Goal: Information Seeking & Learning: Learn about a topic

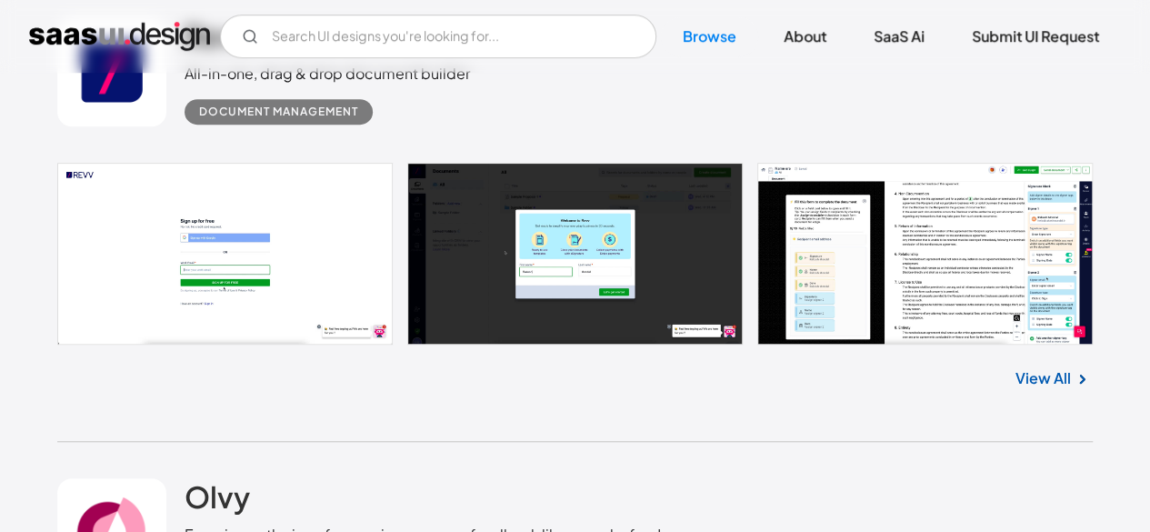
scroll to position [909, 0]
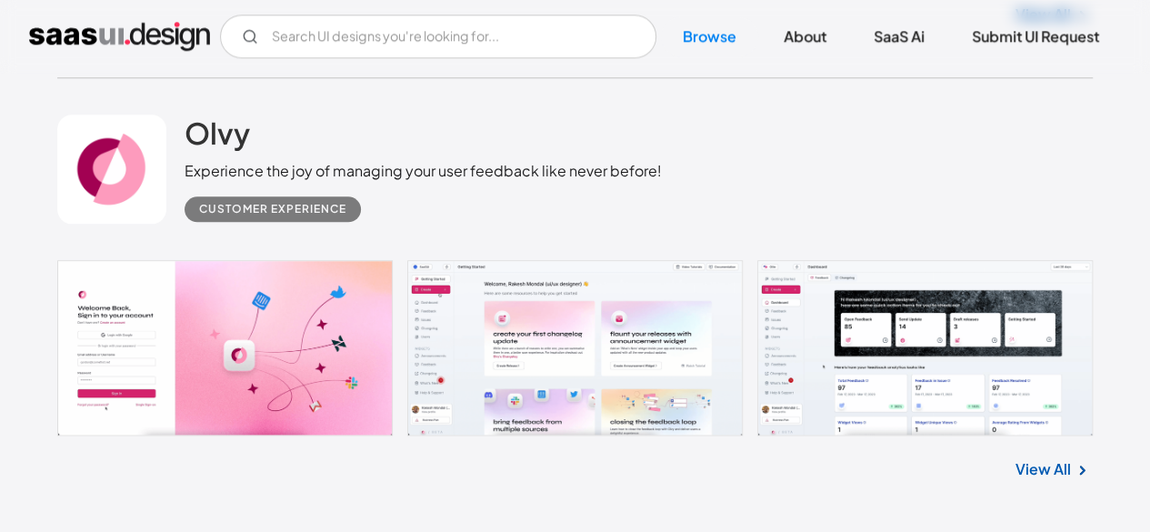
click at [1027, 478] on link "View All" at bounding box center [1043, 469] width 55 height 22
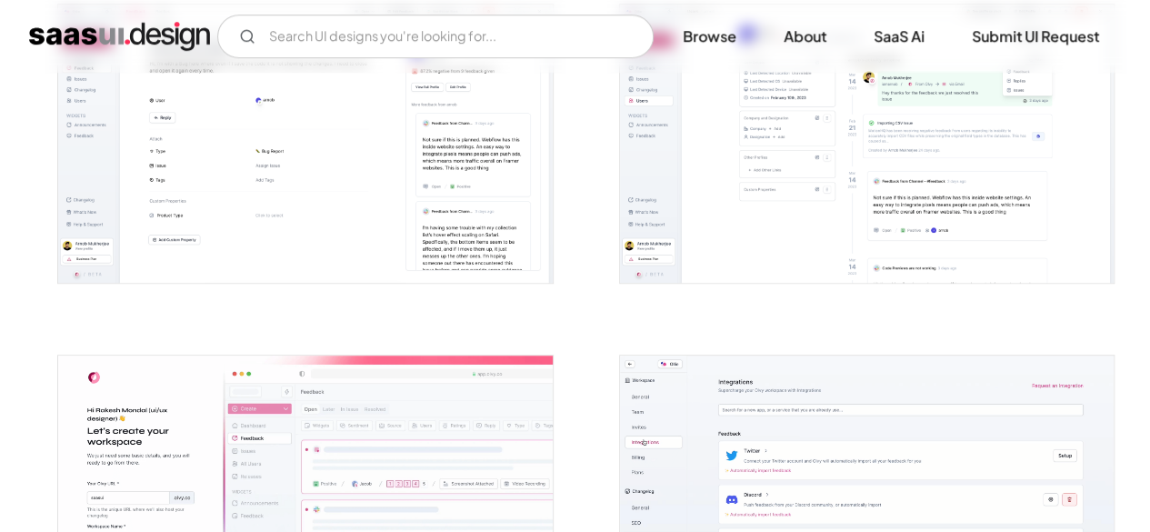
scroll to position [3819, 0]
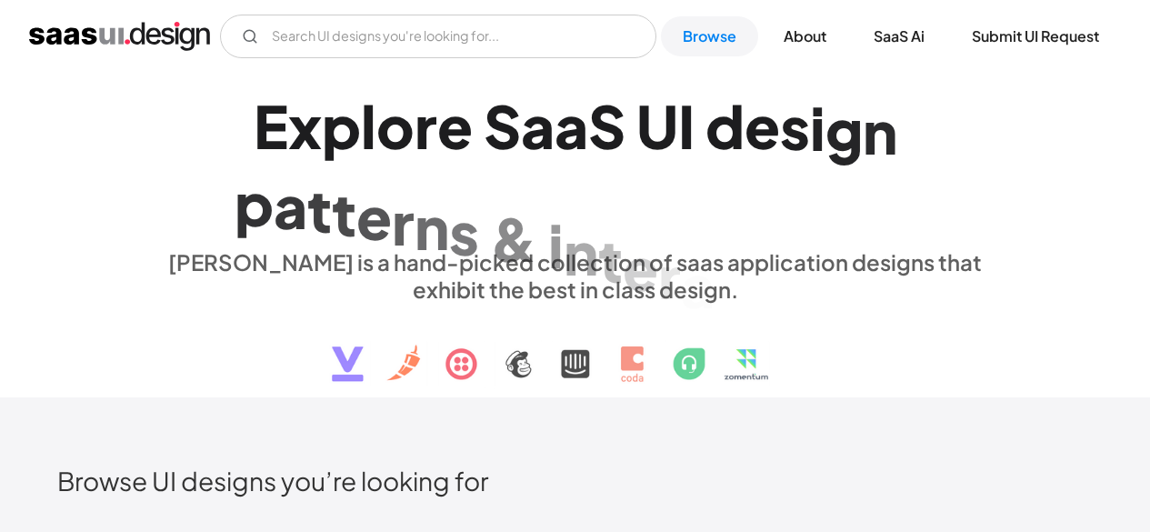
scroll to position [1674, 0]
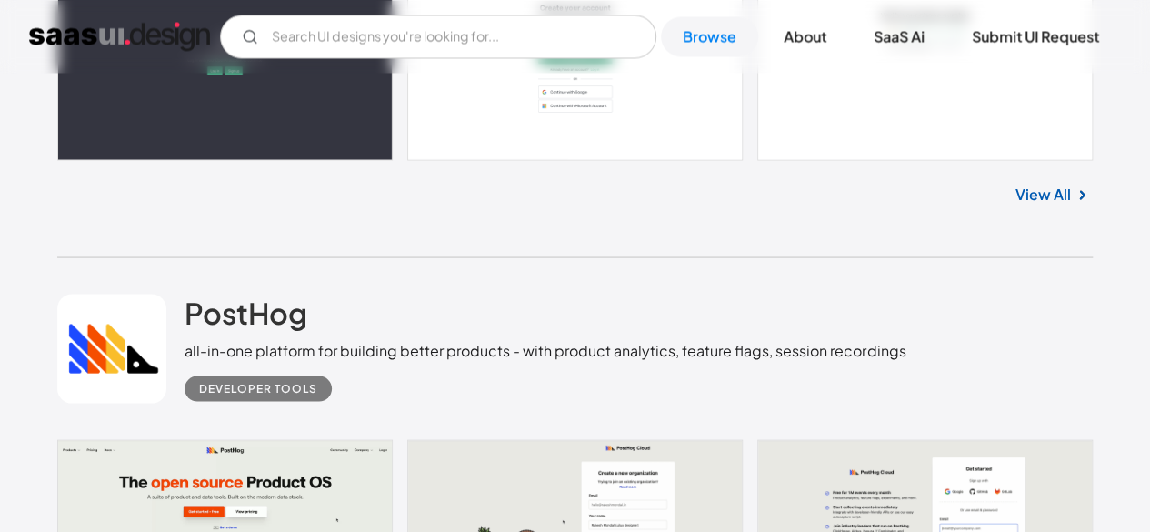
click at [1056, 190] on link "View All" at bounding box center [1043, 194] width 55 height 22
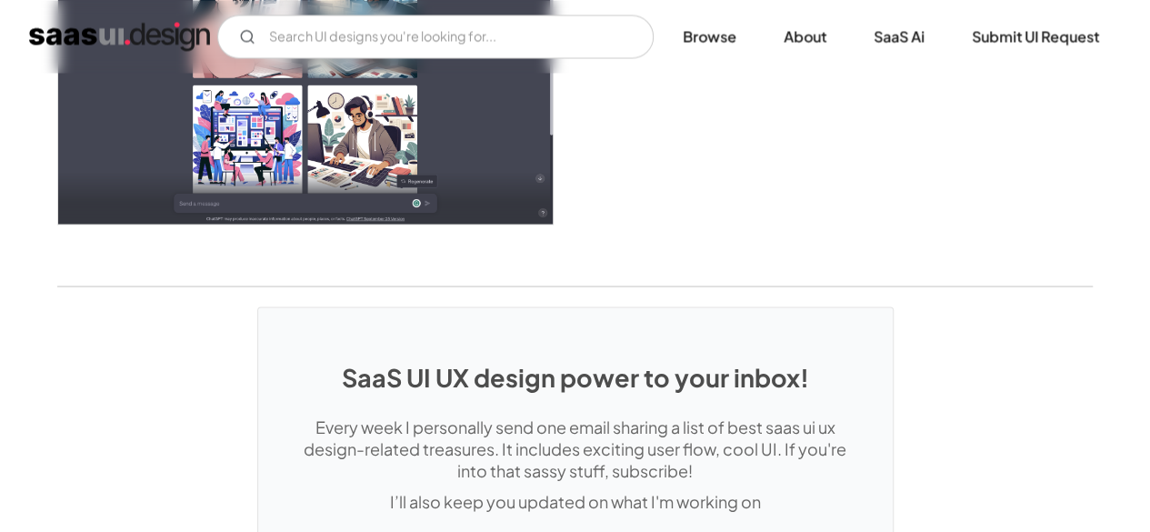
scroll to position [5271, 0]
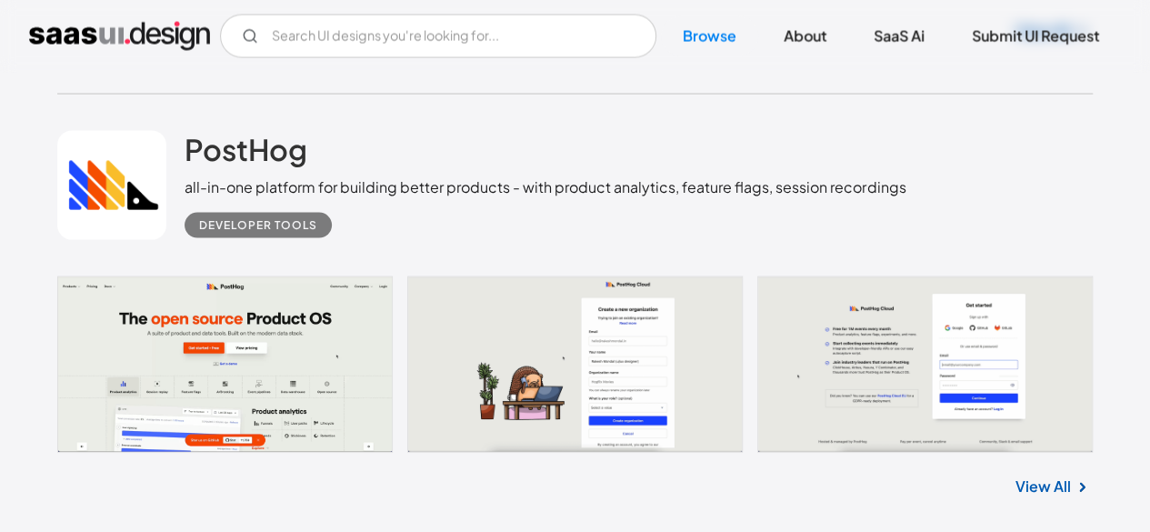
scroll to position [1895, 0]
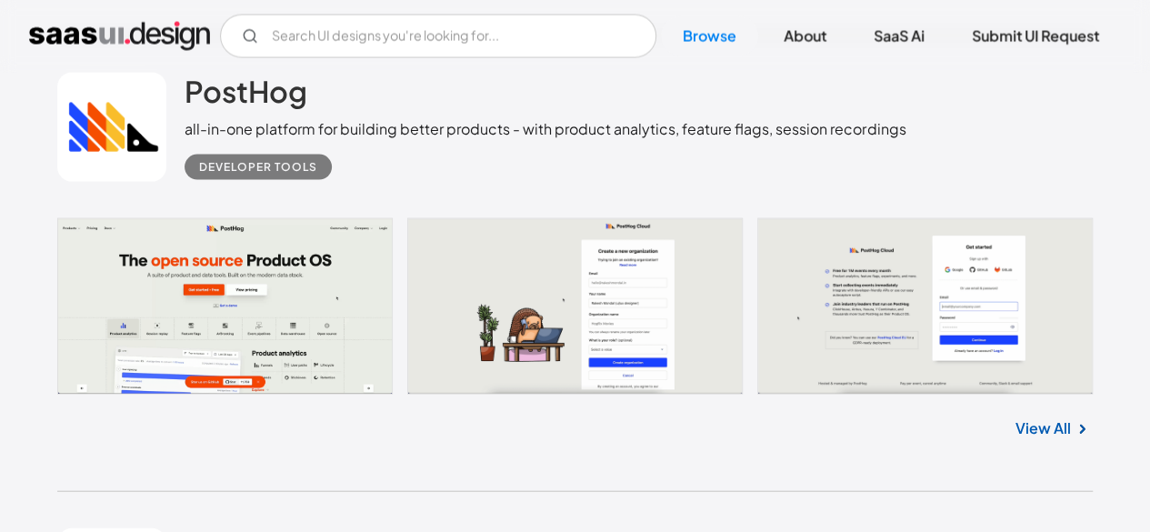
click at [1055, 430] on link "View All" at bounding box center [1043, 428] width 55 height 22
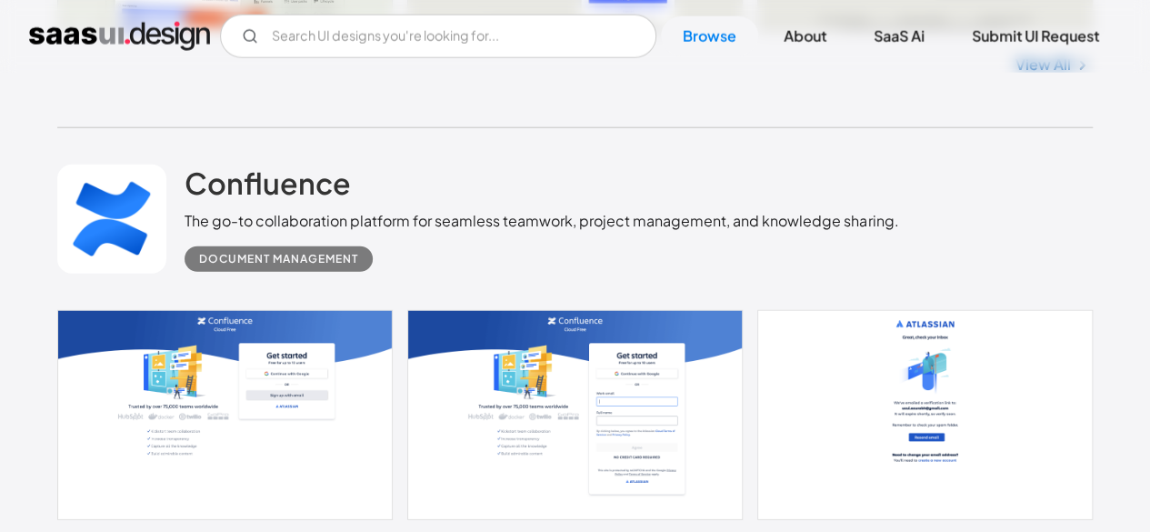
scroll to position [2441, 0]
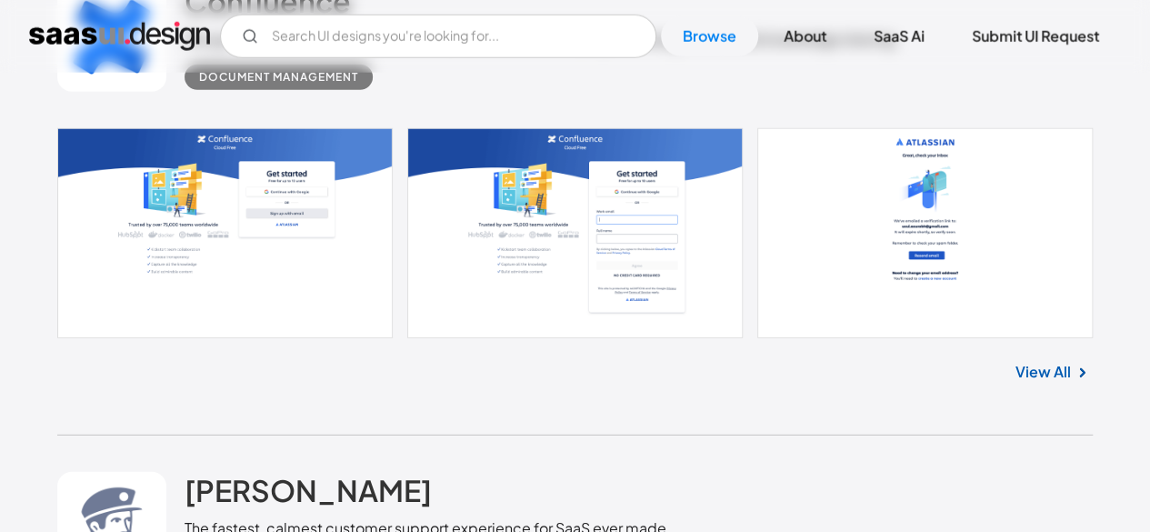
click at [1026, 361] on link "View All" at bounding box center [1043, 372] width 55 height 22
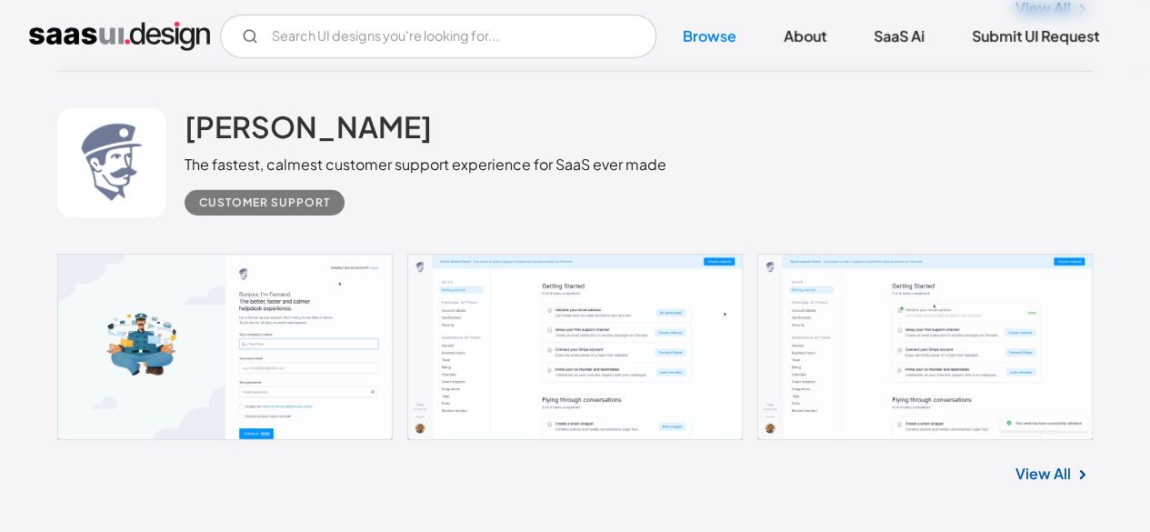
scroll to position [2895, 0]
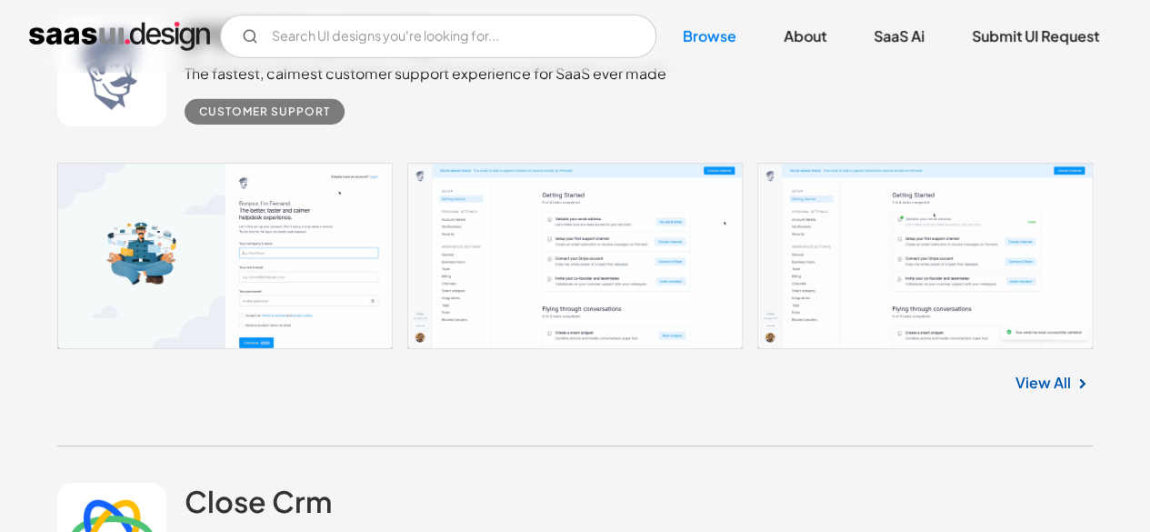
click at [1043, 377] on link "View All" at bounding box center [1043, 383] width 55 height 22
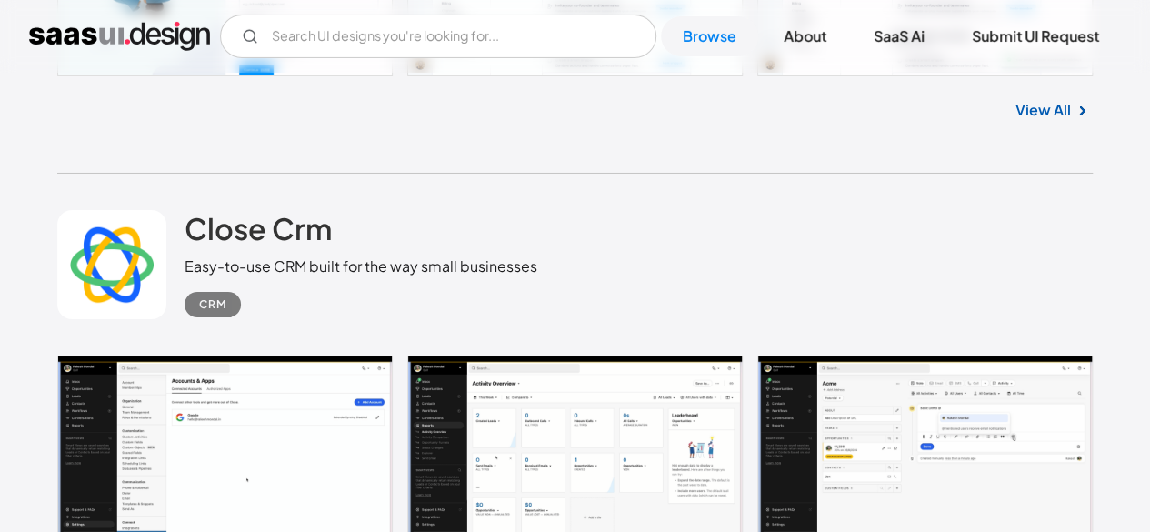
scroll to position [3259, 0]
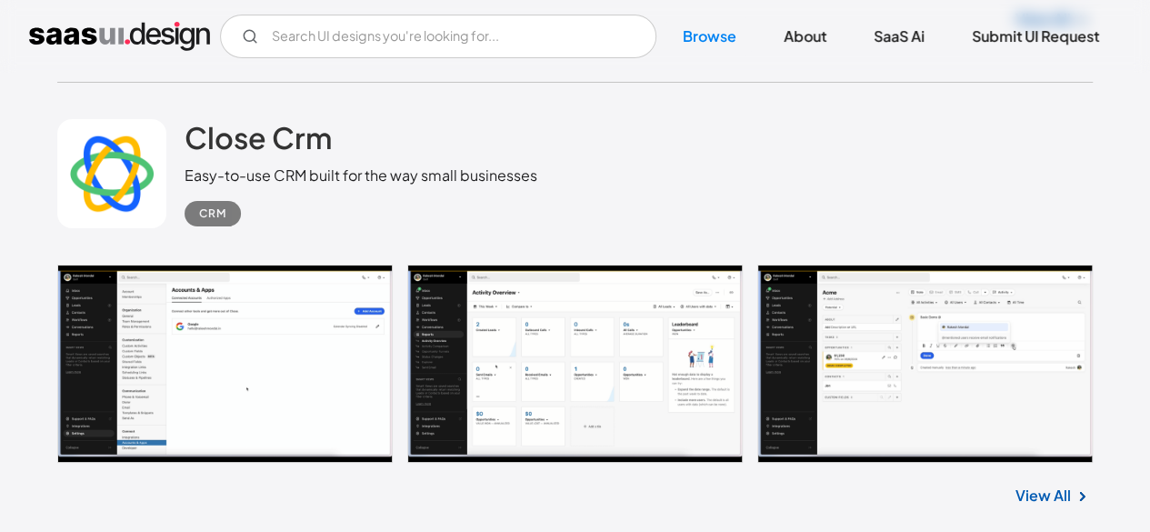
click at [1052, 490] on link "View All" at bounding box center [1043, 496] width 55 height 22
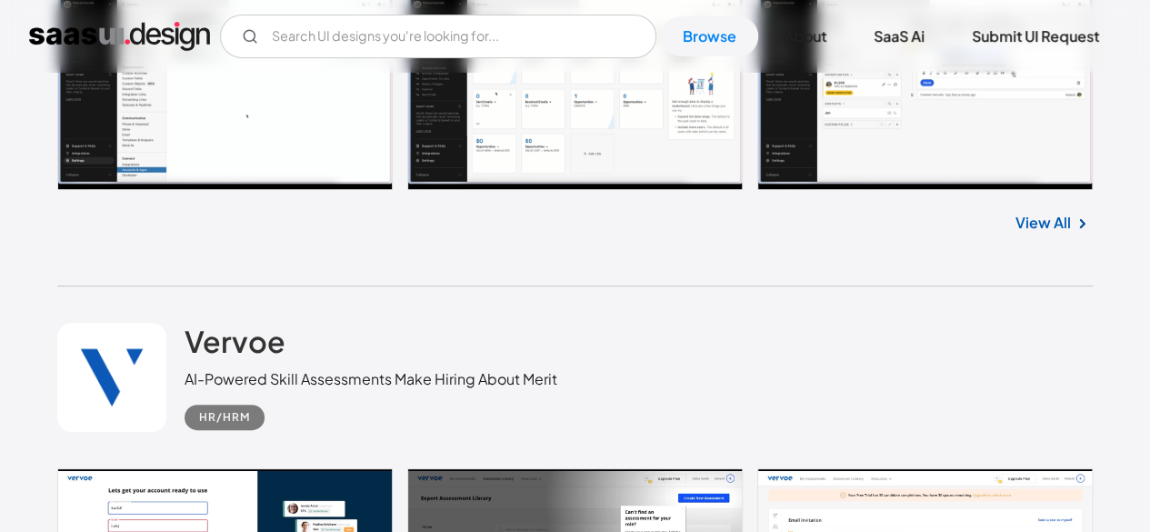
scroll to position [3714, 0]
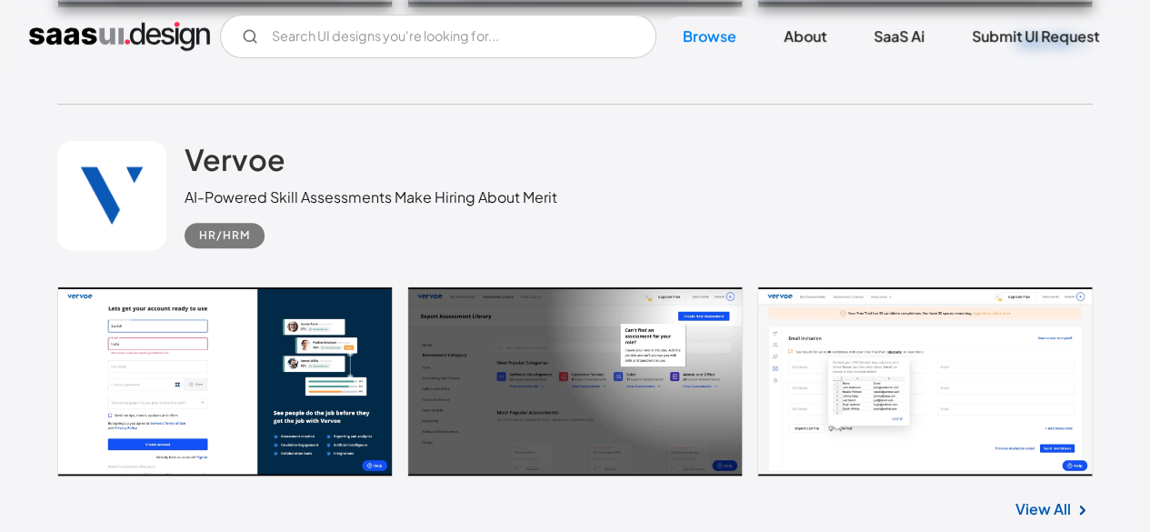
click at [1058, 522] on div "View All" at bounding box center [575, 506] width 1036 height 60
click at [1058, 514] on link "View All" at bounding box center [1043, 509] width 55 height 22
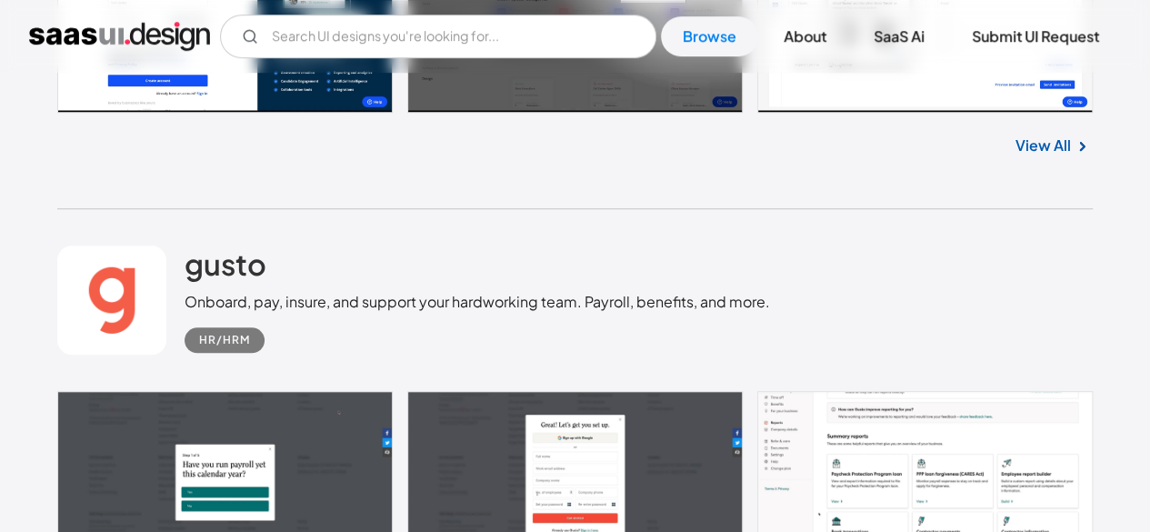
scroll to position [4259, 0]
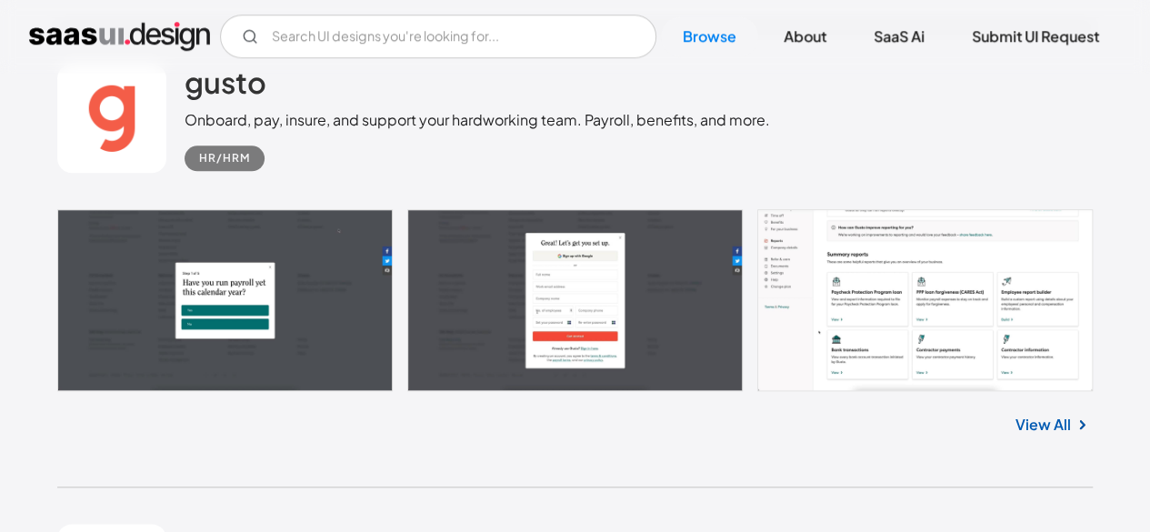
click at [1067, 429] on link "View All" at bounding box center [1043, 425] width 55 height 22
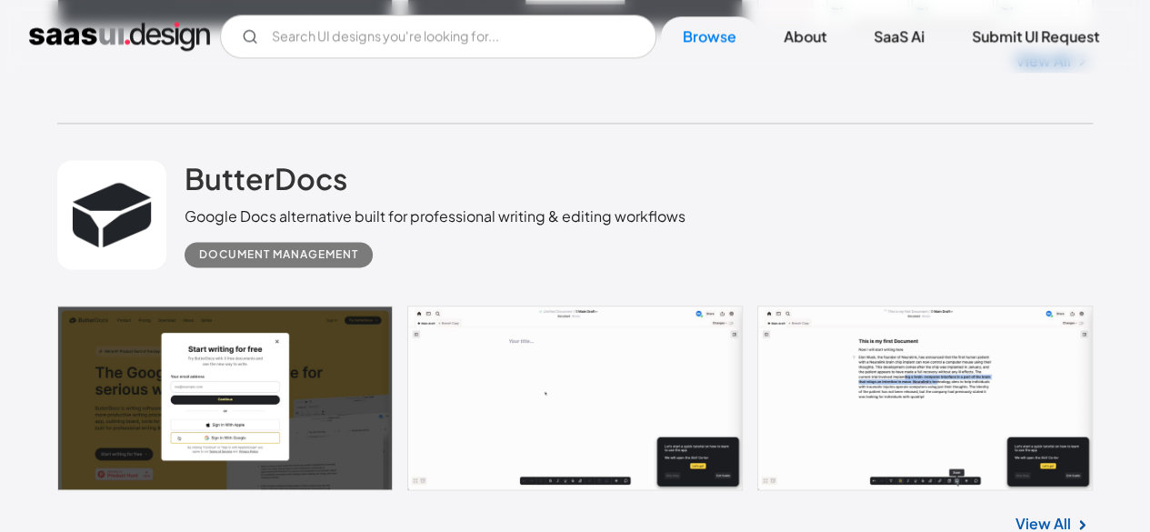
scroll to position [4714, 0]
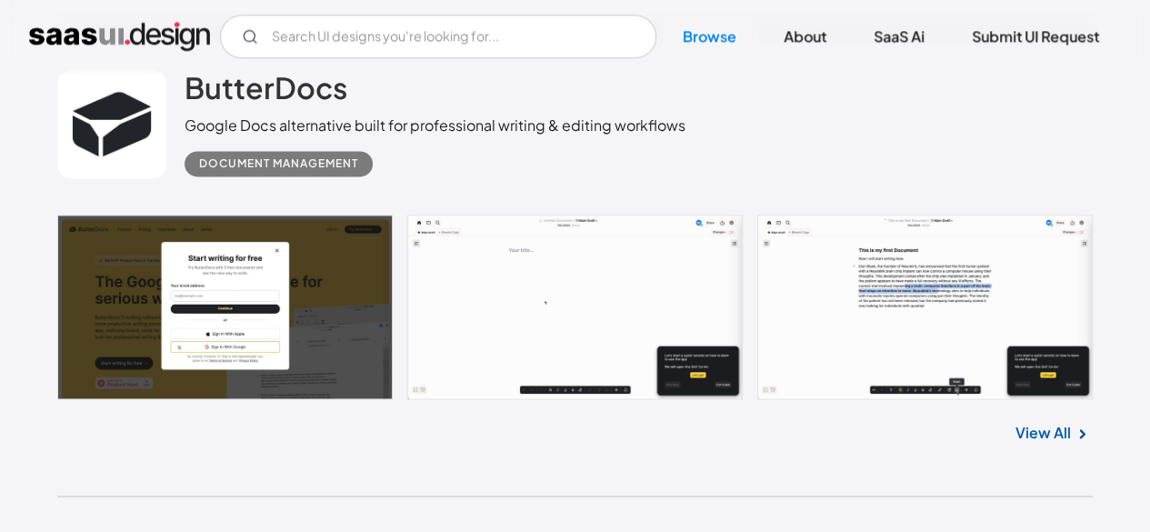
click at [1014, 423] on div "View All" at bounding box center [575, 429] width 1036 height 60
click at [1052, 439] on link "View All" at bounding box center [1043, 433] width 55 height 22
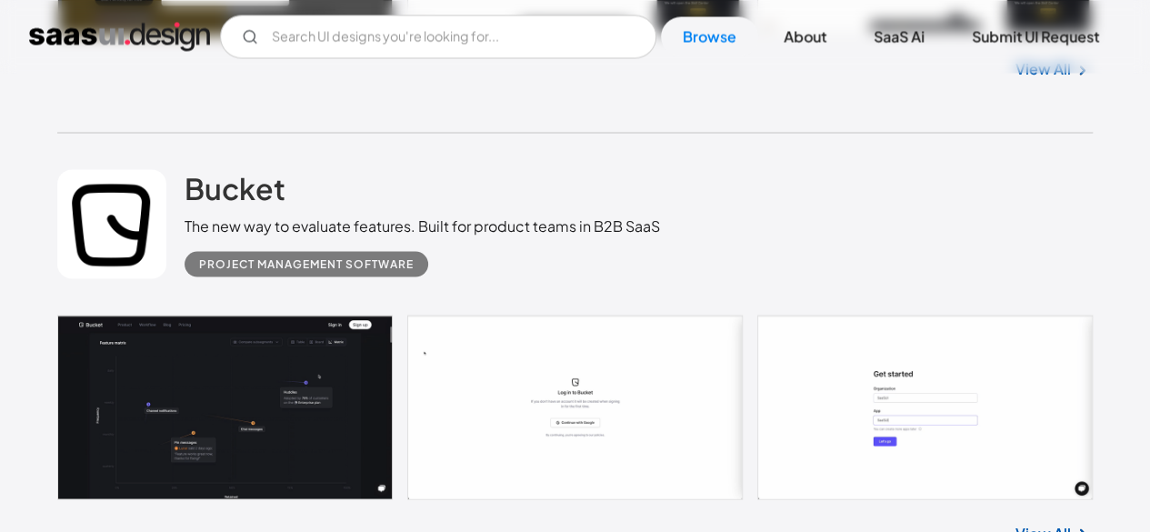
scroll to position [5169, 0]
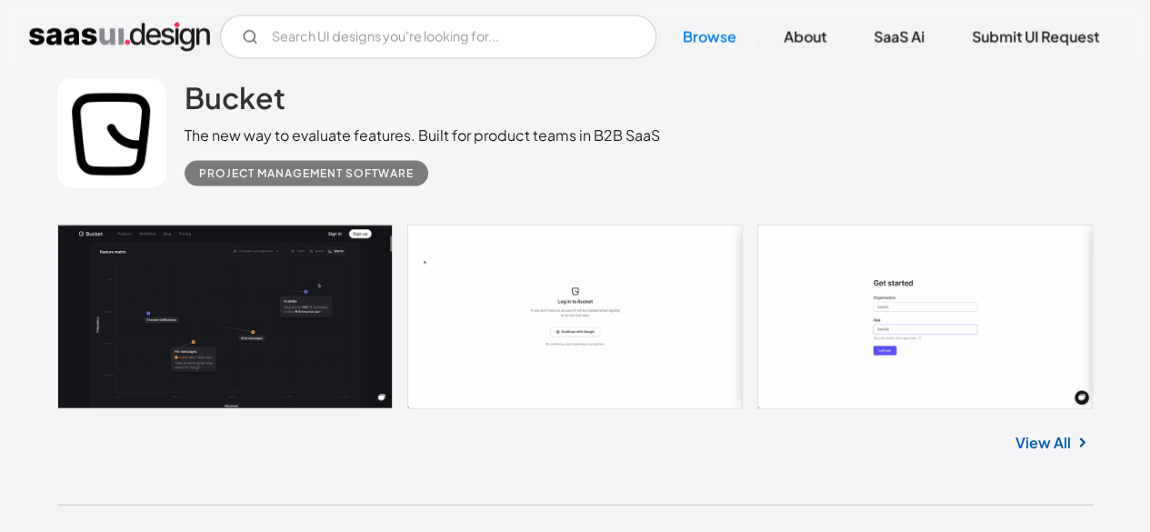
click at [1037, 445] on link "View All" at bounding box center [1043, 442] width 55 height 22
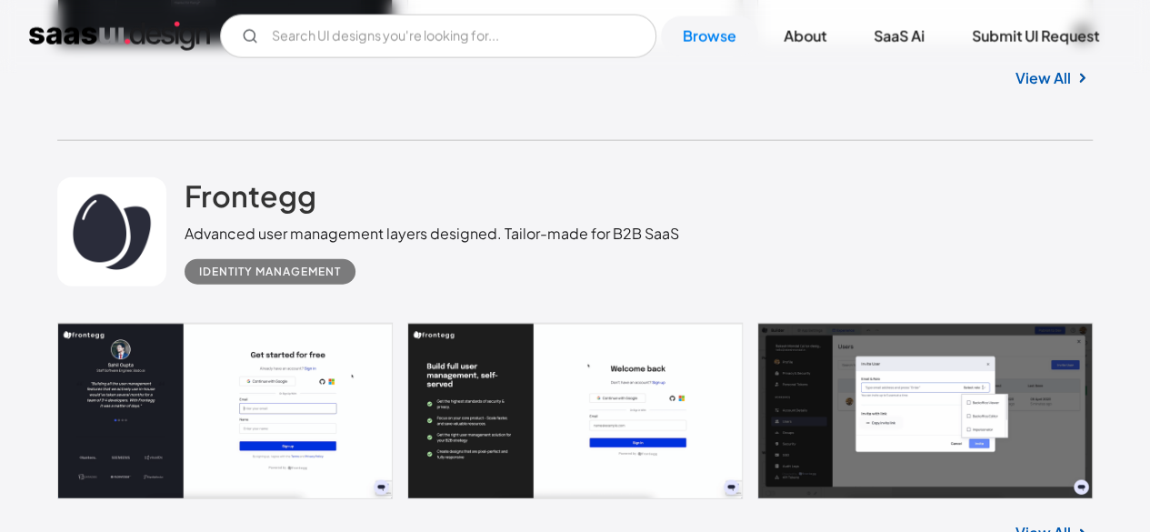
scroll to position [5623, 0]
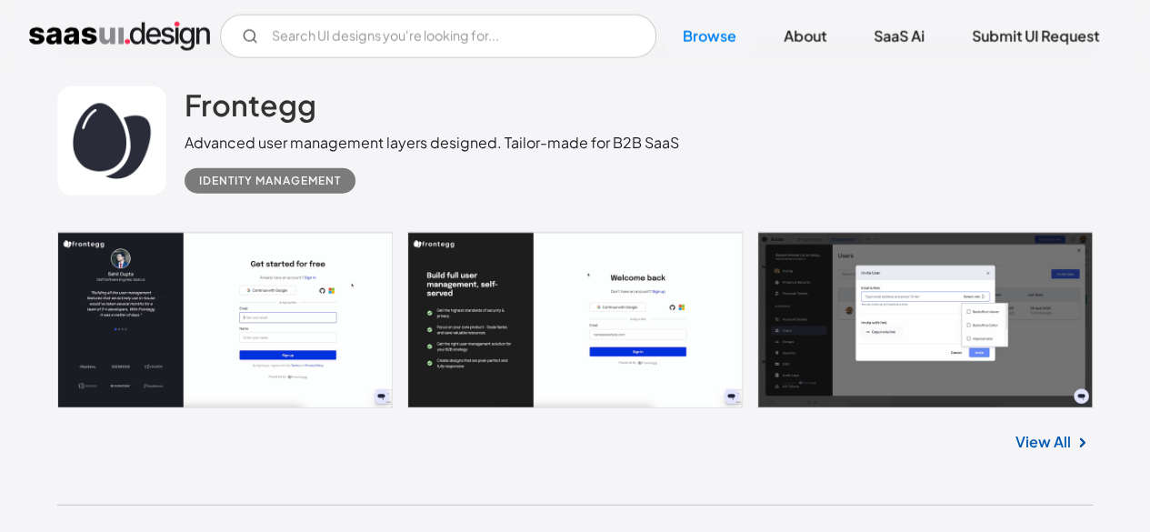
click at [1028, 441] on link "View All" at bounding box center [1043, 442] width 55 height 22
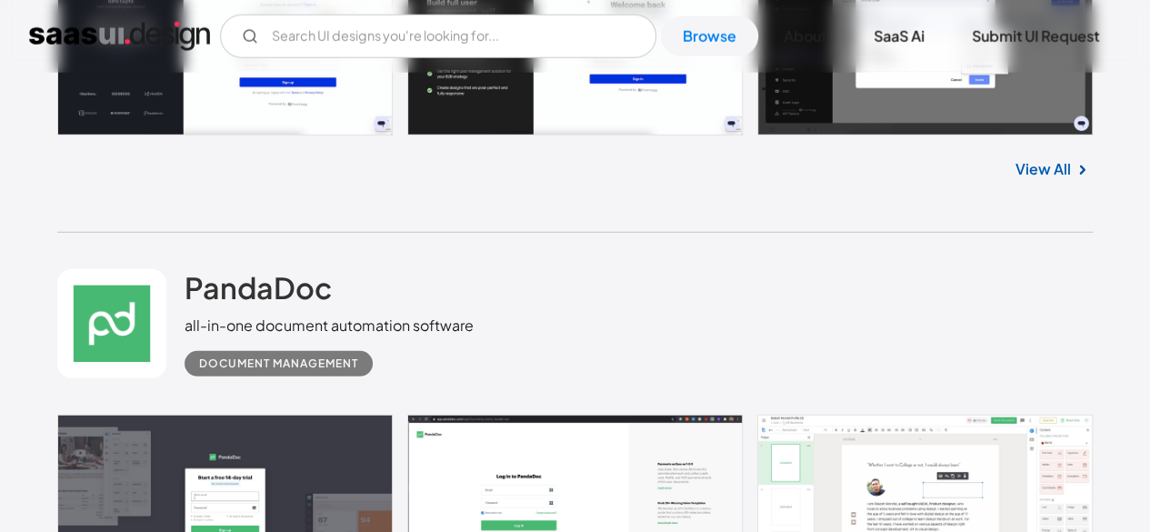
scroll to position [6169, 0]
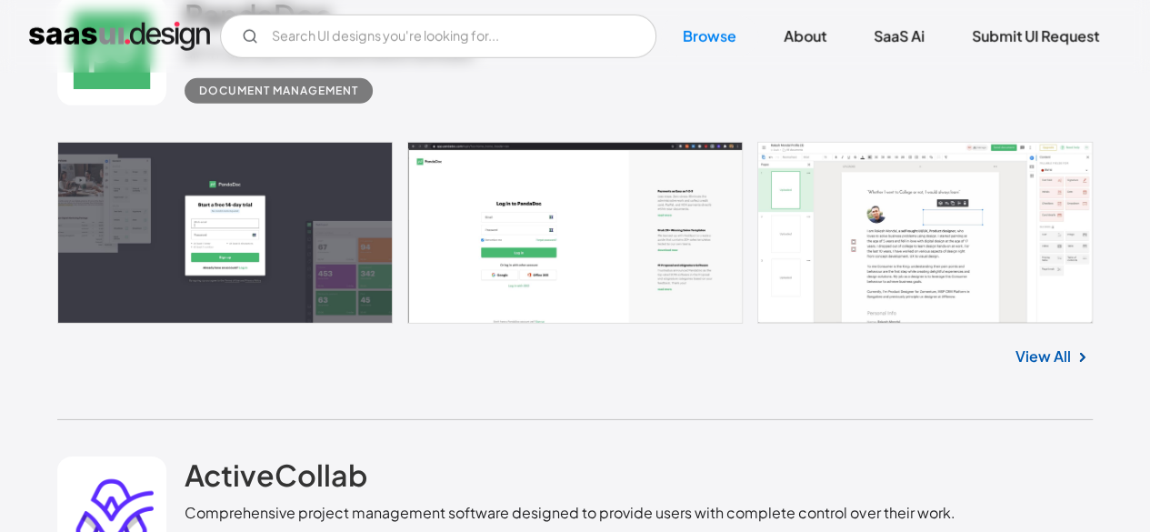
click at [1027, 358] on link "View All" at bounding box center [1043, 357] width 55 height 22
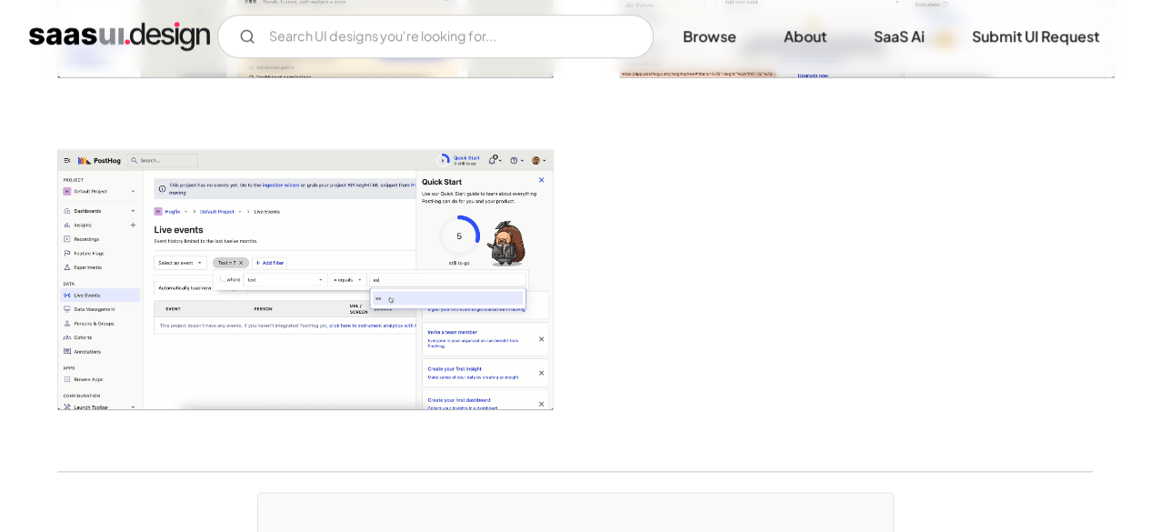
scroll to position [4445, 0]
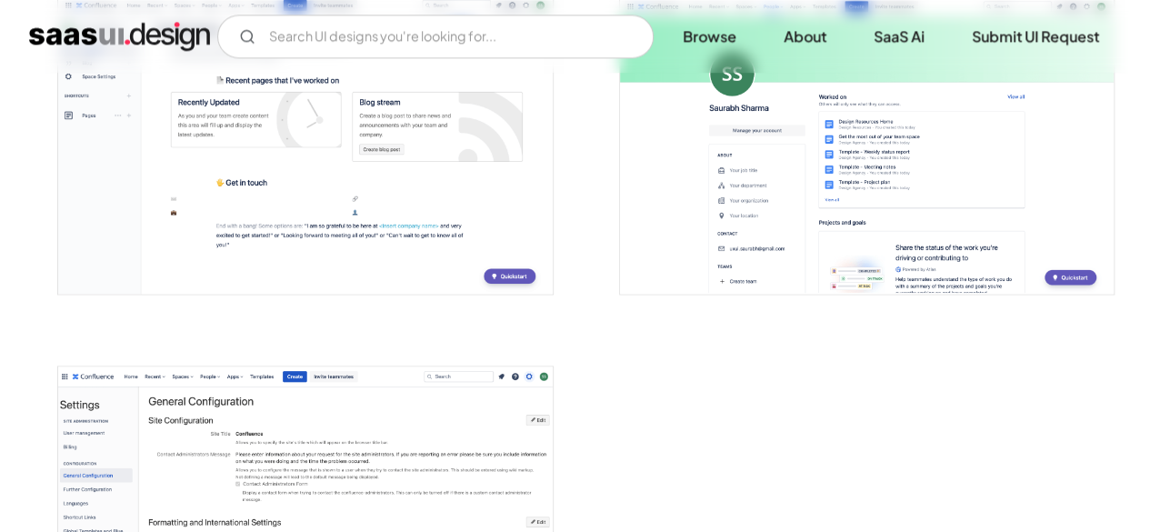
scroll to position [4820, 0]
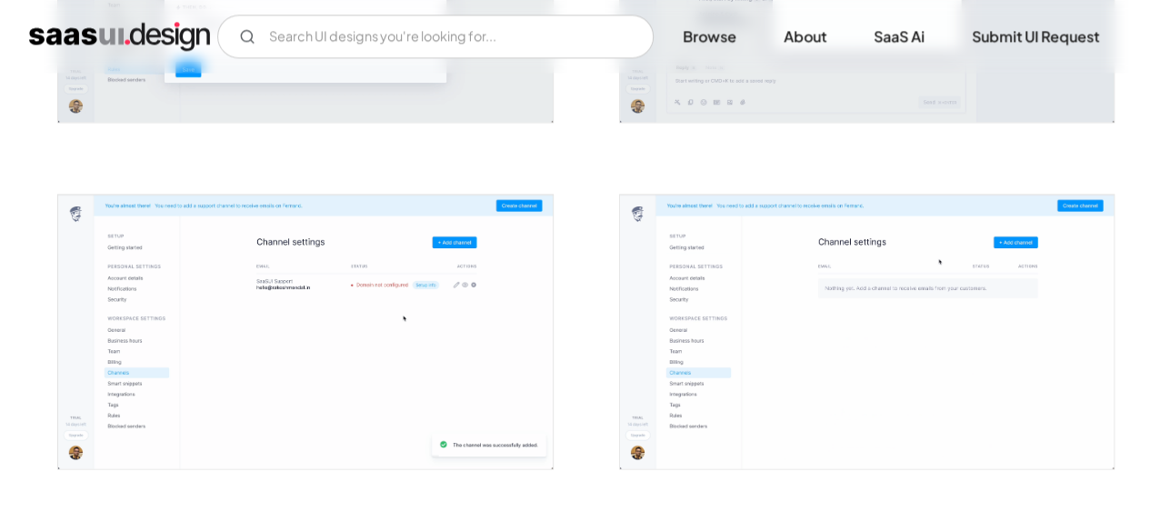
scroll to position [1179, 0]
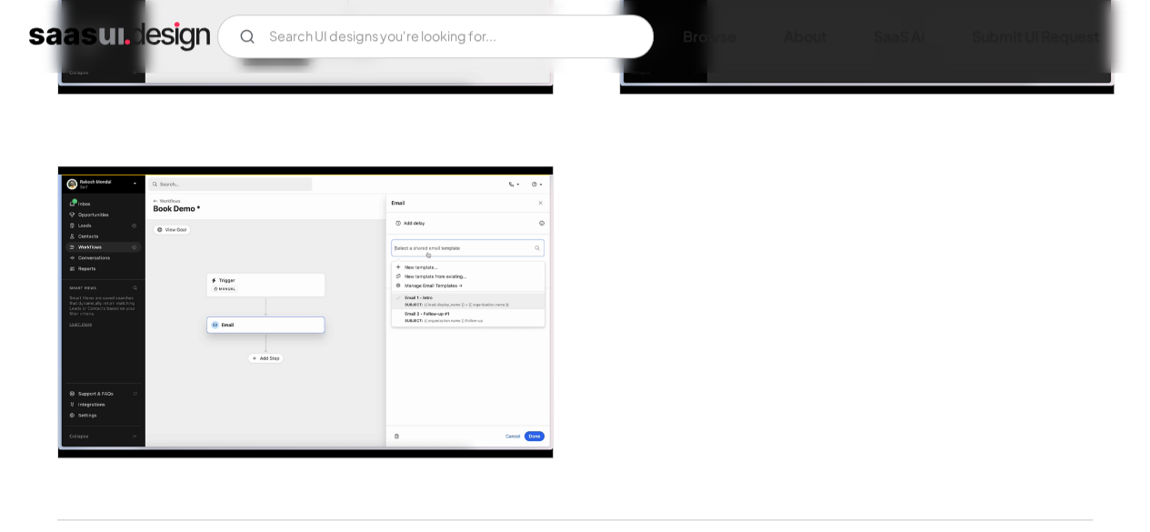
scroll to position [4165, 0]
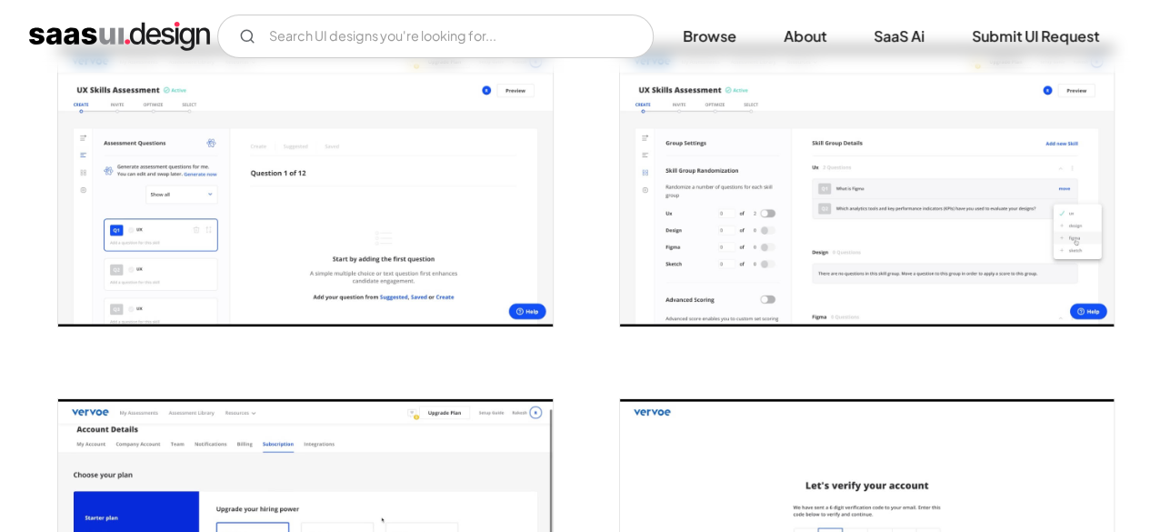
scroll to position [3092, 0]
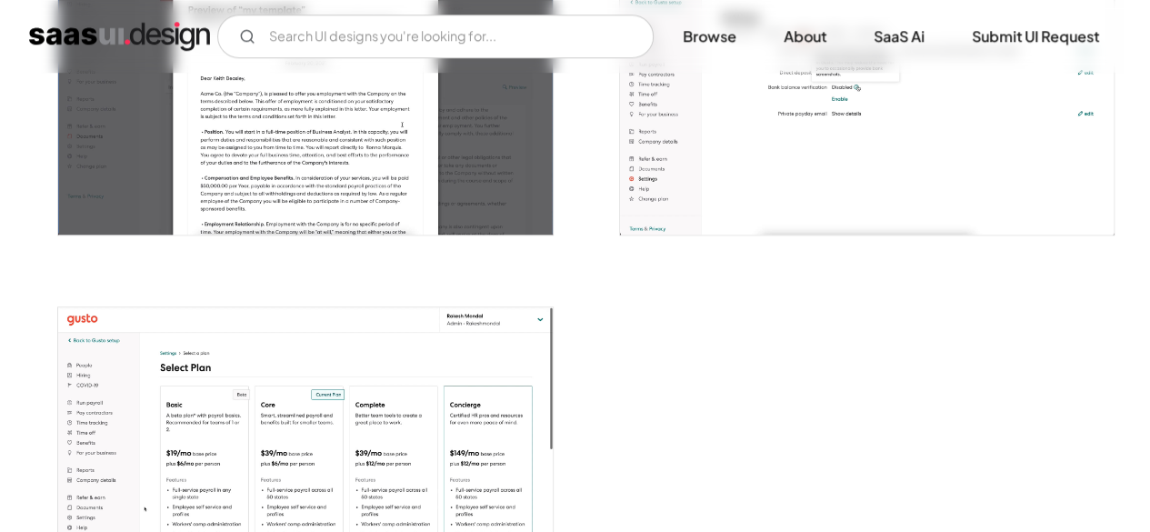
scroll to position [4452, 0]
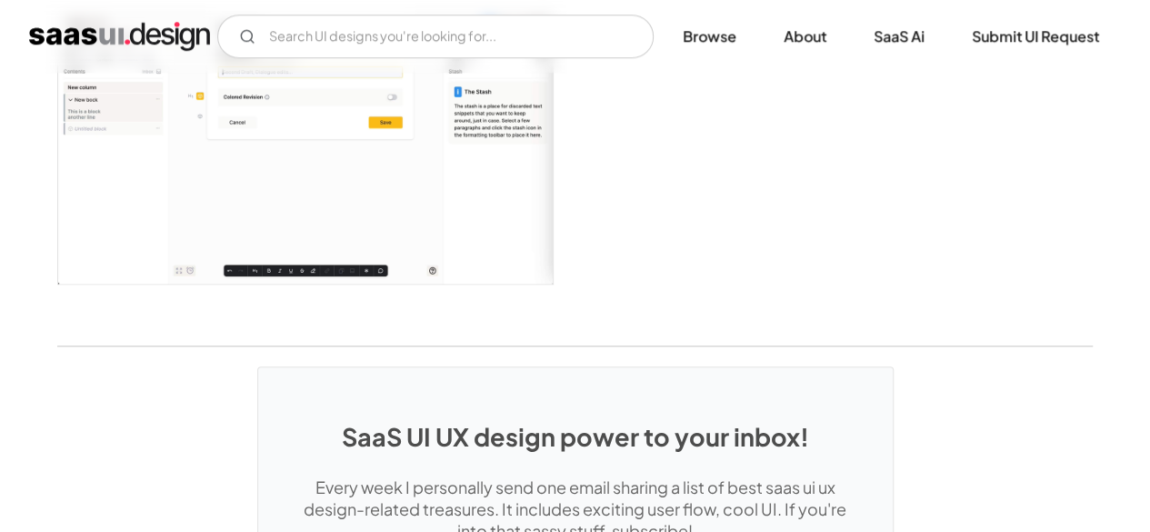
scroll to position [4274, 0]
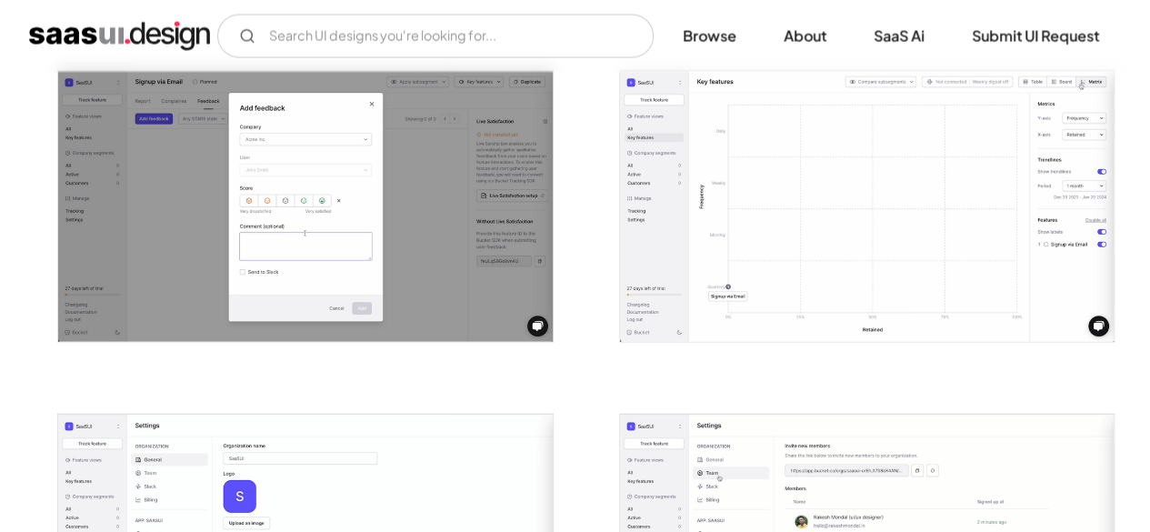
scroll to position [1546, 0]
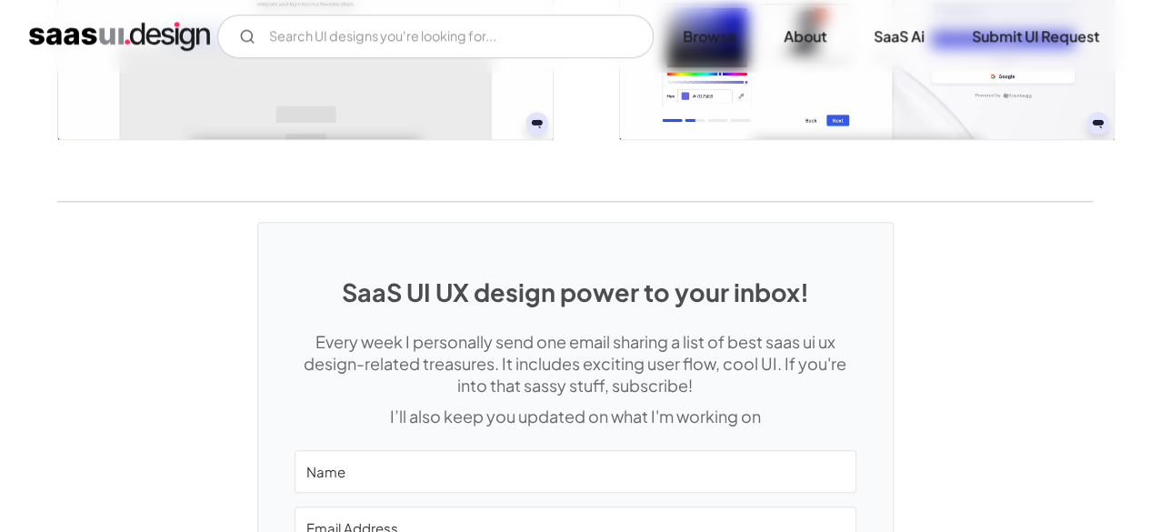
scroll to position [3910, 0]
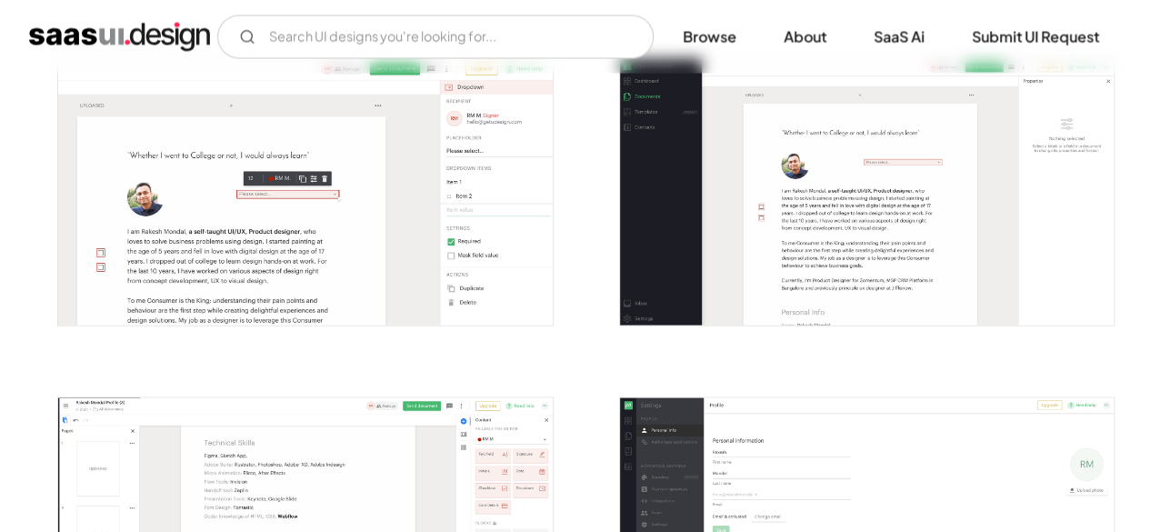
scroll to position [1997, 0]
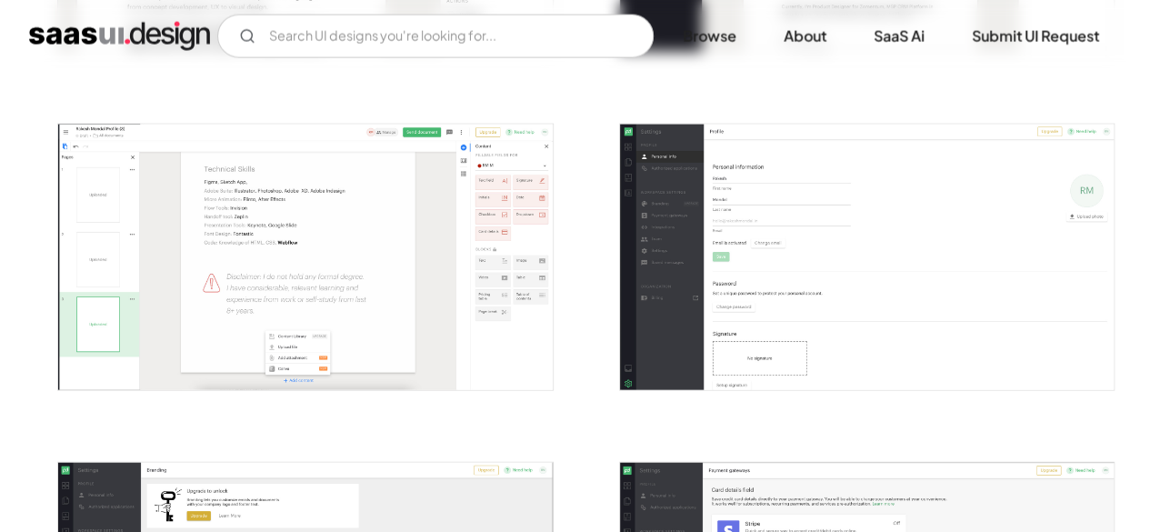
click at [808, 255] on img "open lightbox" at bounding box center [867, 258] width 494 height 266
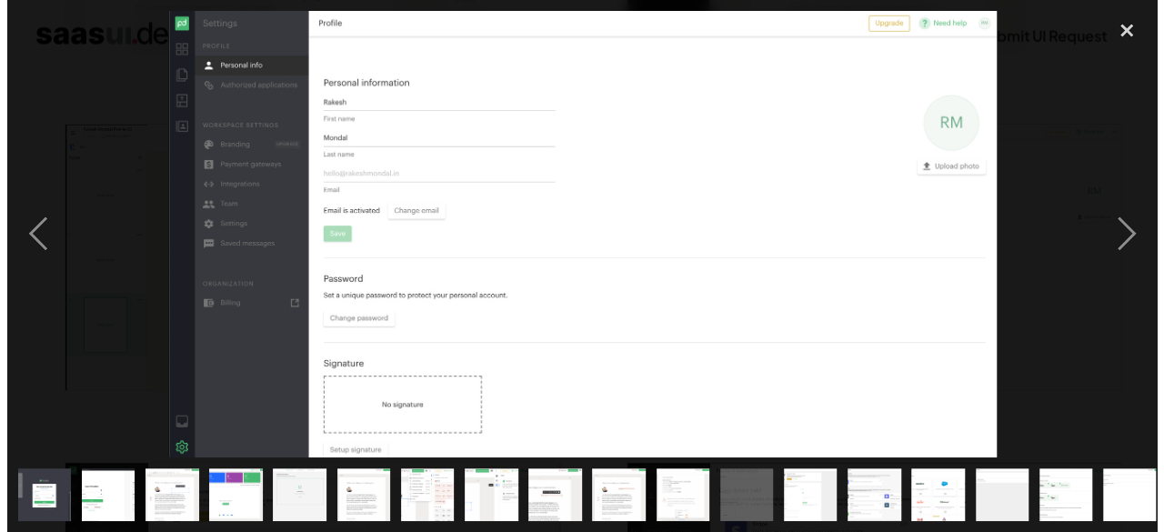
scroll to position [2011, 0]
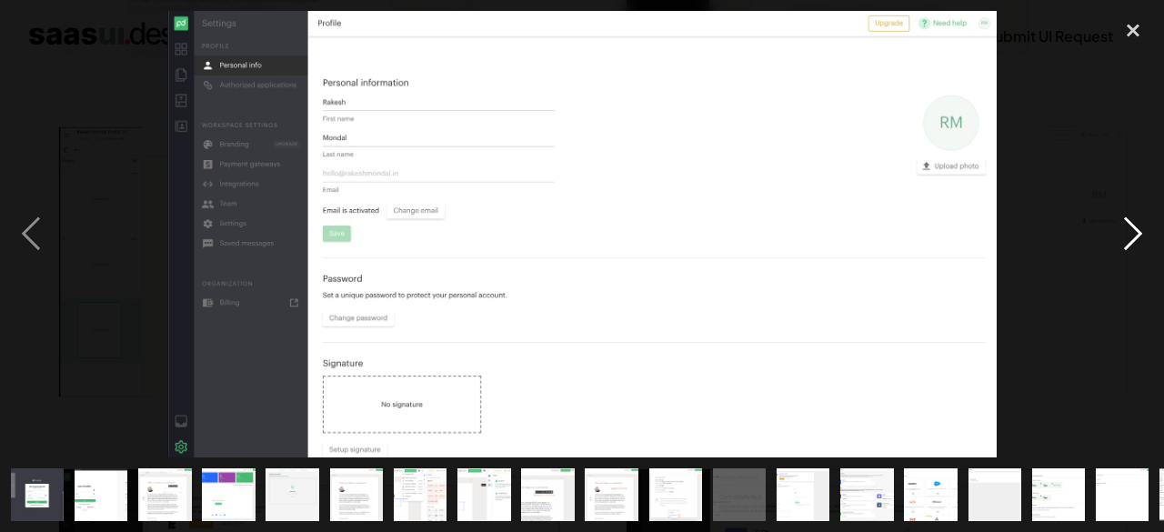
click at [1141, 220] on div "next image" at bounding box center [1133, 234] width 62 height 446
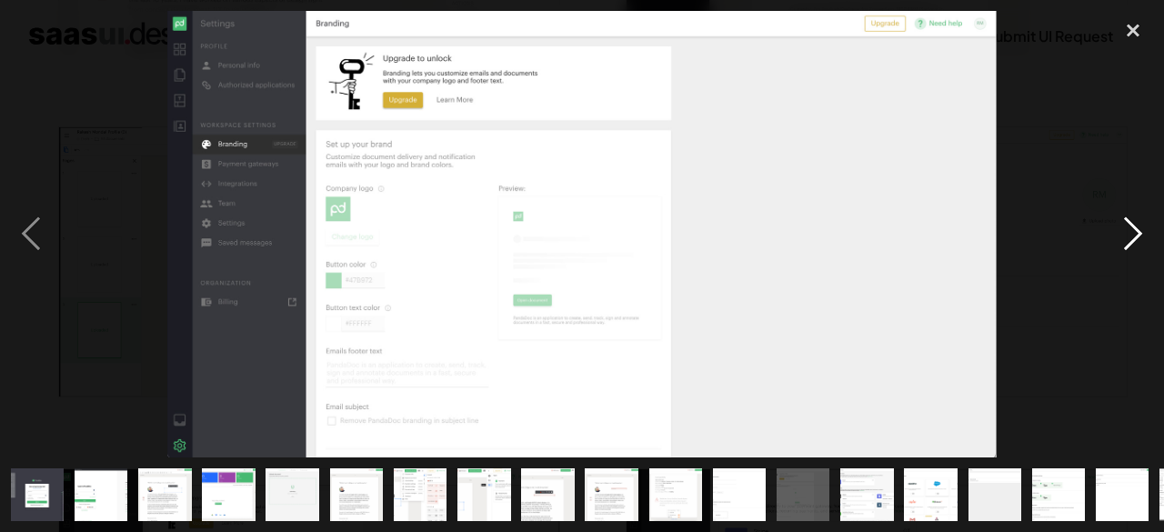
click at [1129, 226] on div "next image" at bounding box center [1133, 234] width 62 height 446
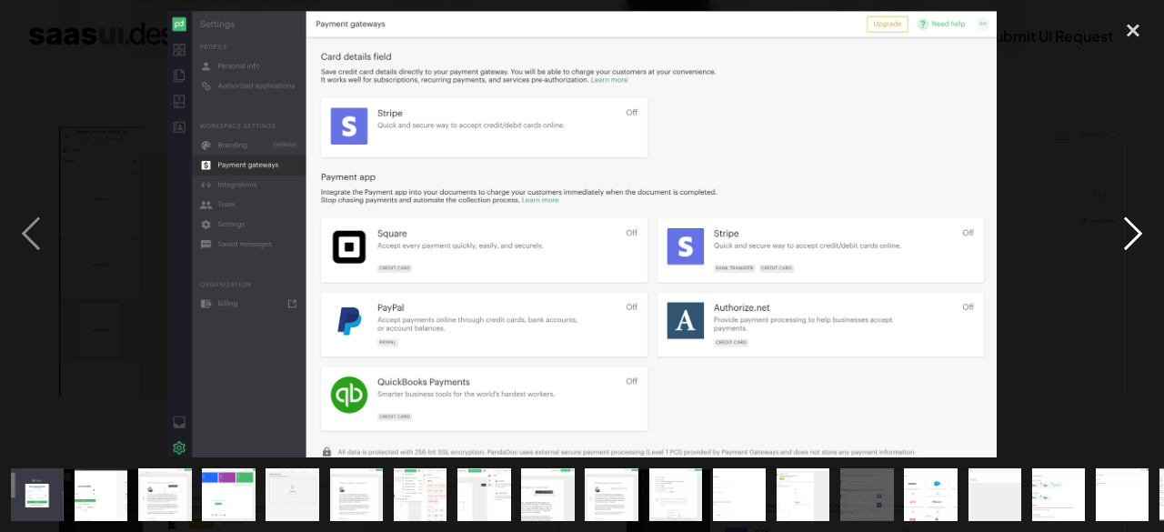
click at [1129, 226] on div "next image" at bounding box center [1133, 234] width 62 height 446
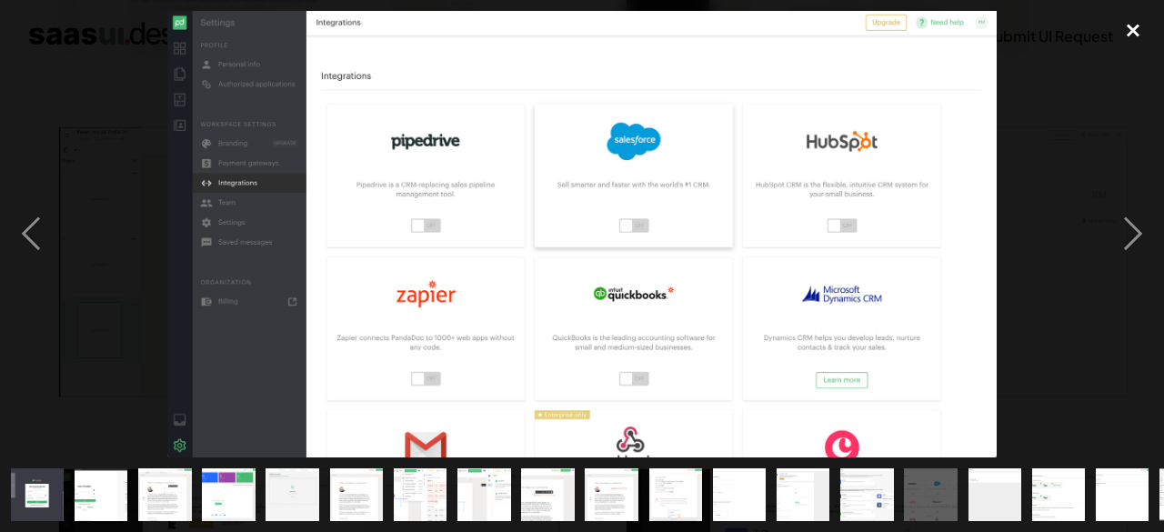
click at [1126, 30] on div "close lightbox" at bounding box center [1133, 31] width 62 height 40
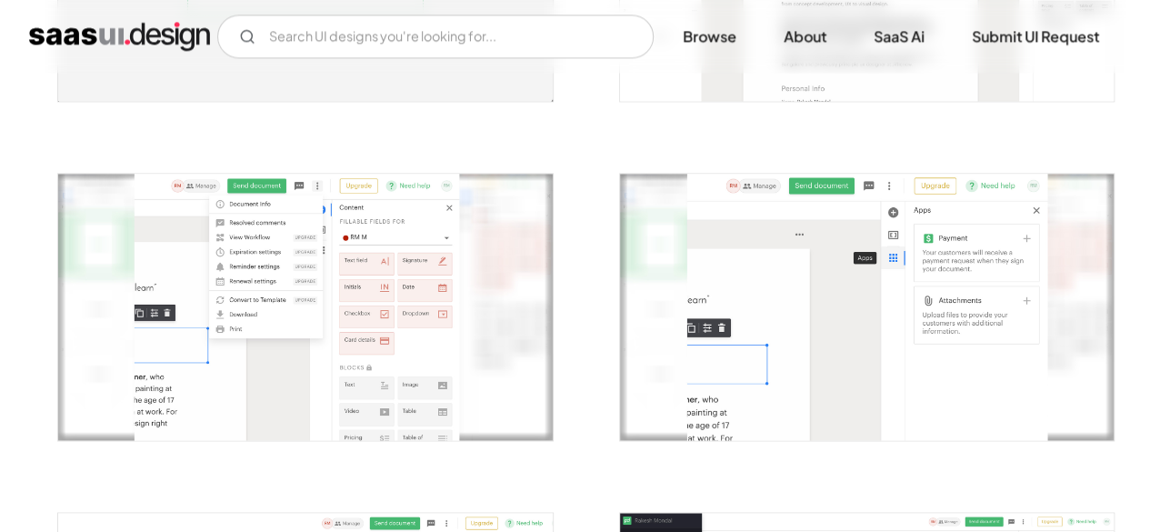
scroll to position [724, 0]
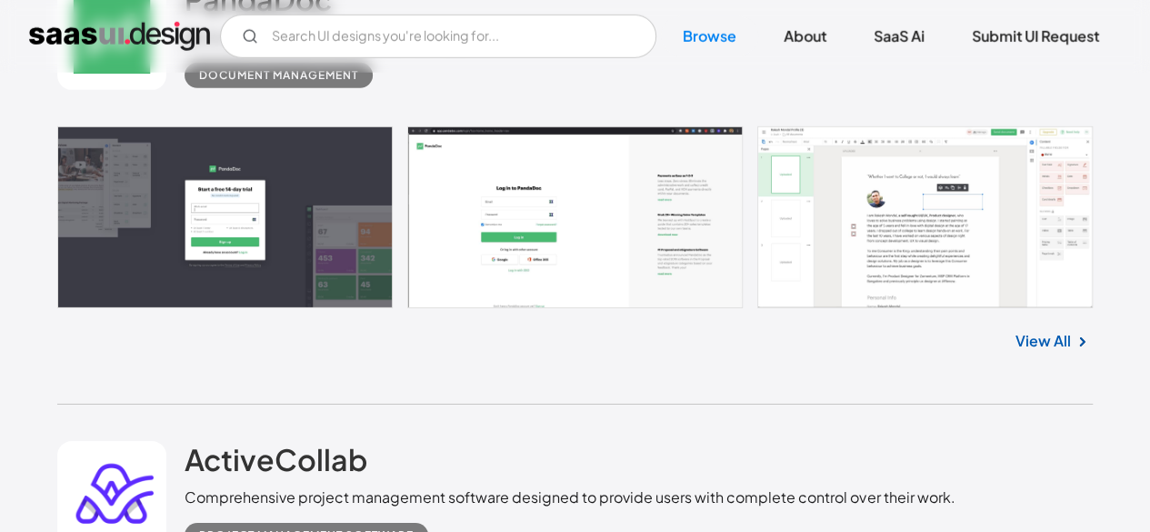
scroll to position [6457, 0]
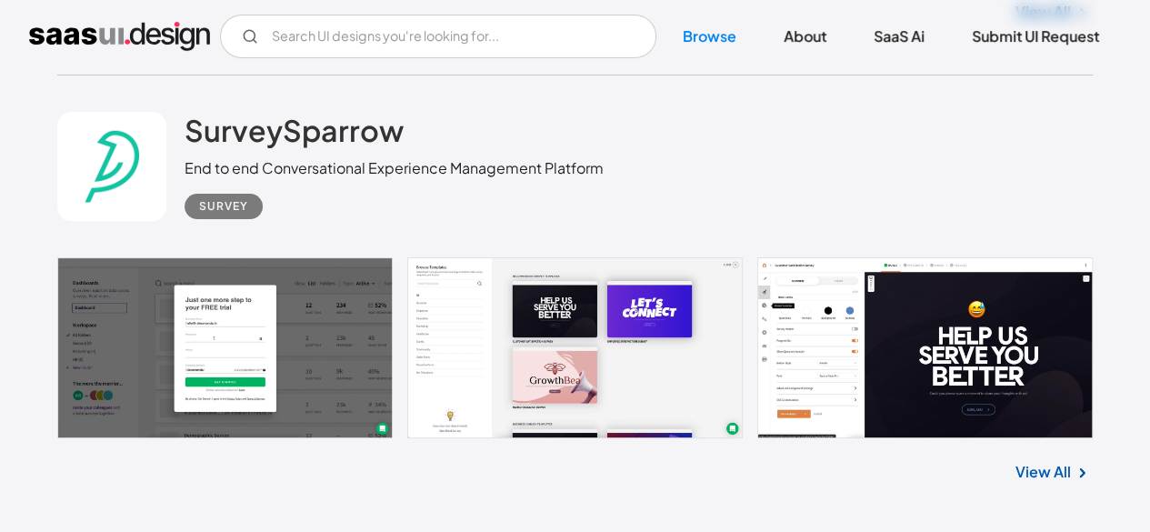
scroll to position [7094, 0]
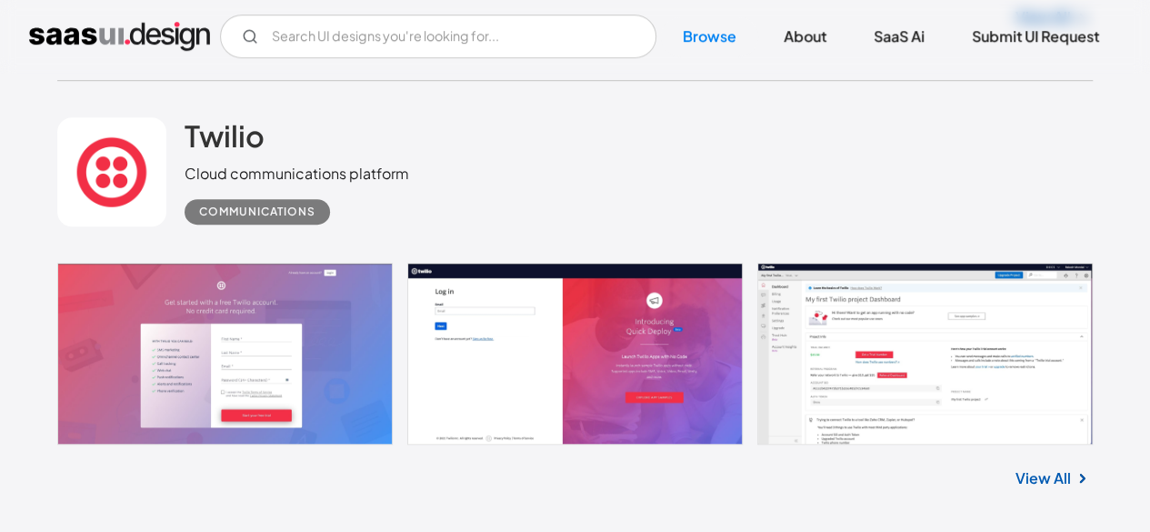
scroll to position [7549, 0]
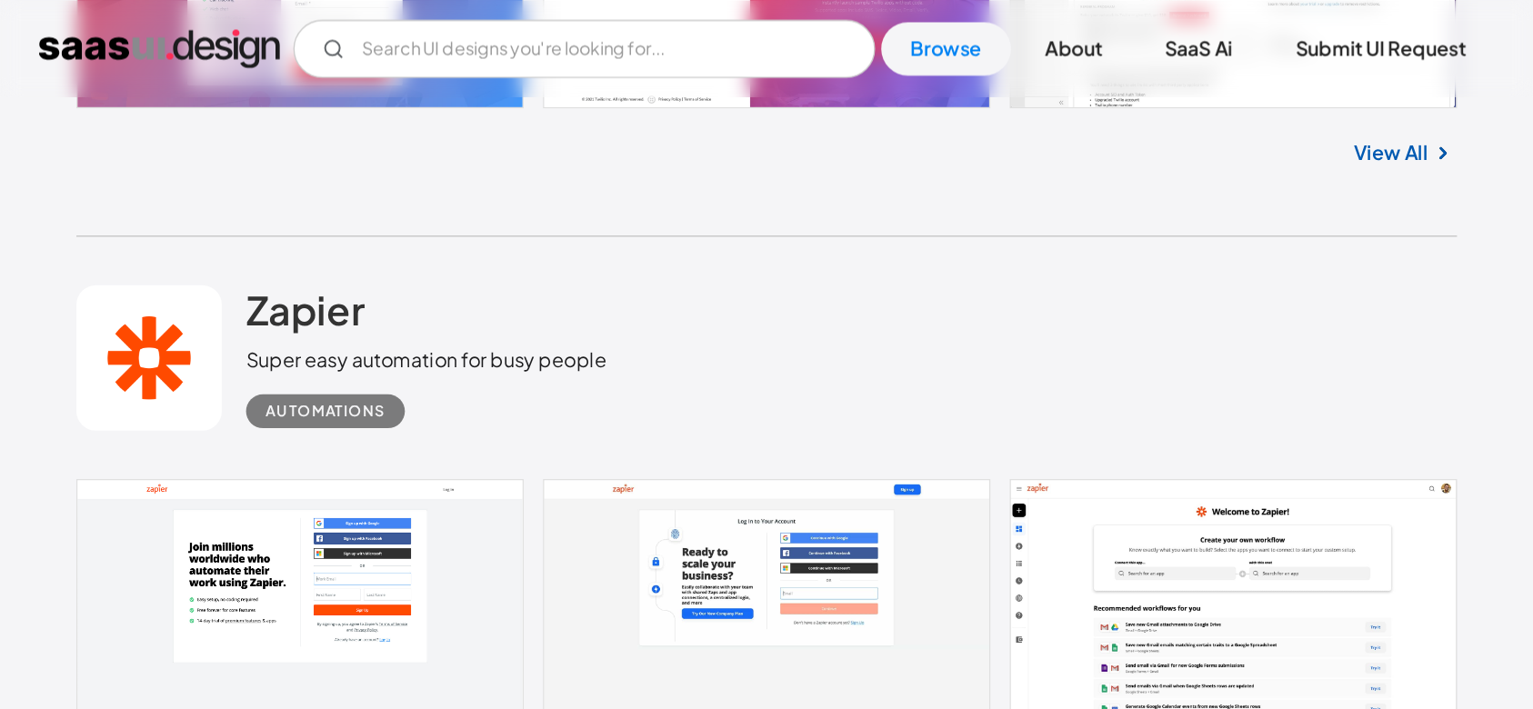
scroll to position [8094, 0]
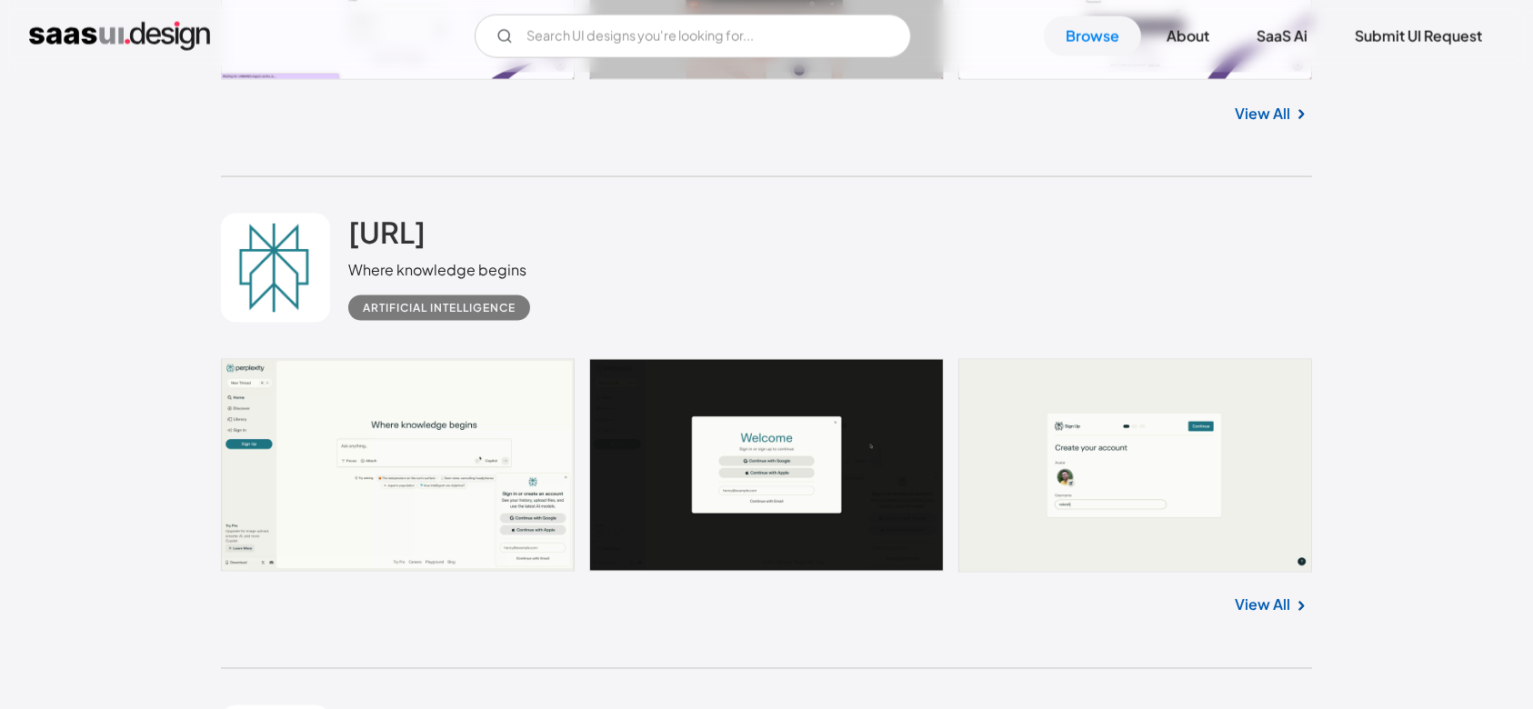
scroll to position [10034, 0]
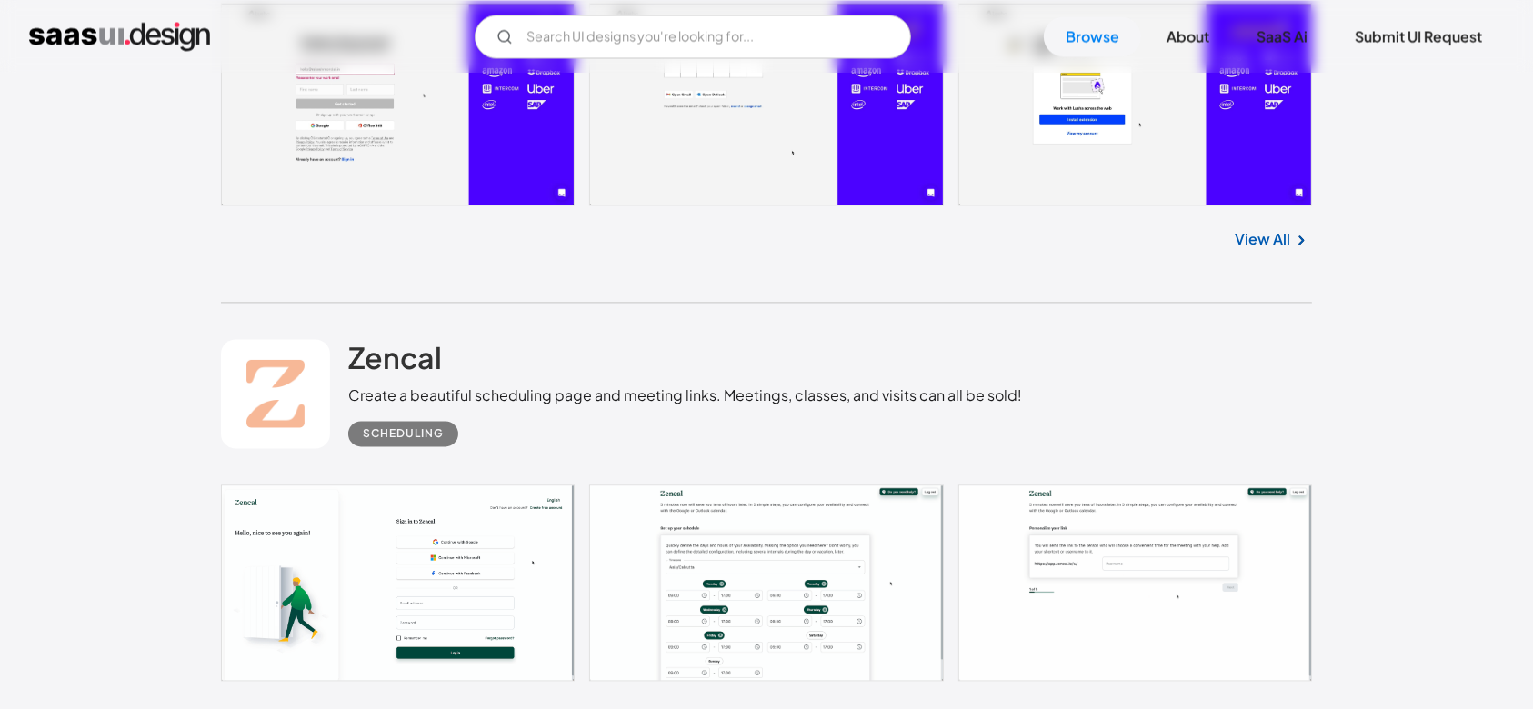
scroll to position [10883, 0]
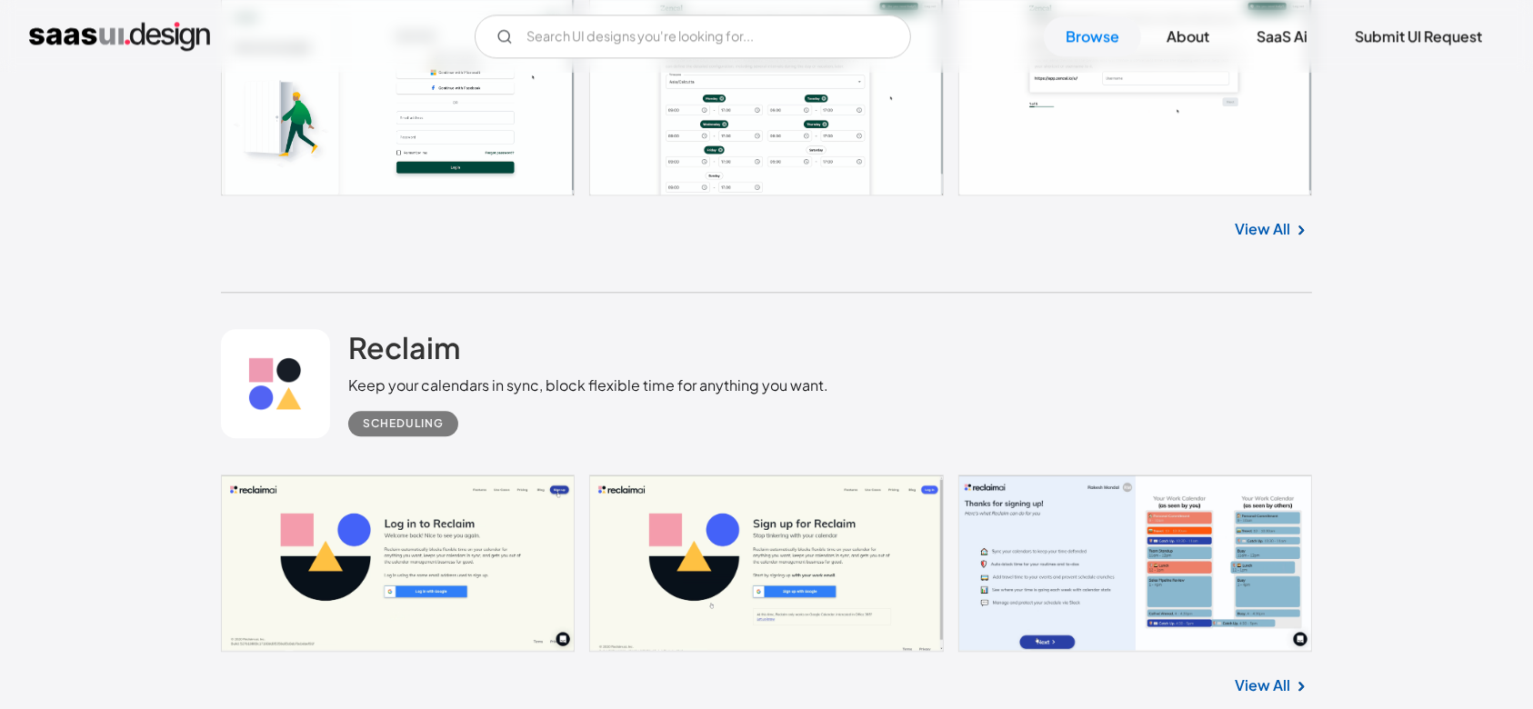
scroll to position [11368, 0]
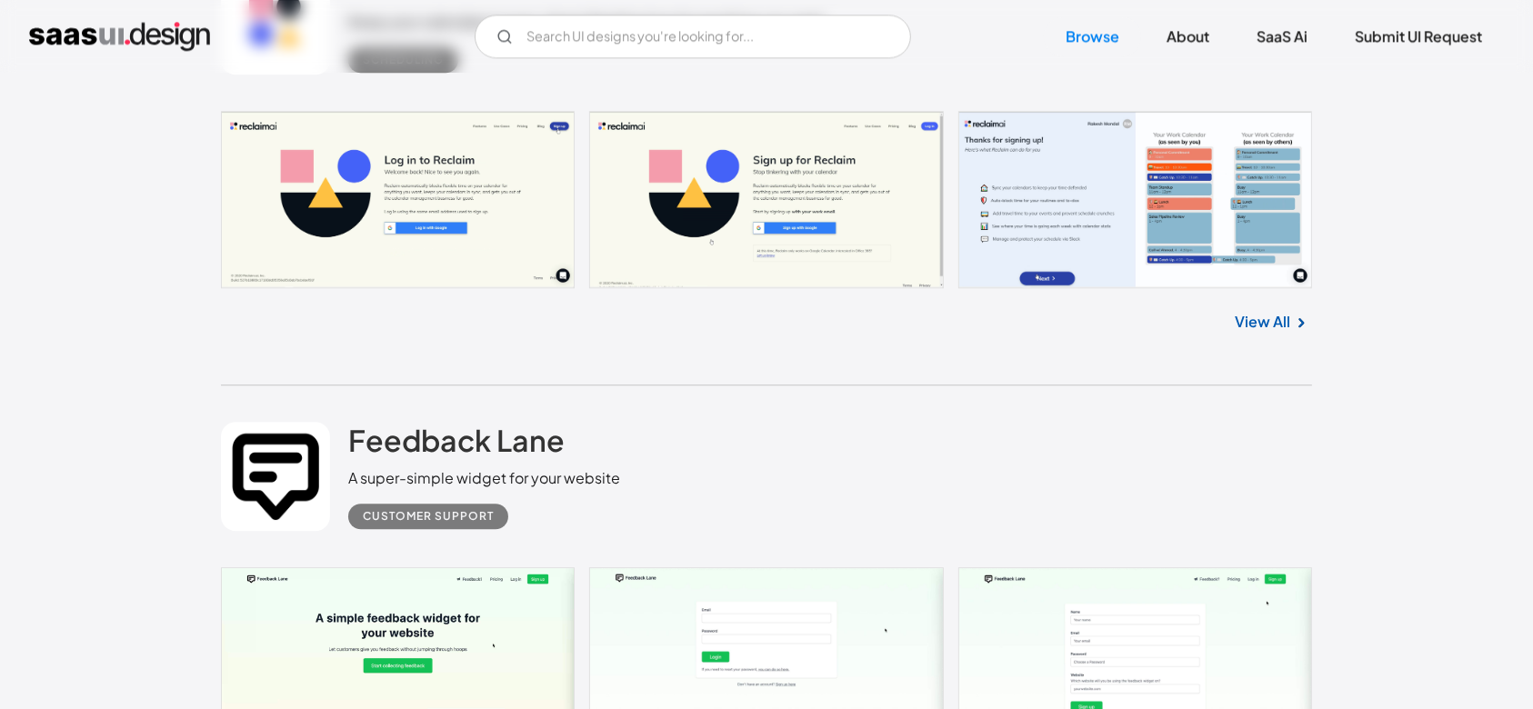
scroll to position [11732, 0]
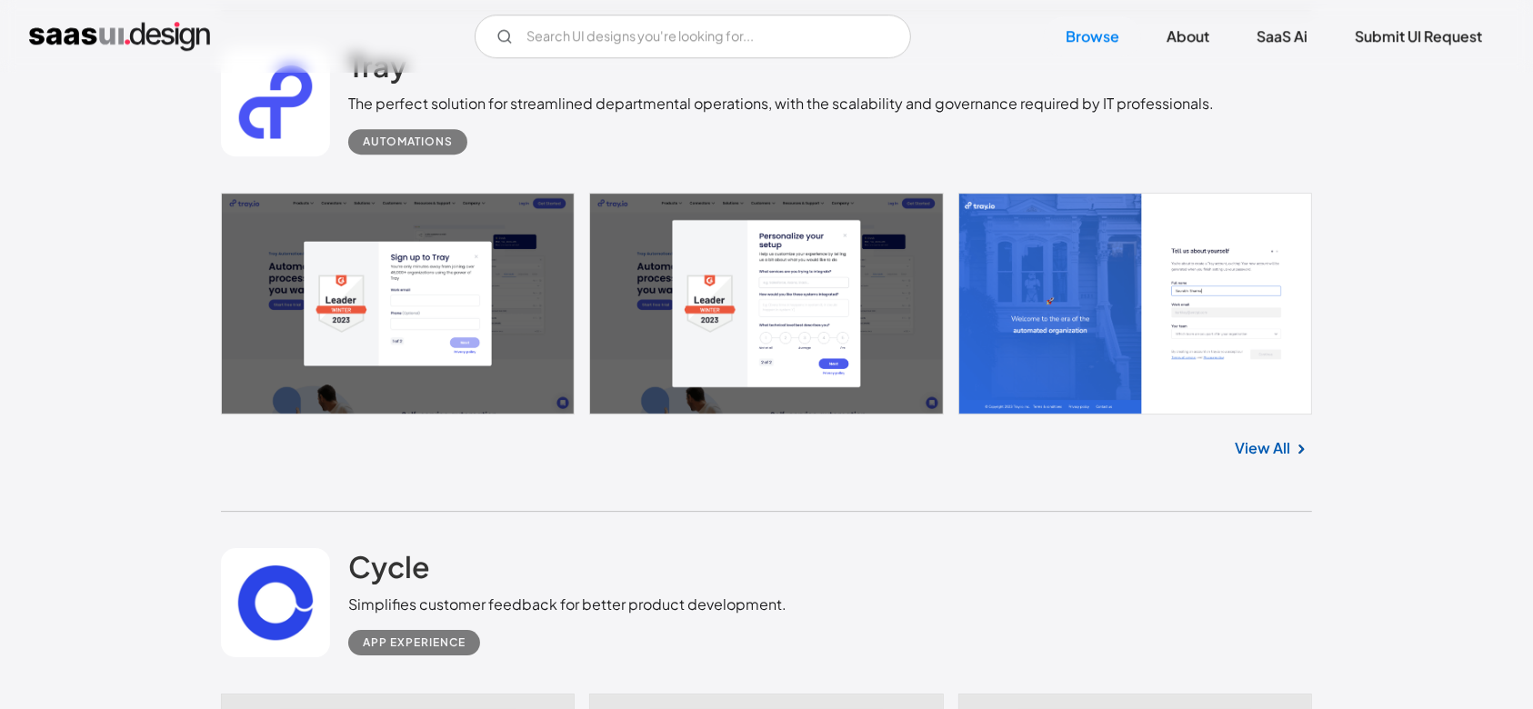
scroll to position [12823, 0]
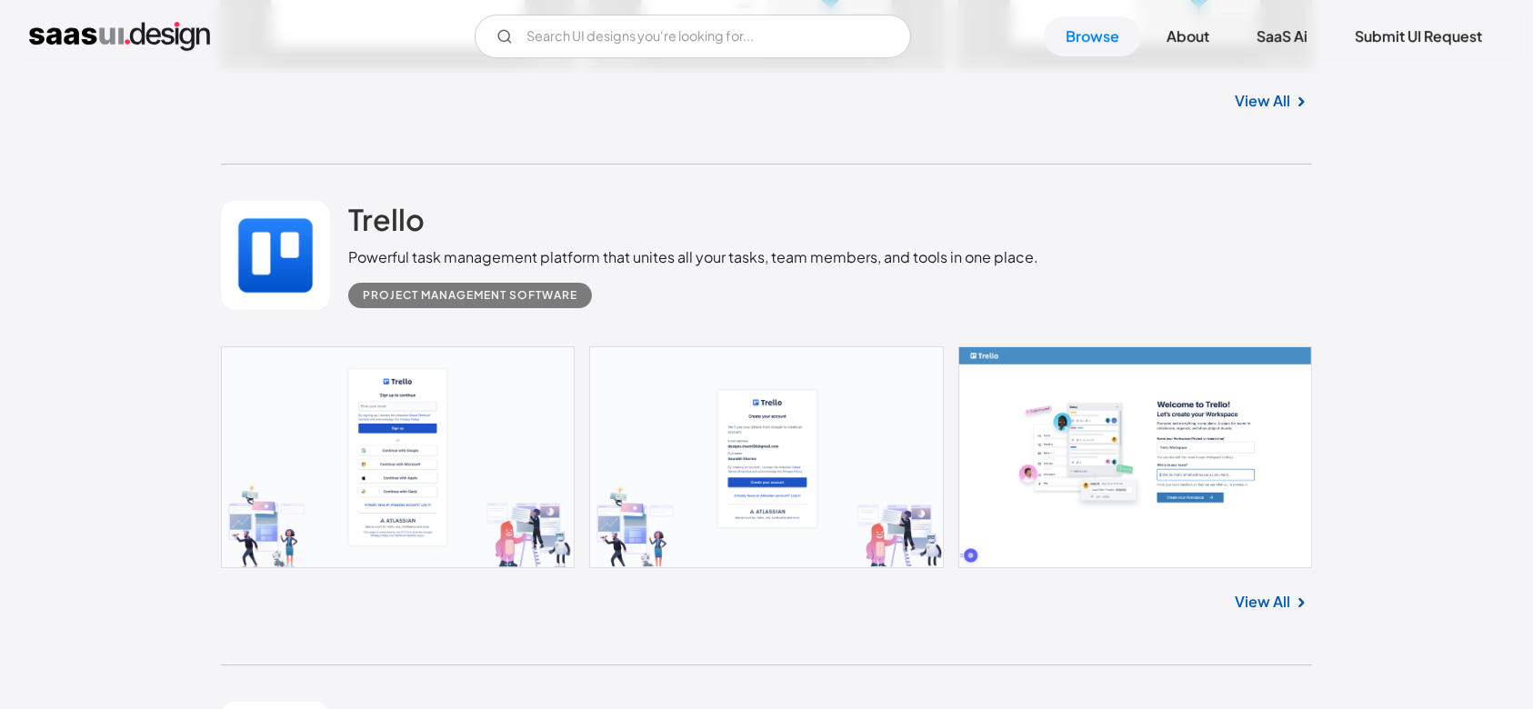
scroll to position [13429, 0]
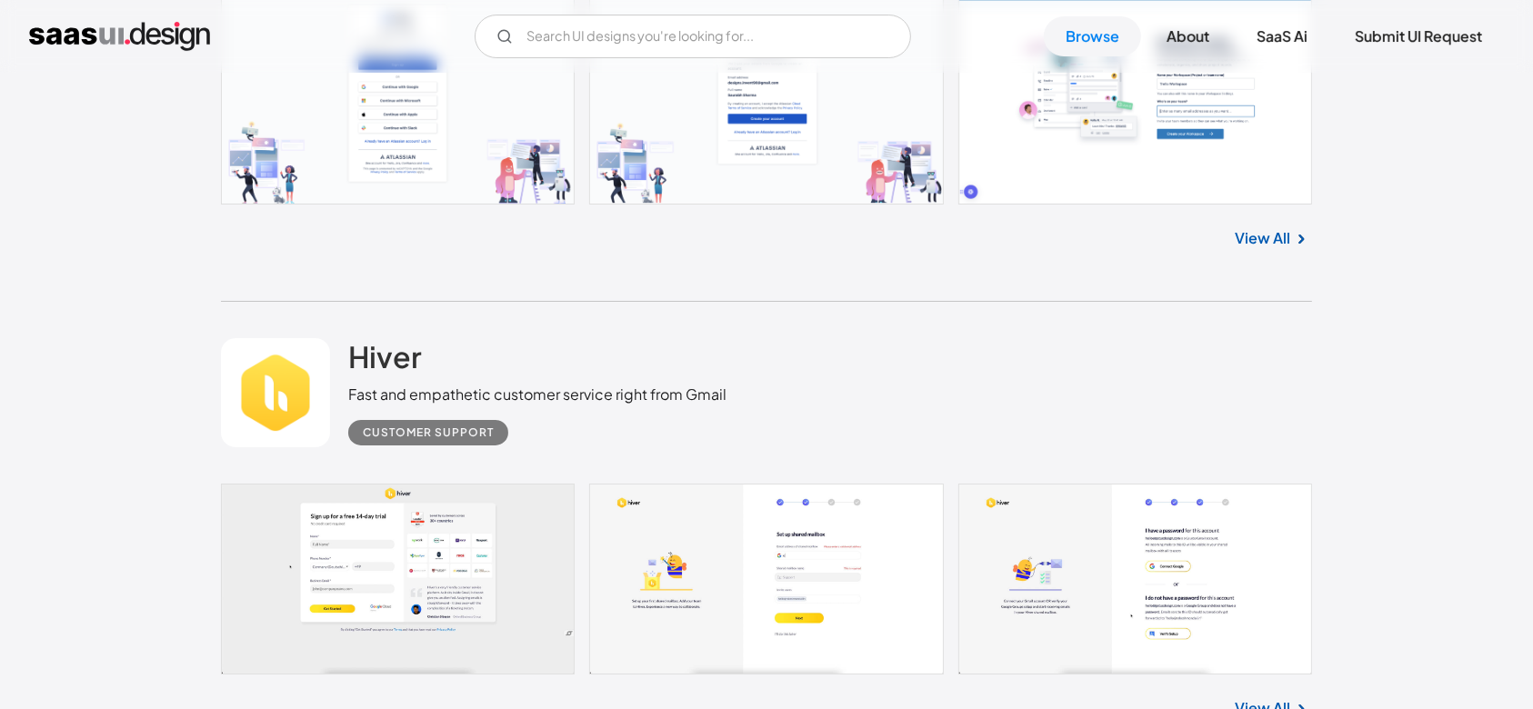
scroll to position [13914, 0]
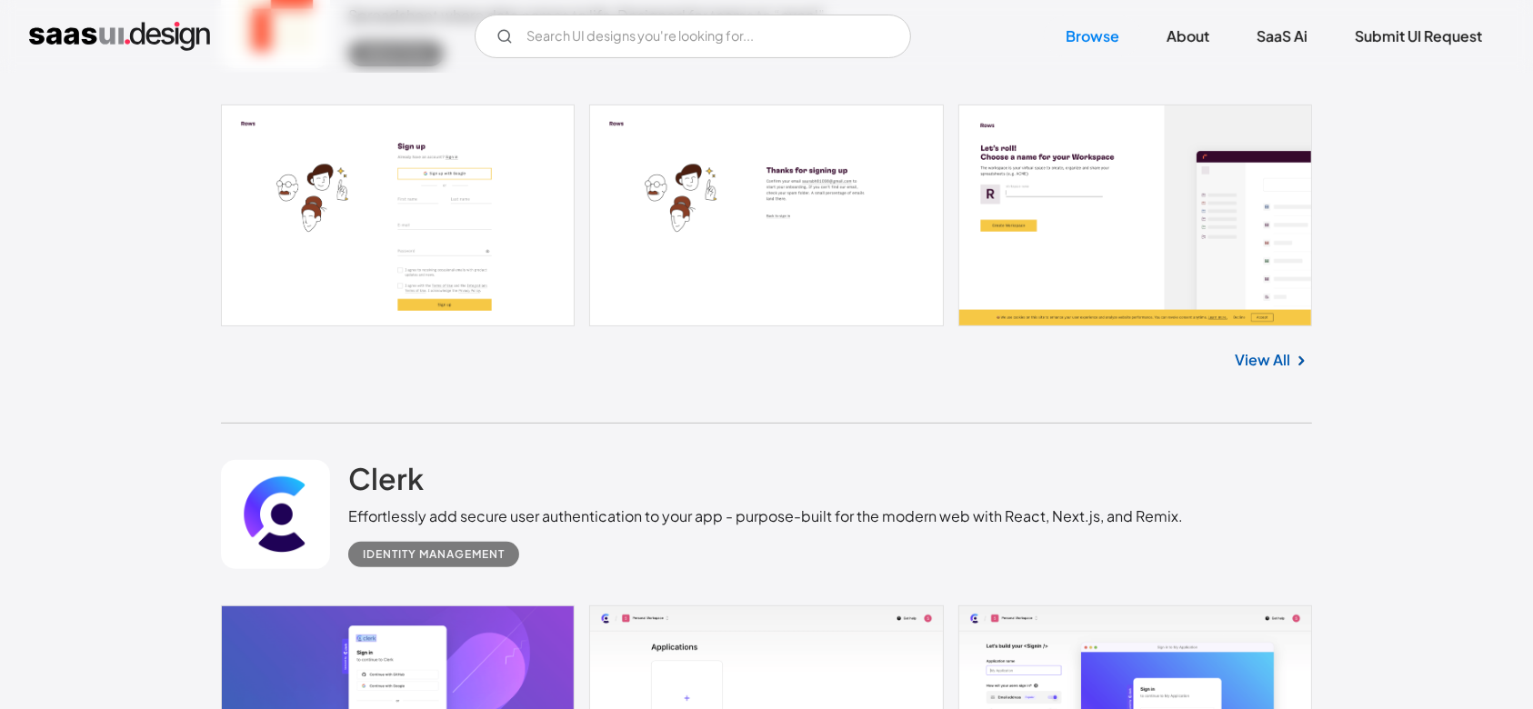
scroll to position [14762, 0]
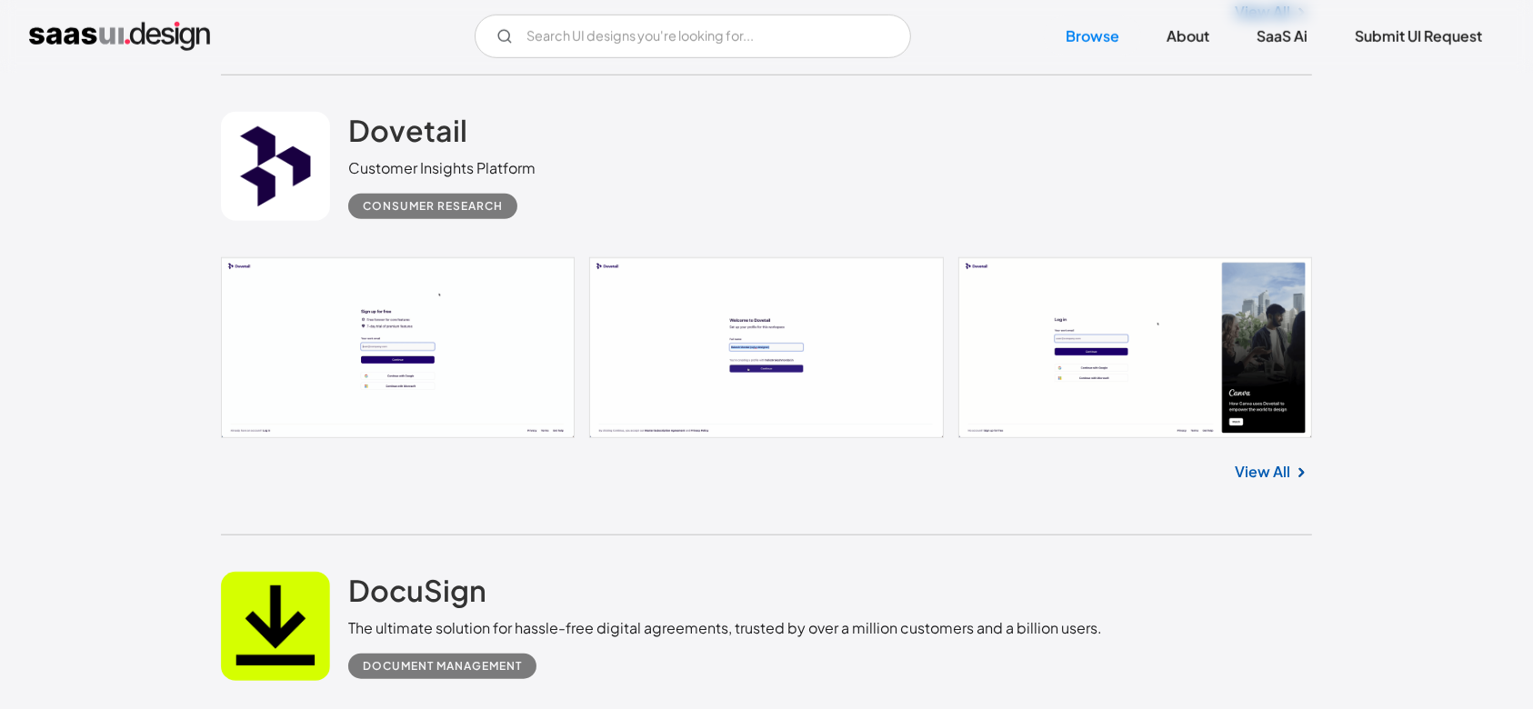
scroll to position [15612, 0]
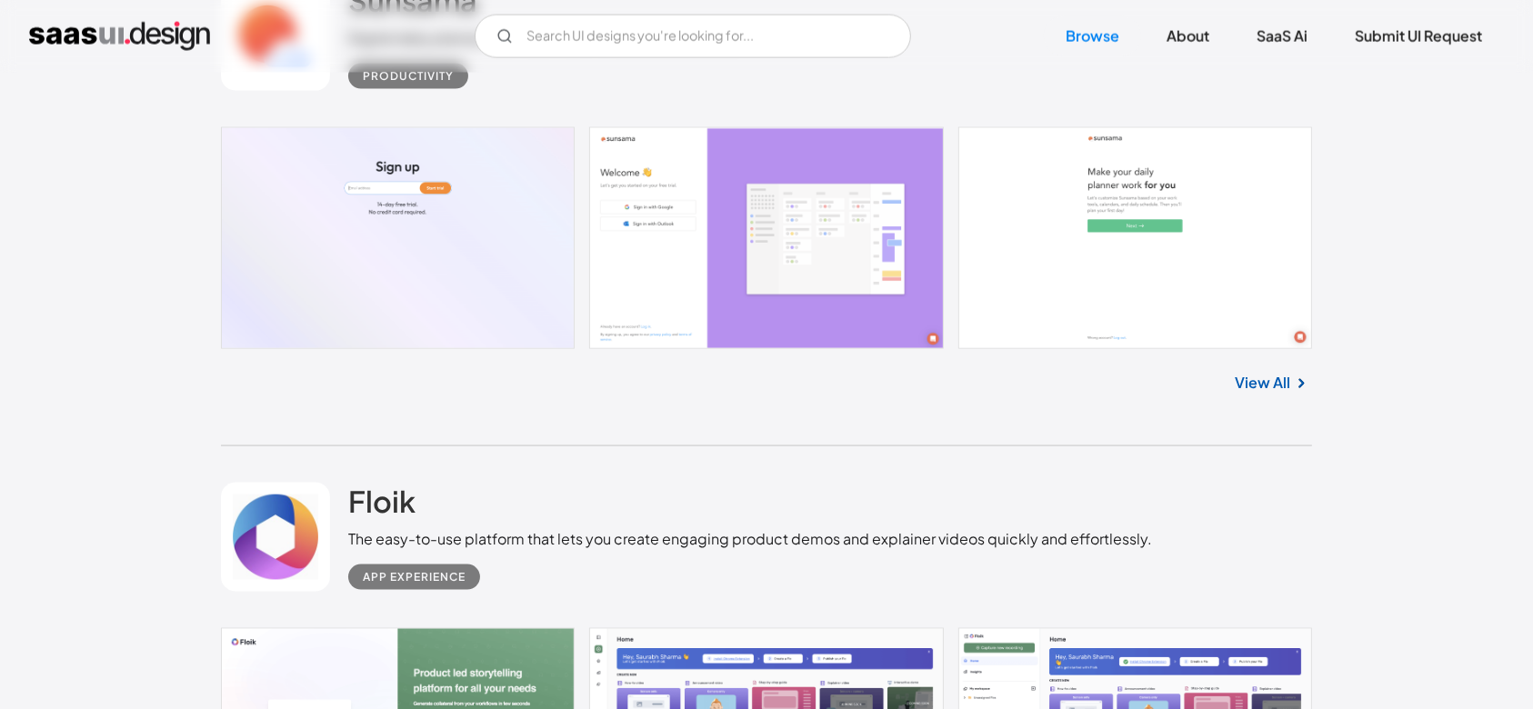
scroll to position [16703, 0]
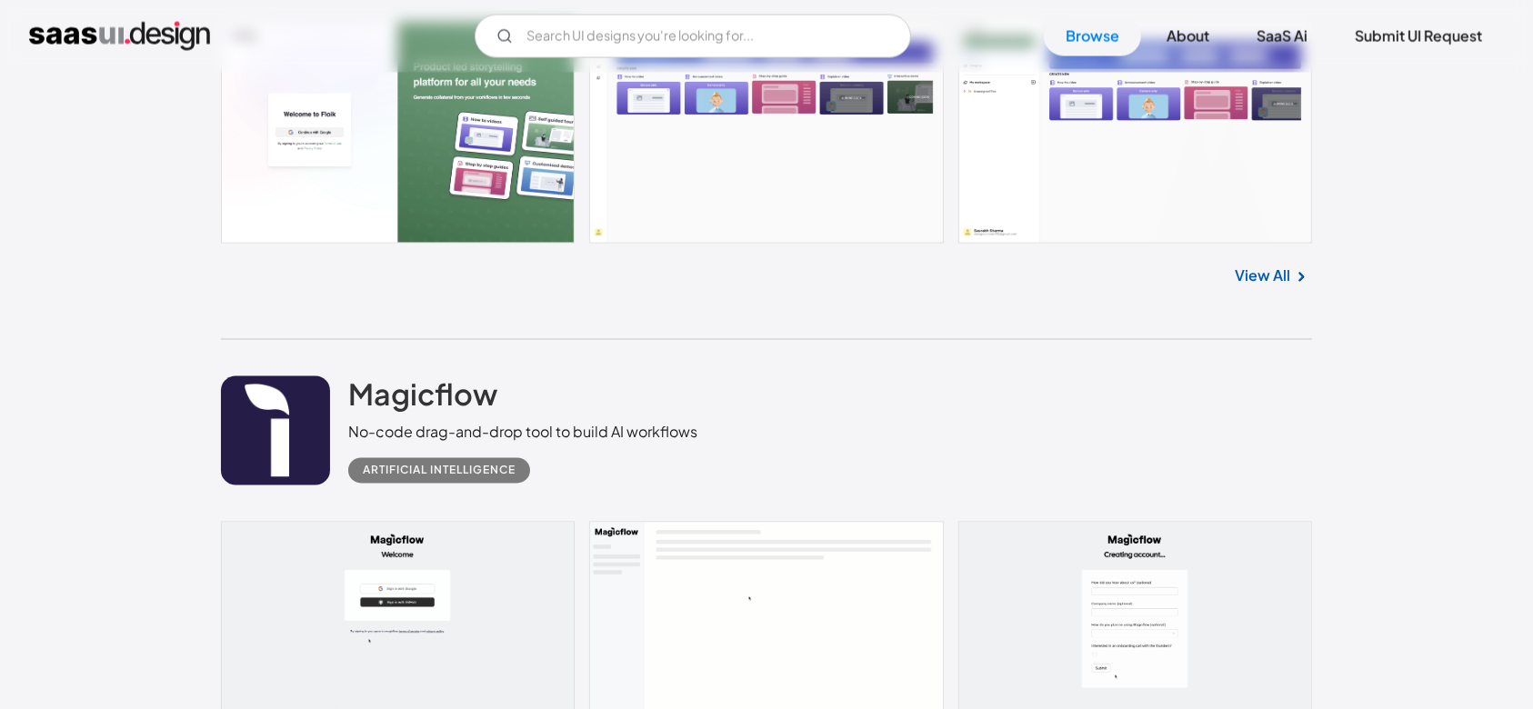
scroll to position [17309, 0]
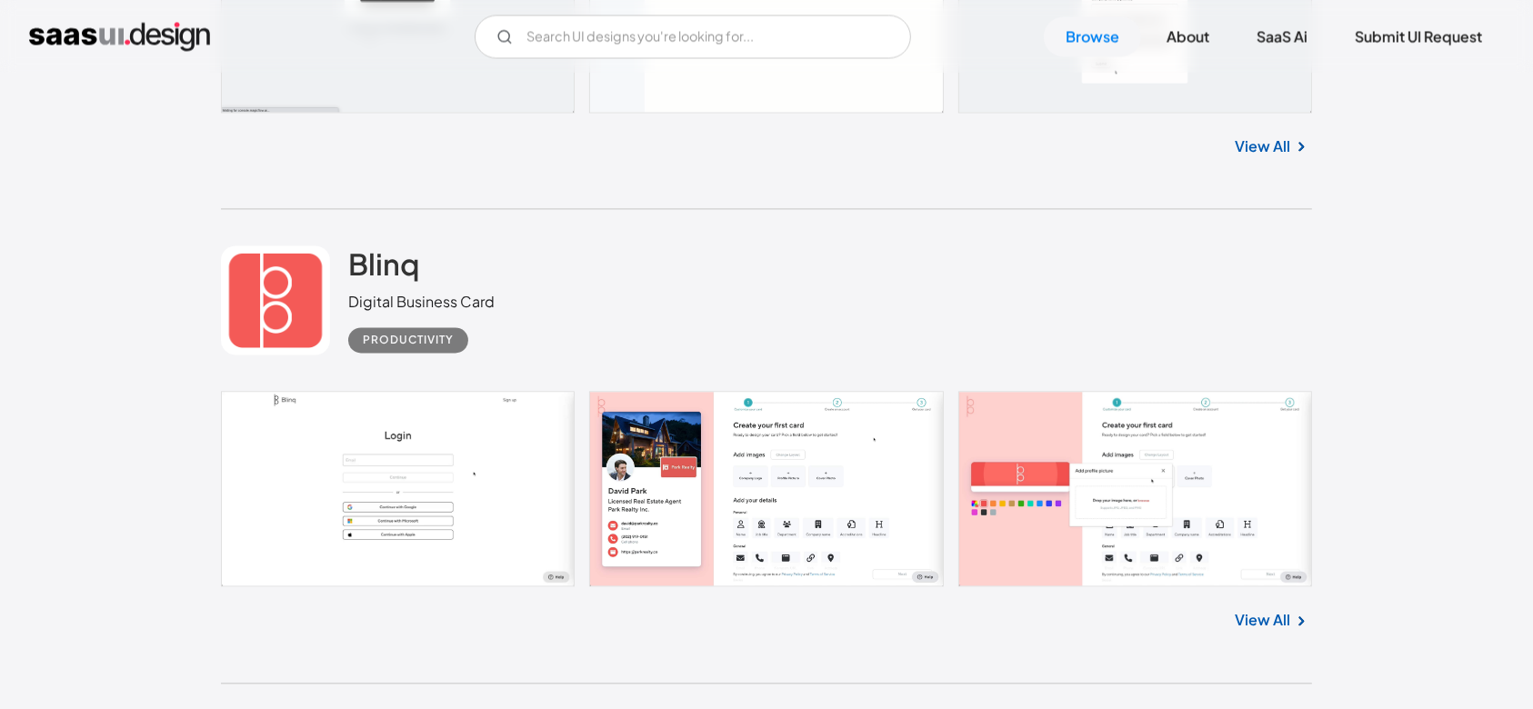
scroll to position [17794, 0]
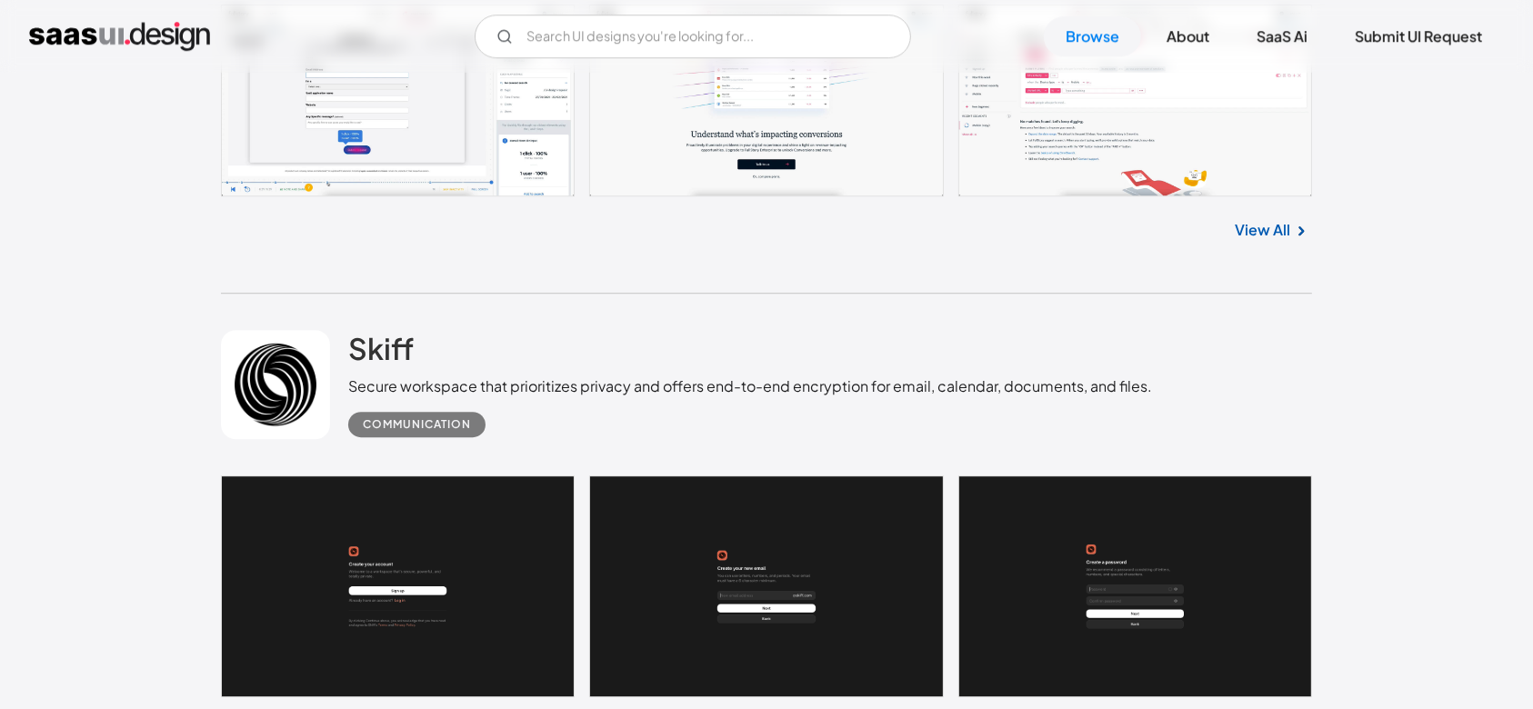
scroll to position [18643, 0]
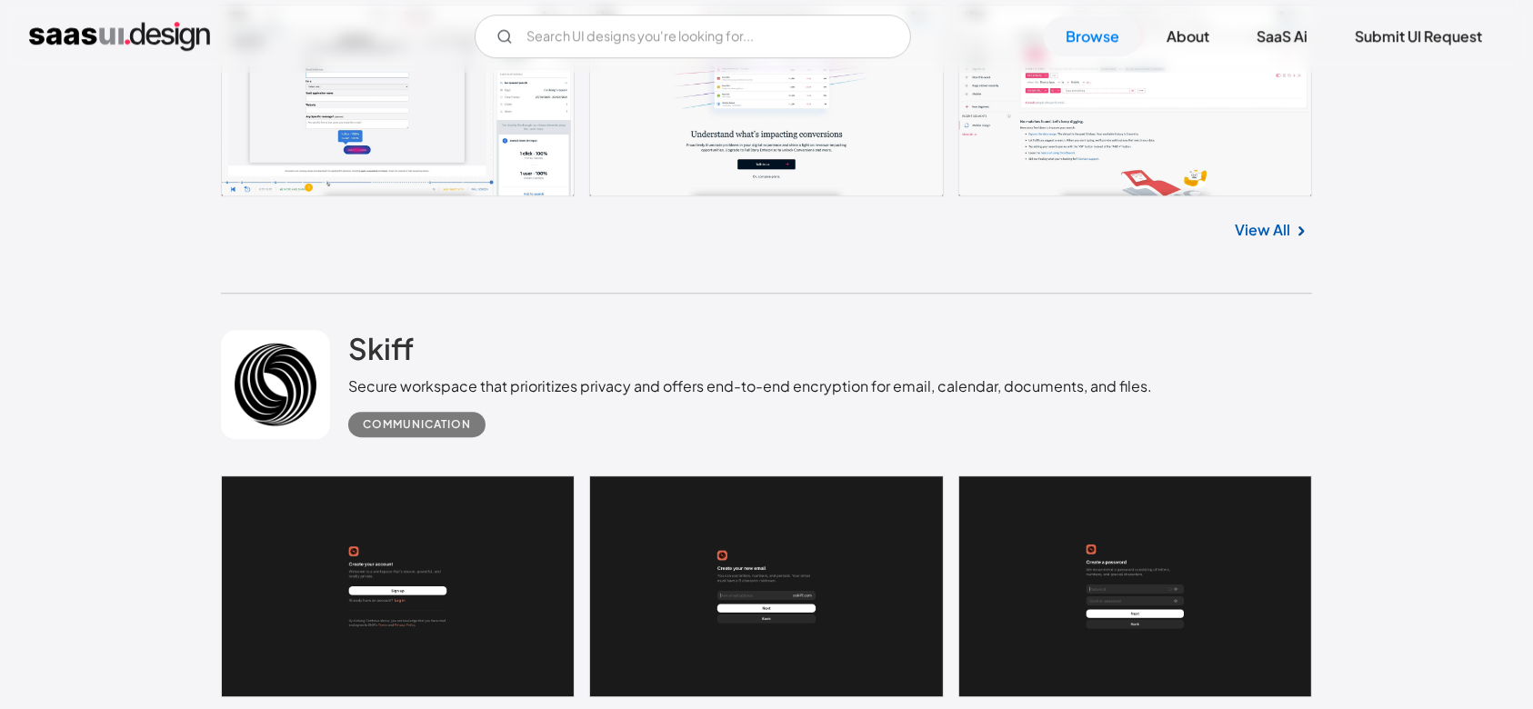
scroll to position [19127, 0]
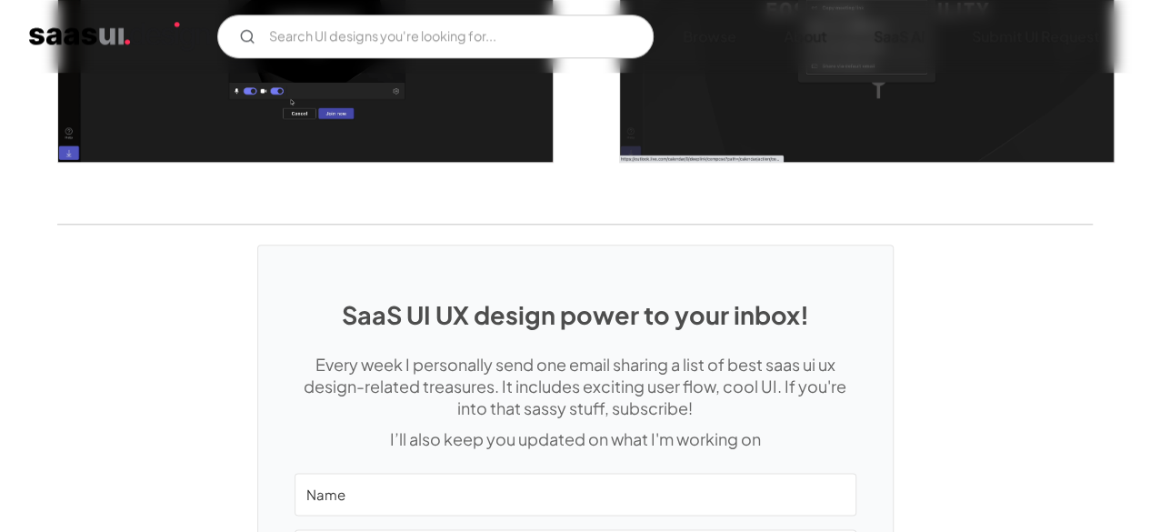
scroll to position [4632, 0]
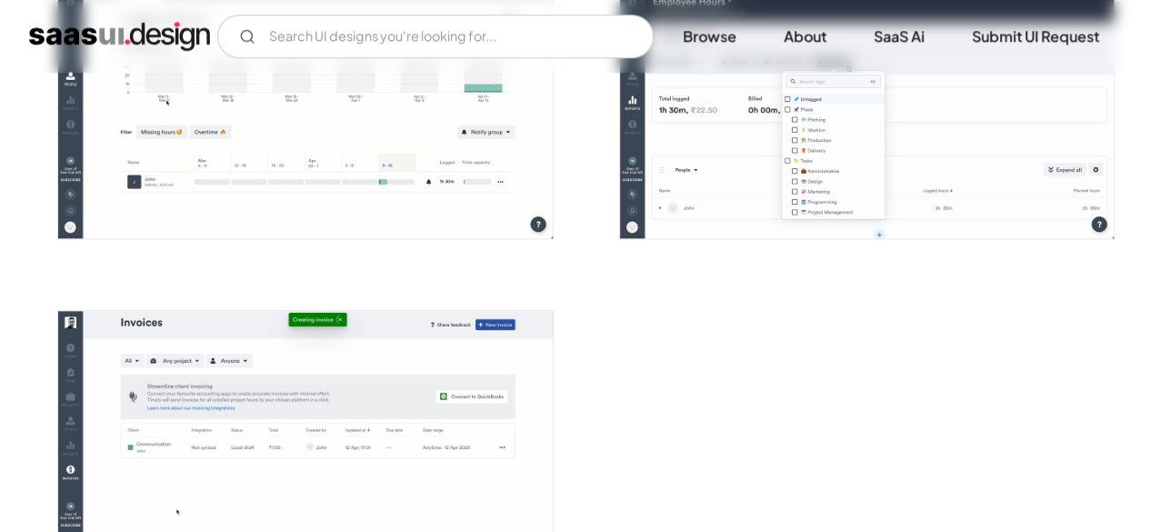
scroll to position [4347, 0]
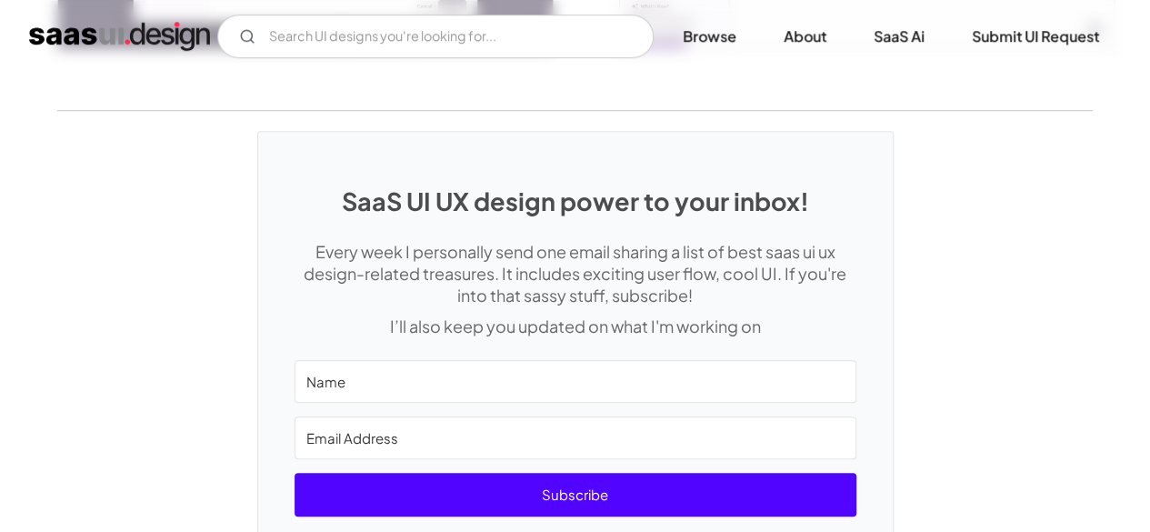
scroll to position [3620, 0]
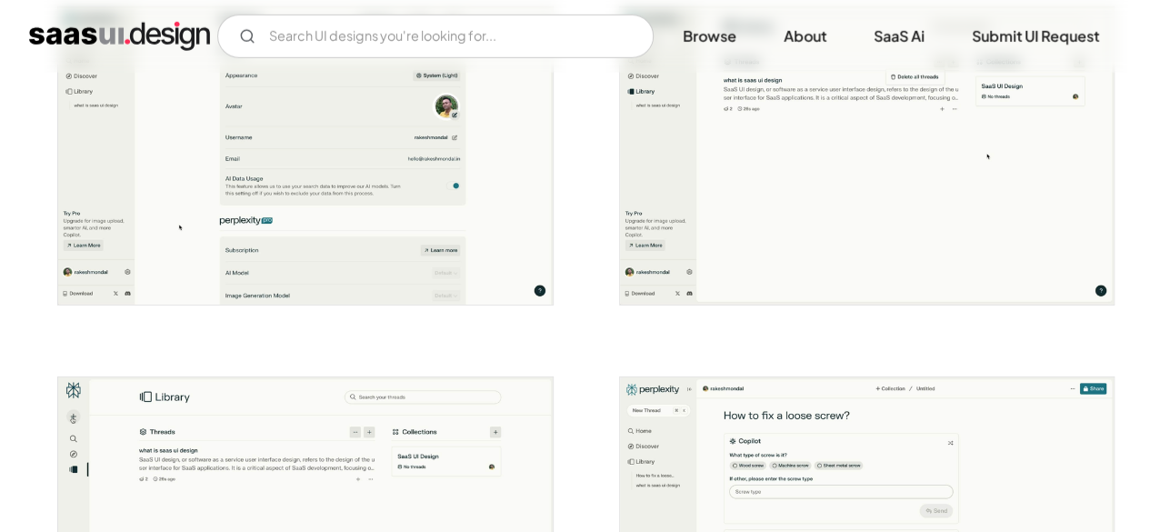
scroll to position [2455, 0]
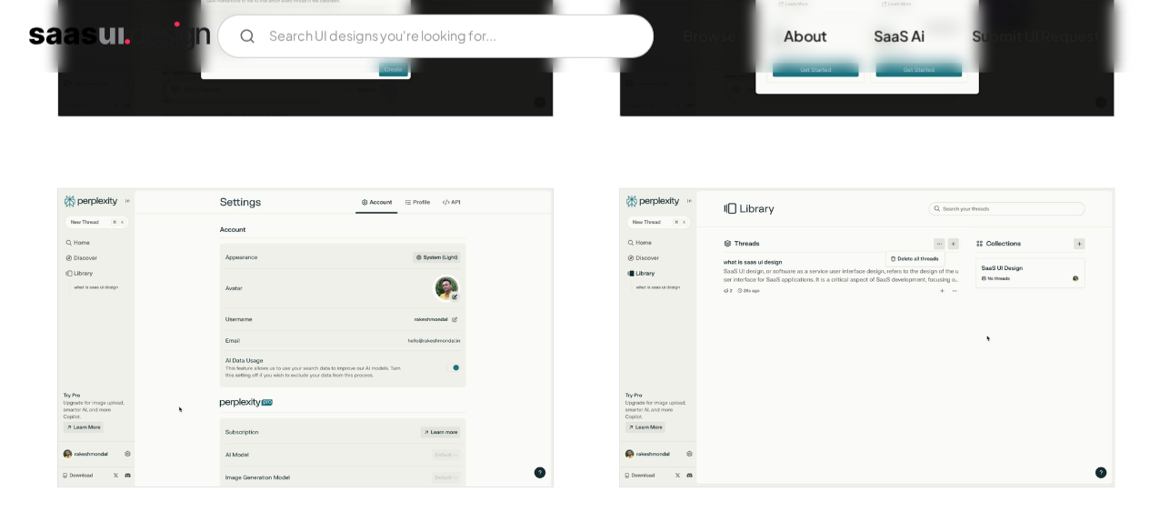
click at [287, 321] on img "open lightbox" at bounding box center [305, 337] width 494 height 297
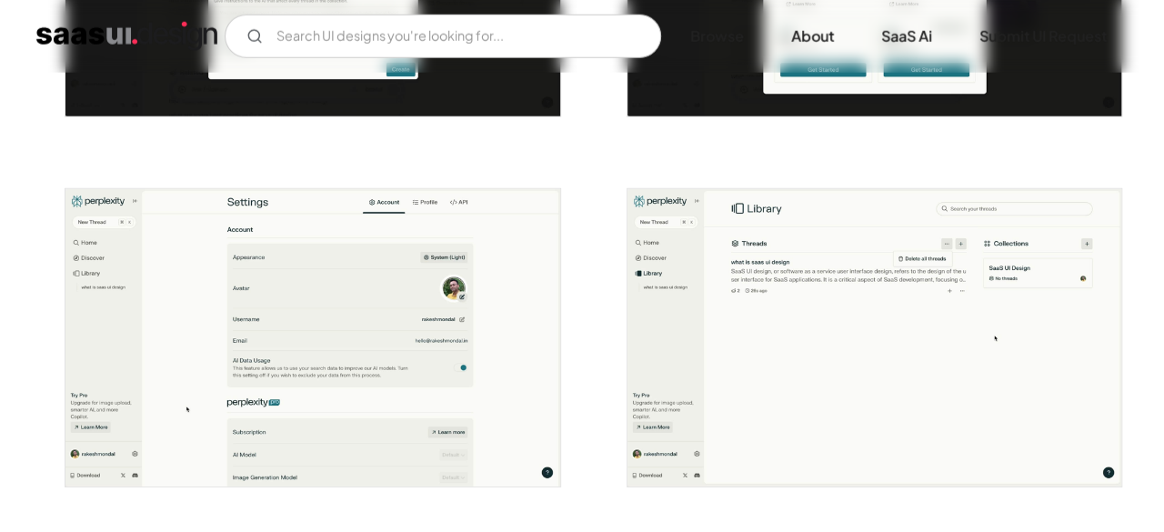
scroll to position [2474, 0]
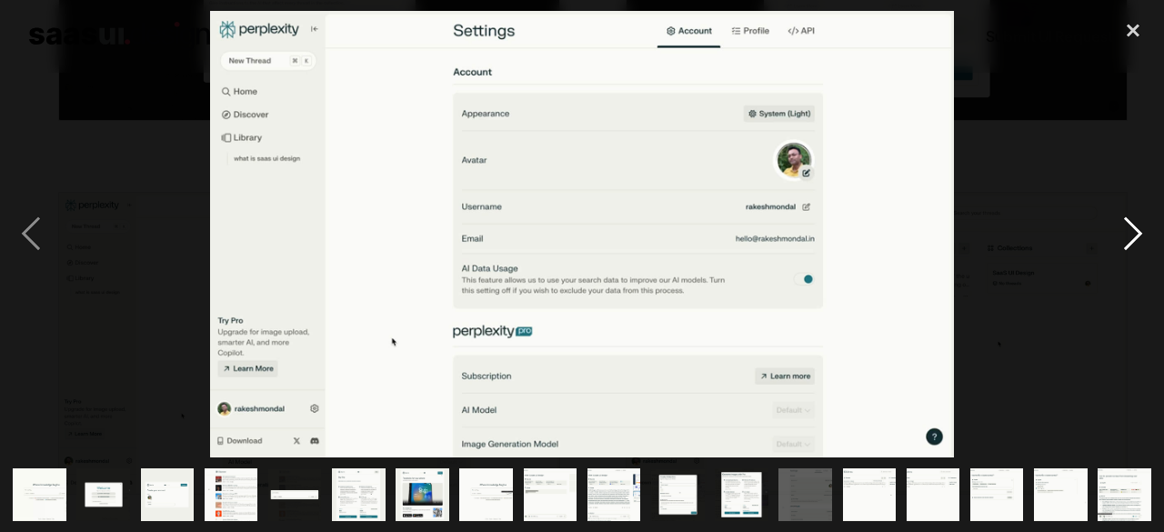
click at [1148, 225] on div "next image" at bounding box center [1133, 234] width 62 height 446
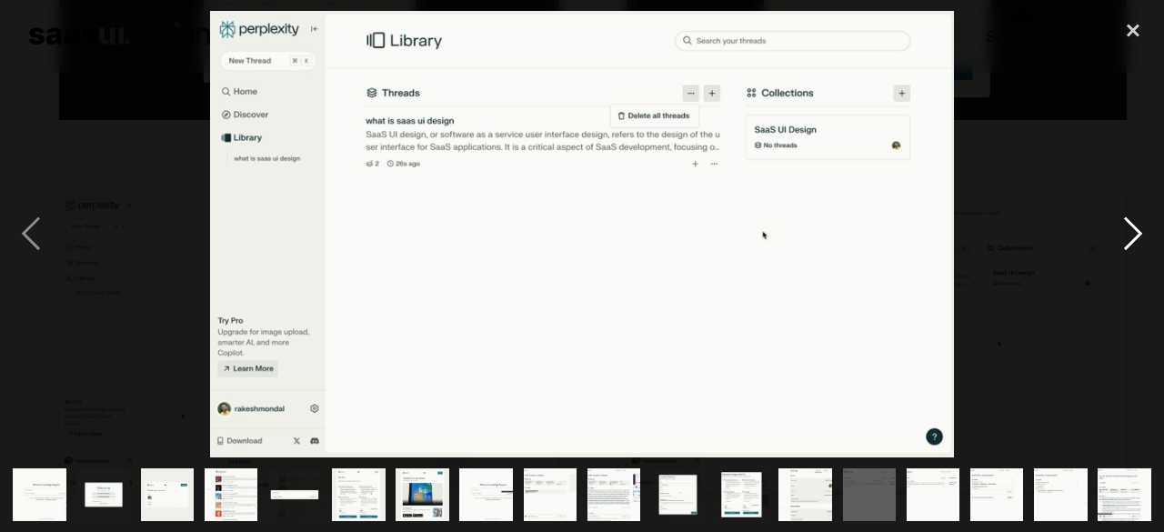
click at [1148, 225] on div "next image" at bounding box center [1133, 234] width 62 height 446
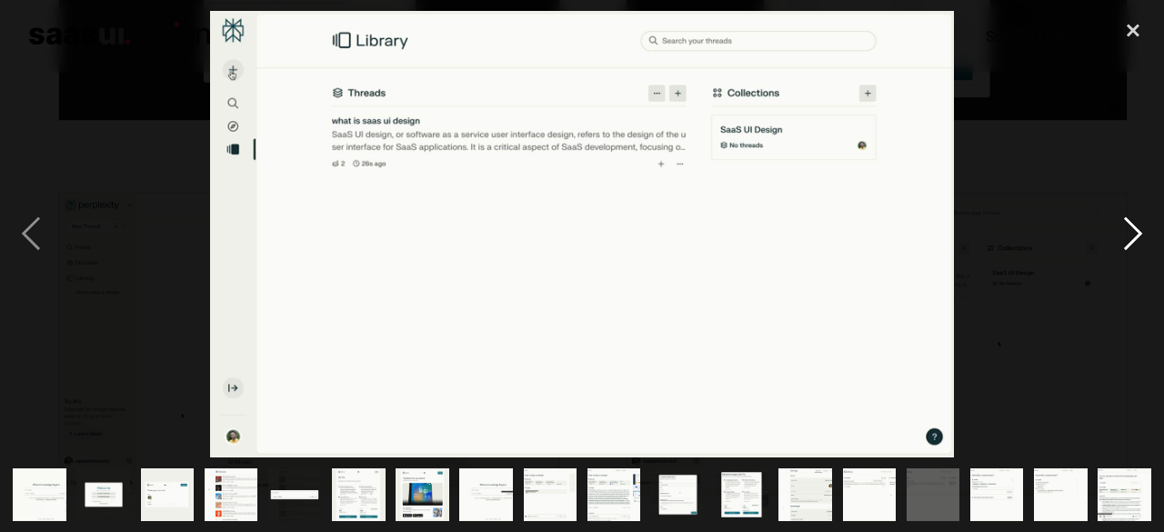
click at [1148, 225] on div "next image" at bounding box center [1133, 234] width 62 height 446
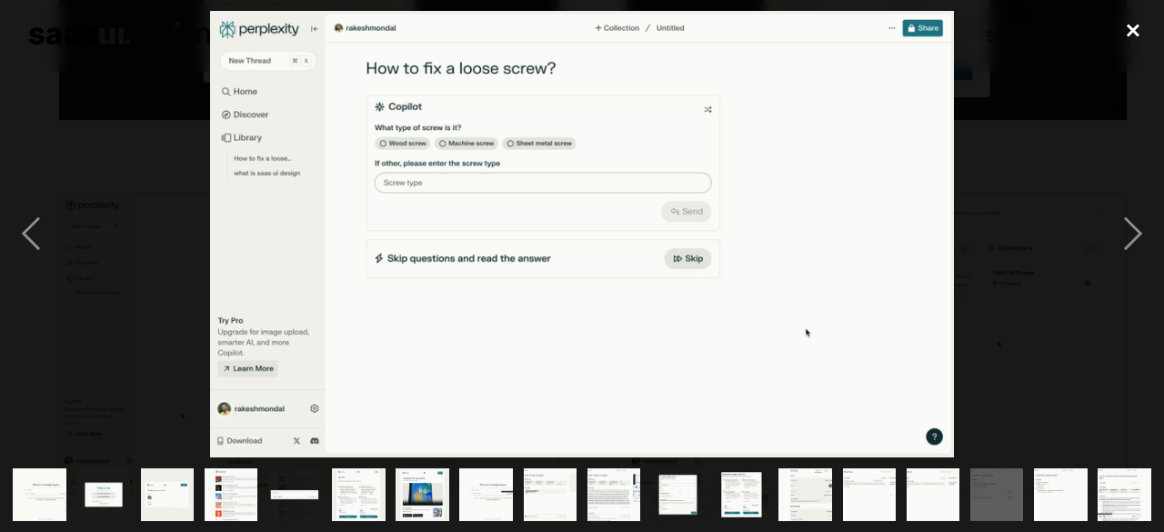
click at [1133, 32] on div "close lightbox" at bounding box center [1133, 31] width 62 height 40
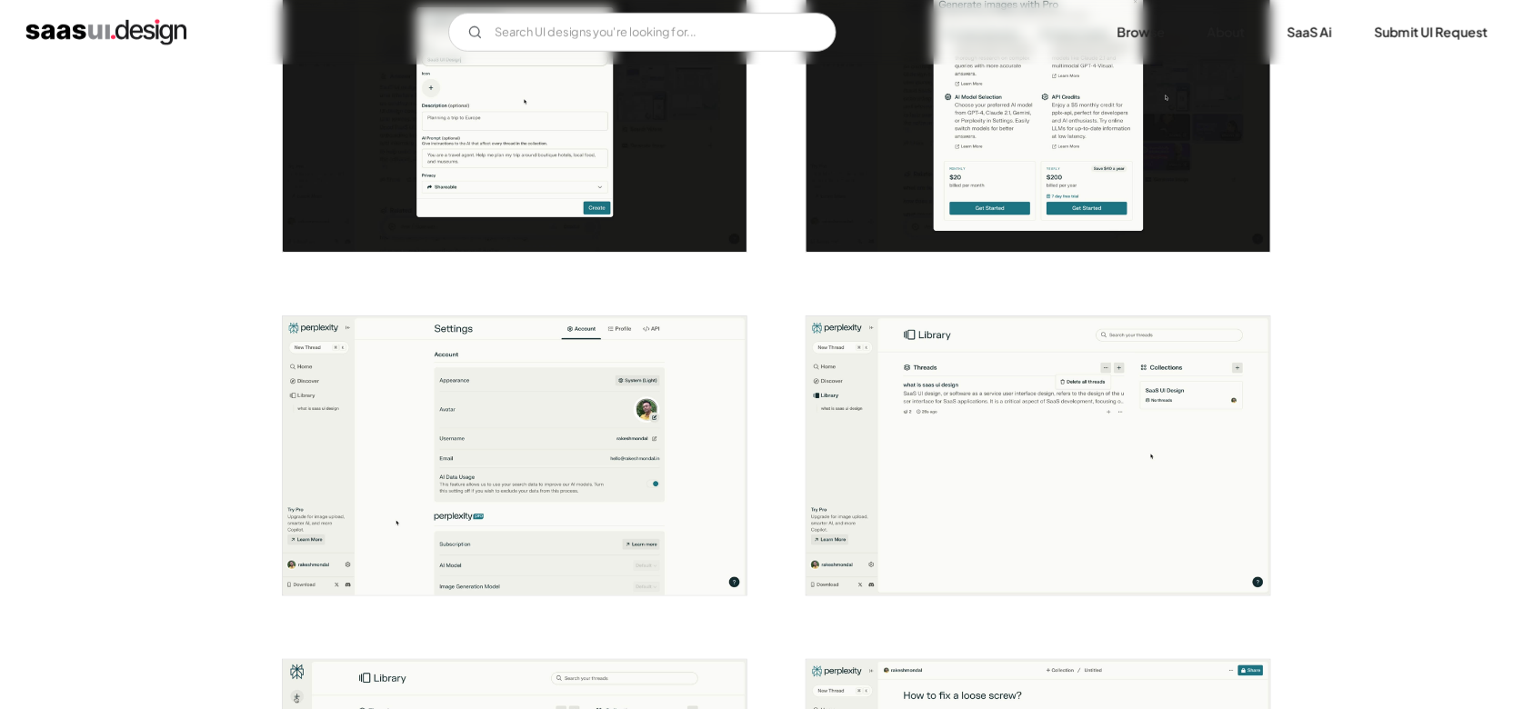
scroll to position [2388, 0]
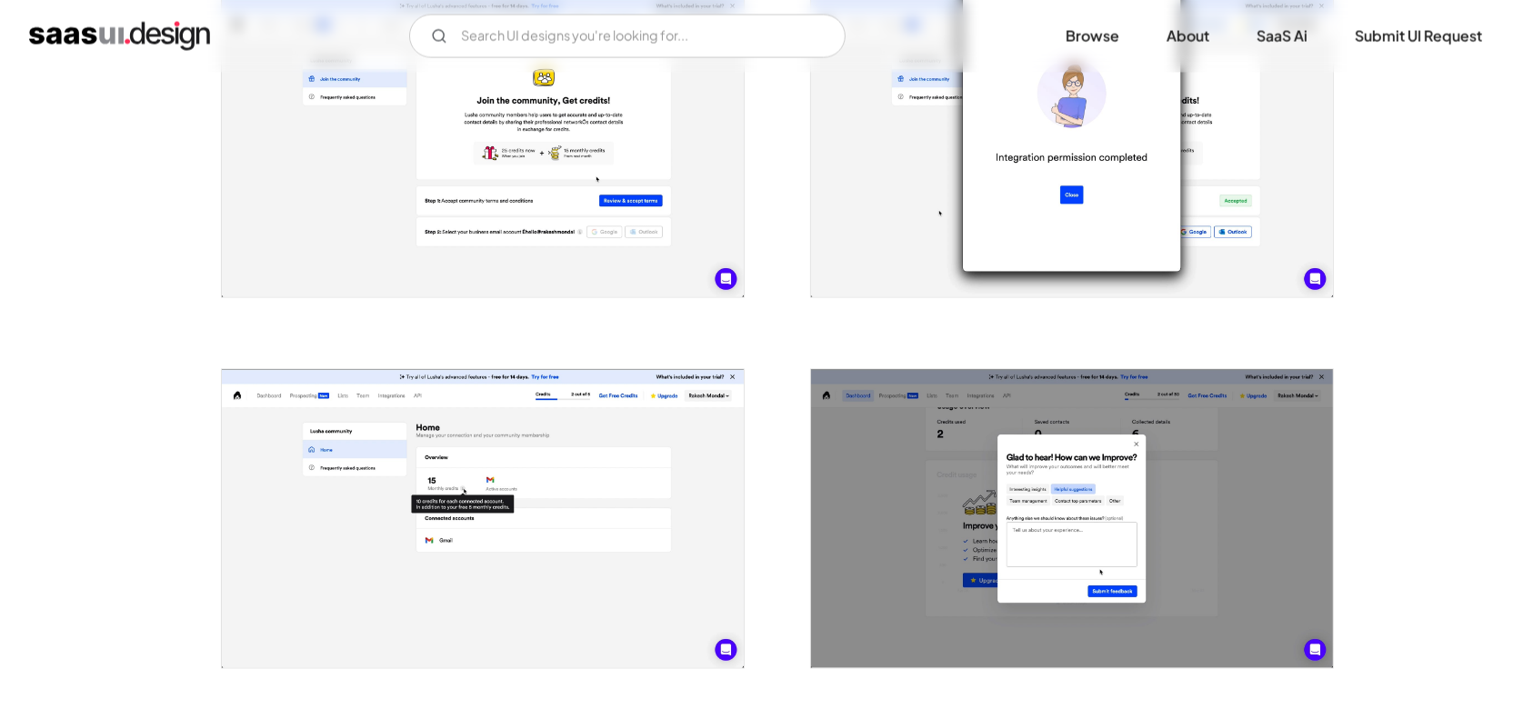
scroll to position [3879, 0]
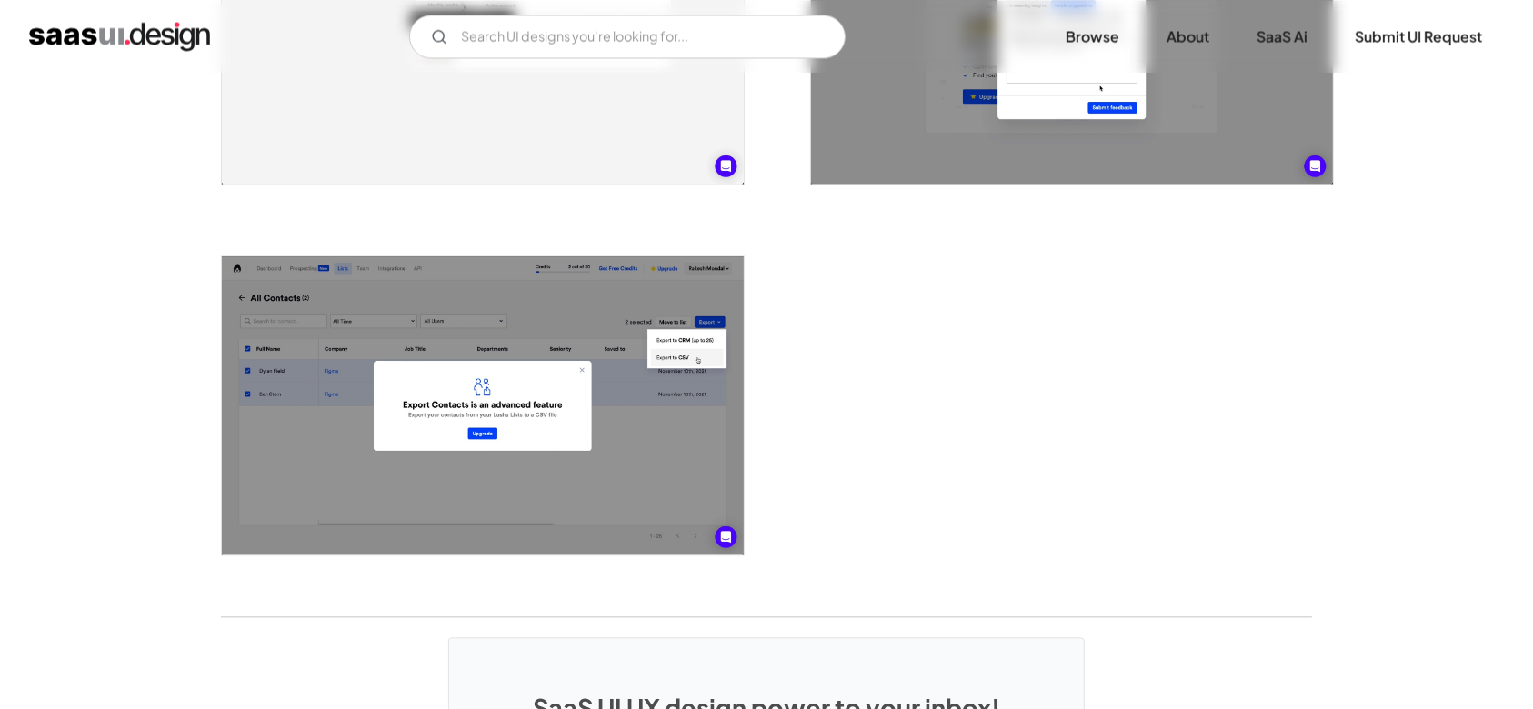
click at [26, 7] on div "V7 Labs Gen AI Application Design Best-in-class data labeling tool. GenAI Close…" at bounding box center [766, 36] width 1533 height 73
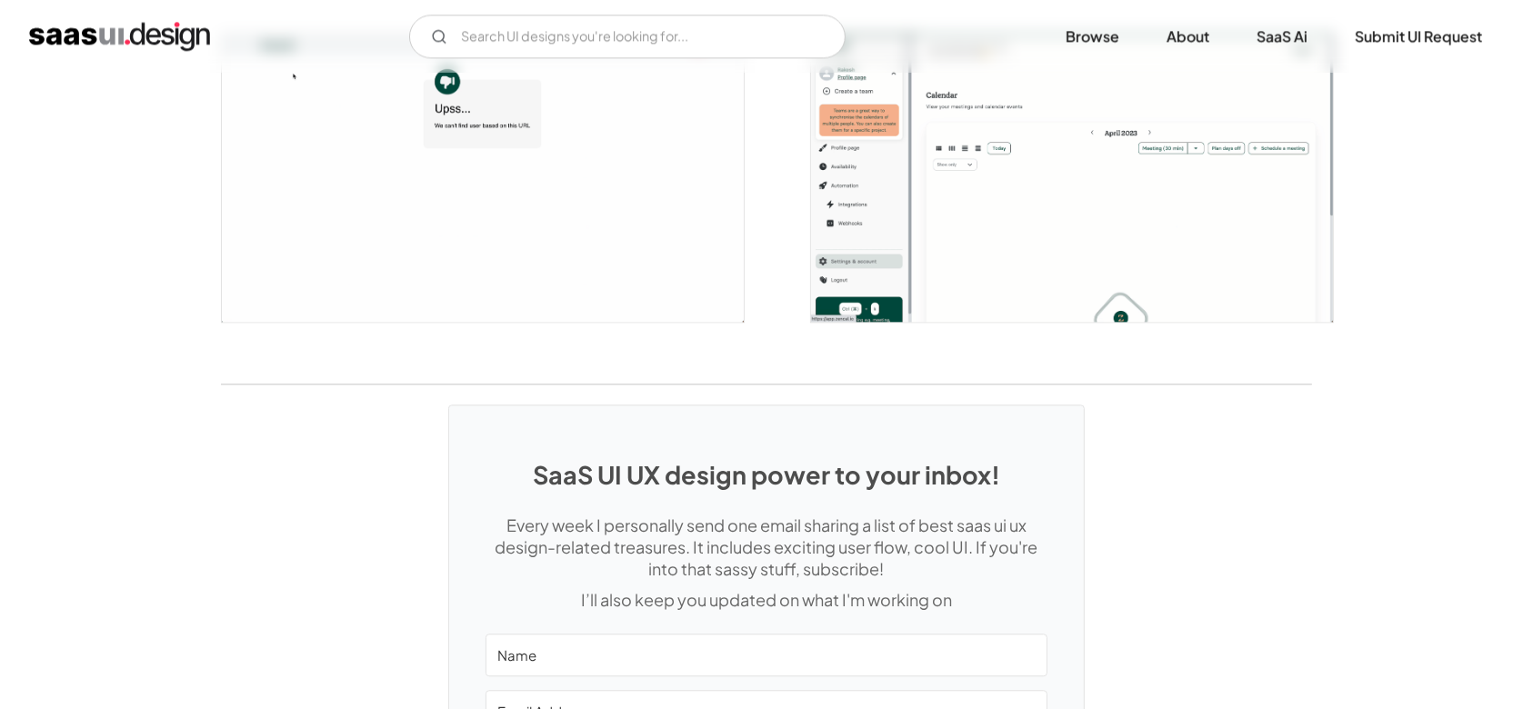
scroll to position [3879, 0]
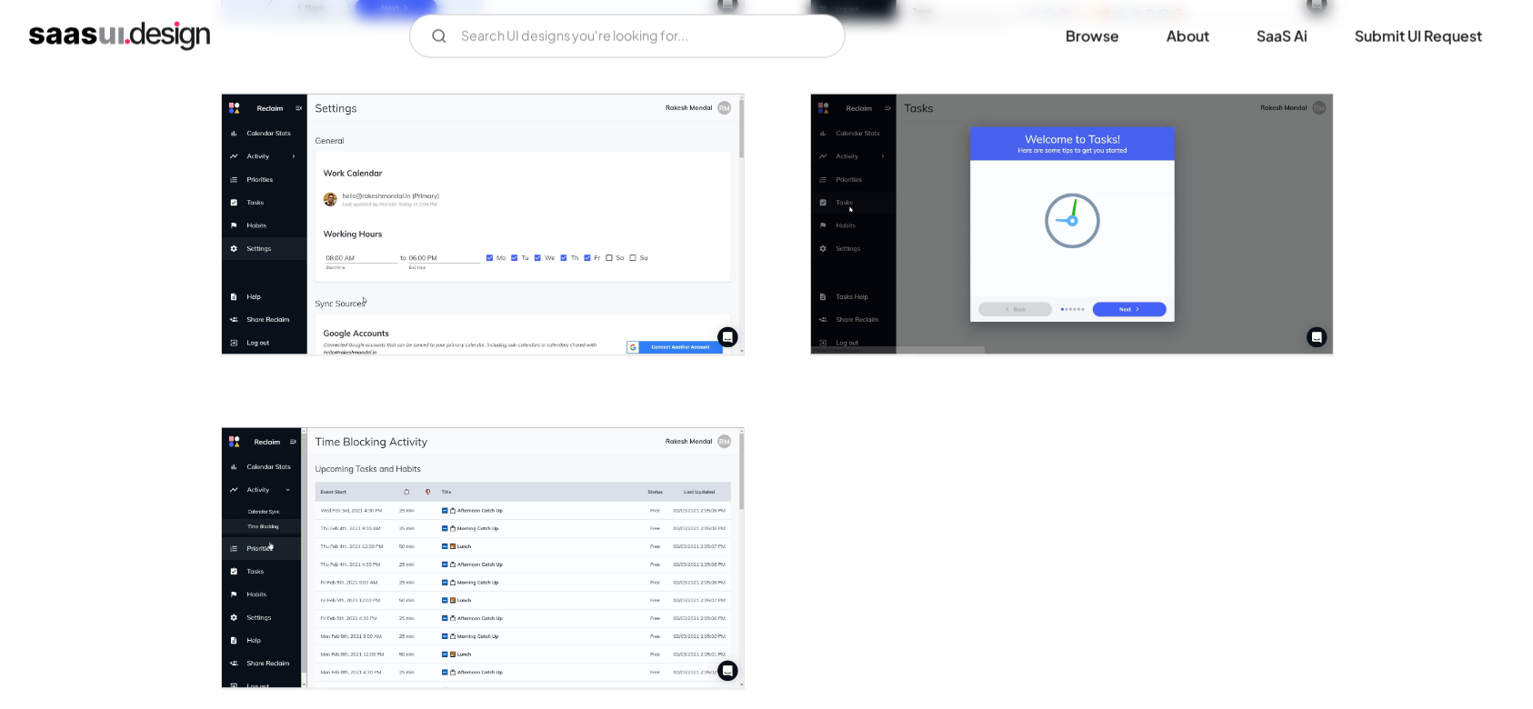
scroll to position [2424, 0]
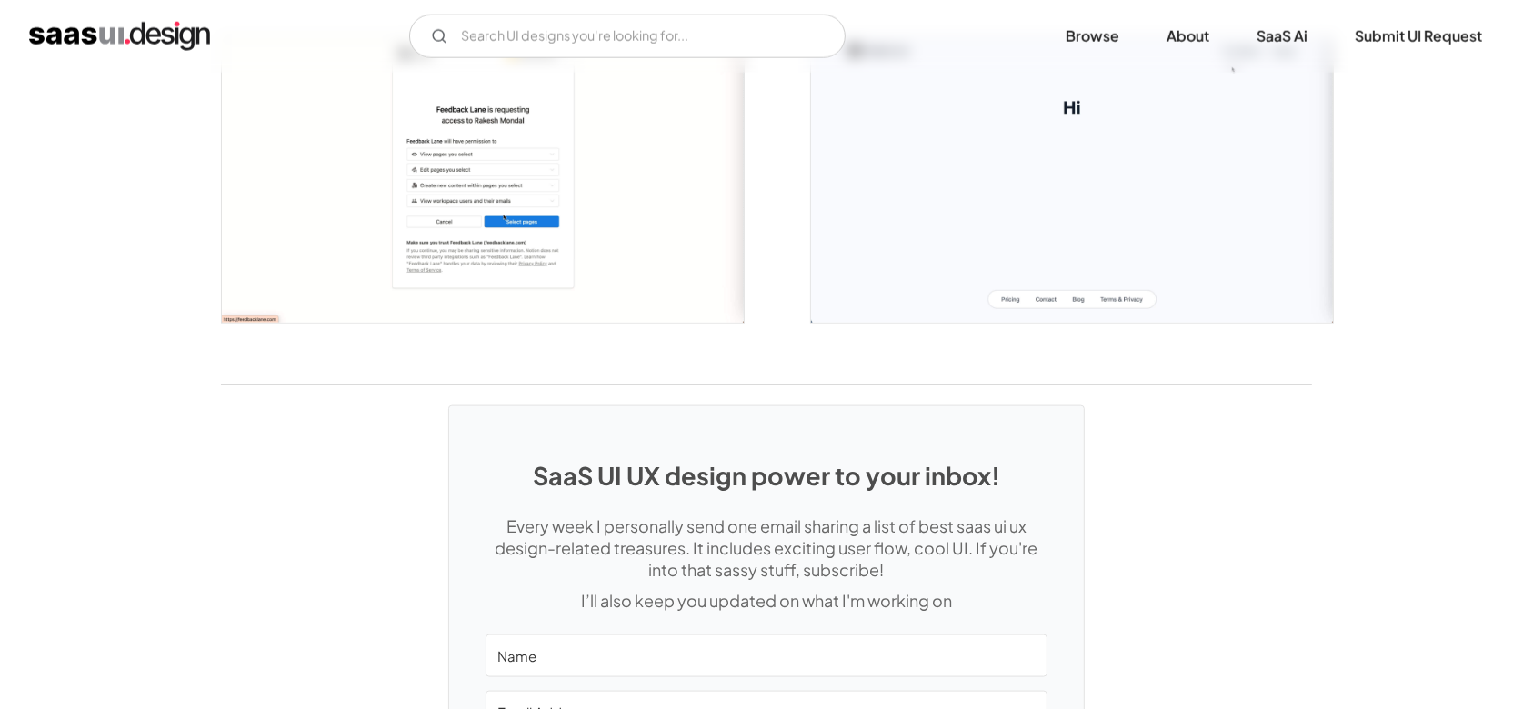
scroll to position [1819, 0]
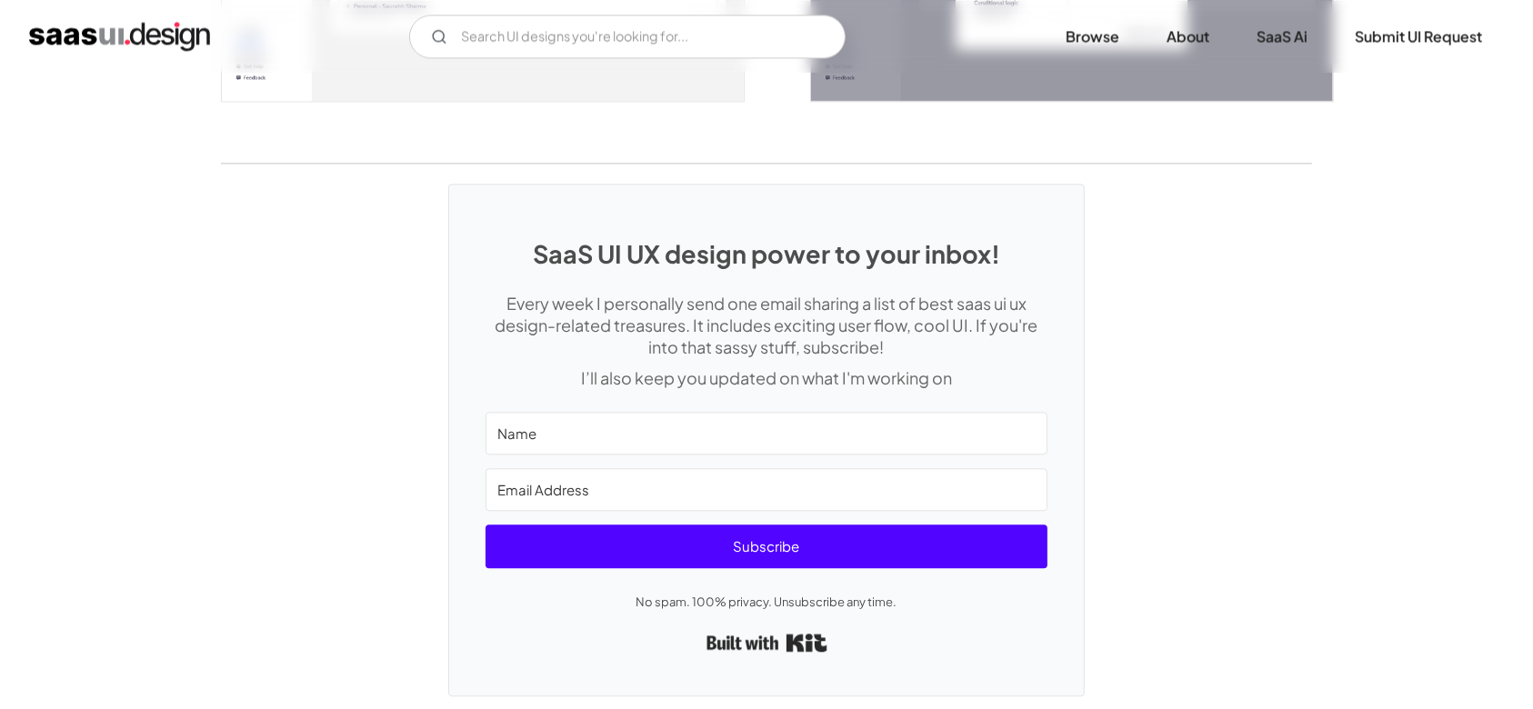
scroll to position [4292, 0]
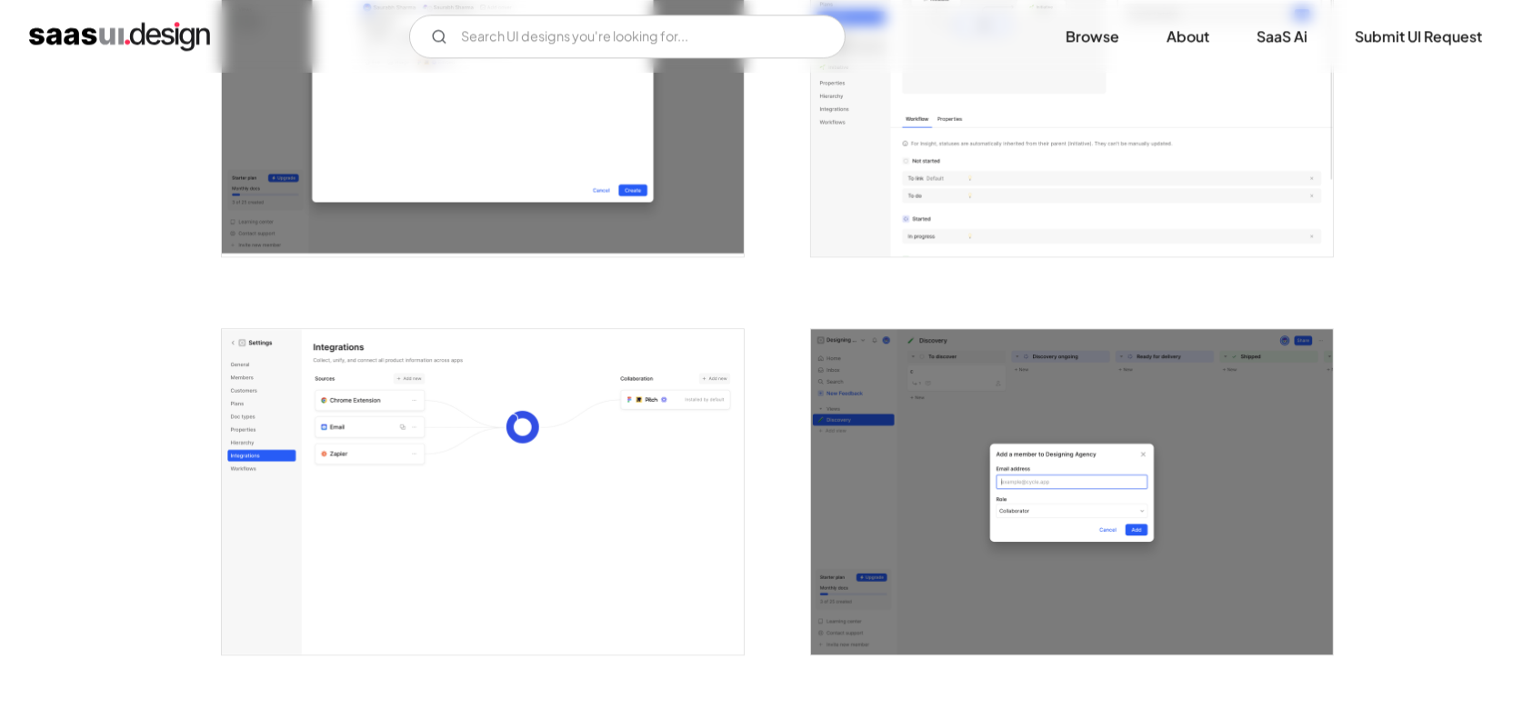
scroll to position [4850, 0]
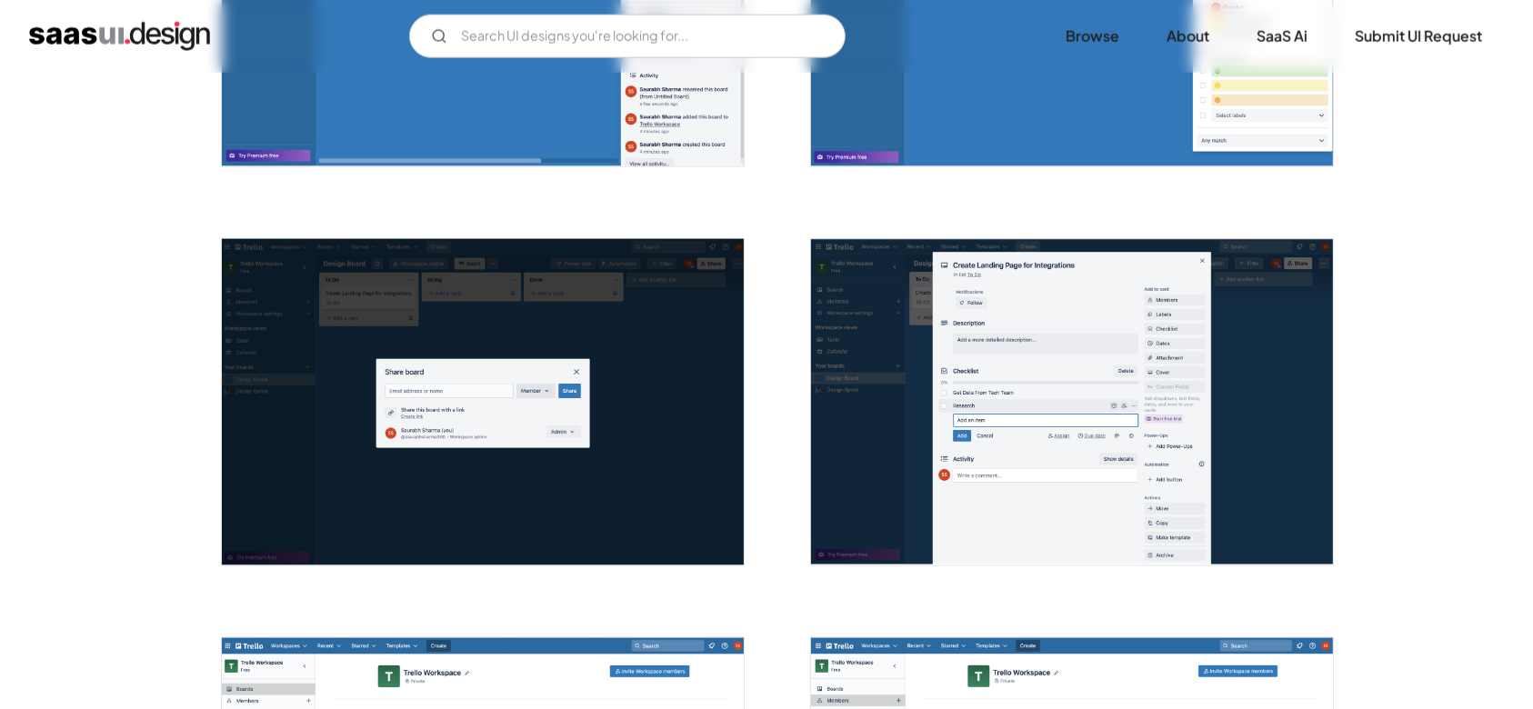
scroll to position [2667, 0]
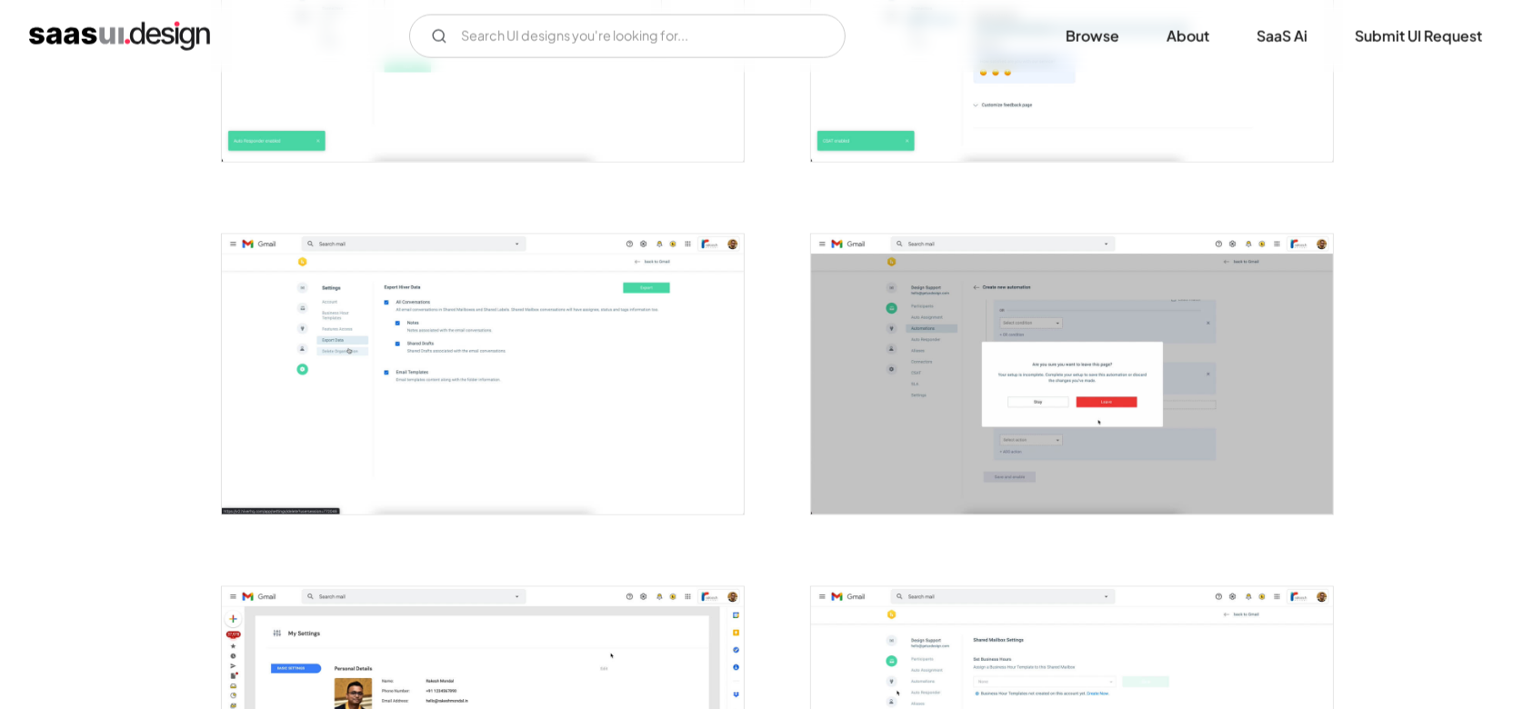
scroll to position [3031, 0]
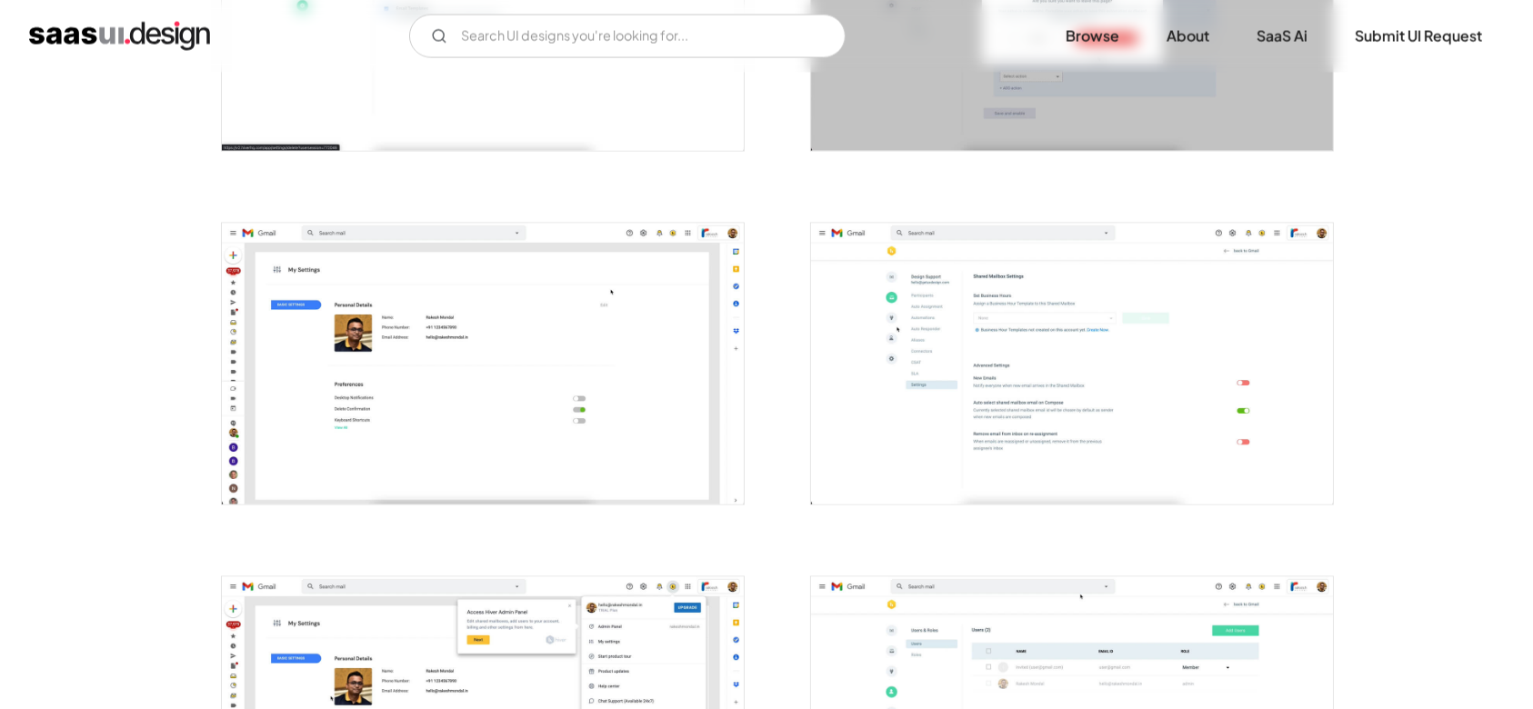
click at [299, 404] on img "open lightbox" at bounding box center [483, 364] width 522 height 281
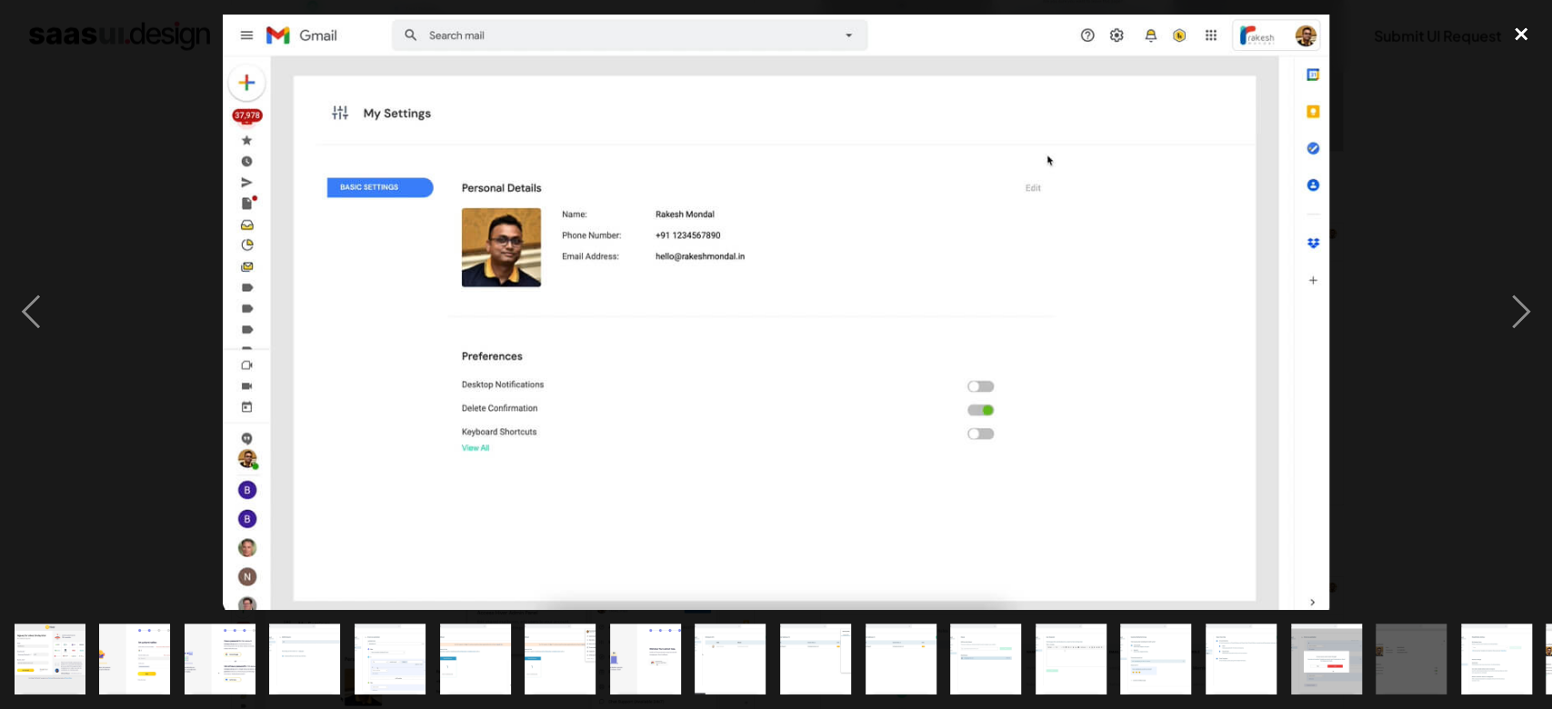
click at [1520, 32] on div "close lightbox" at bounding box center [1521, 35] width 62 height 40
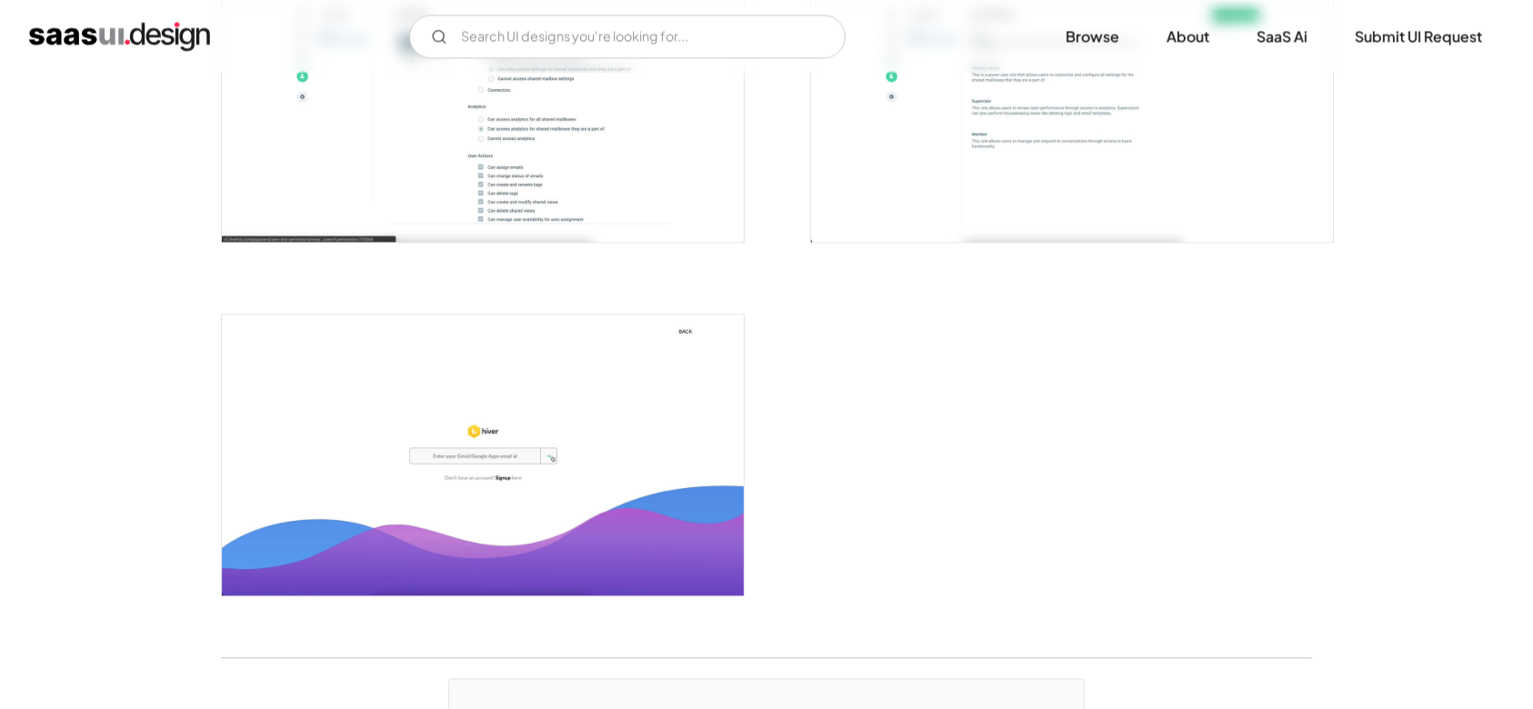
scroll to position [4122, 0]
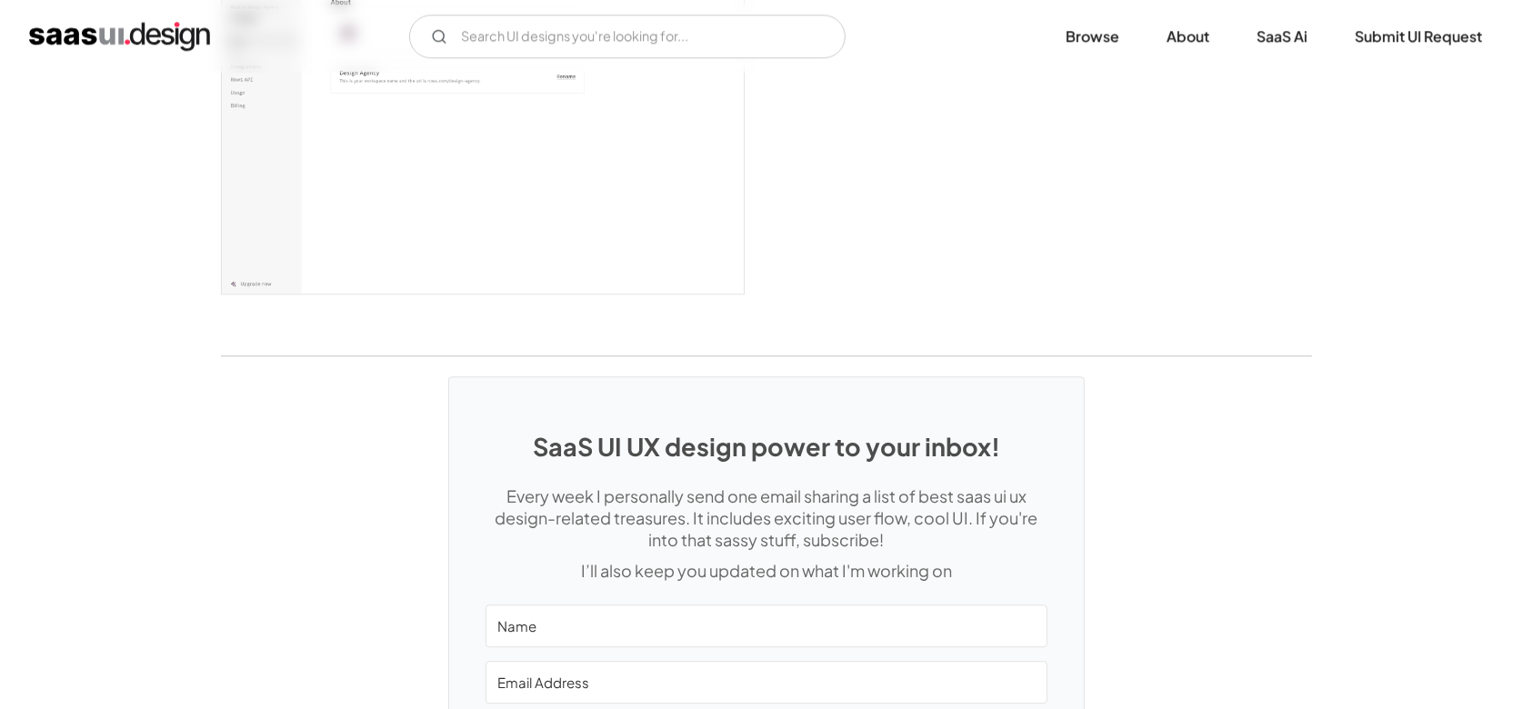
scroll to position [4486, 0]
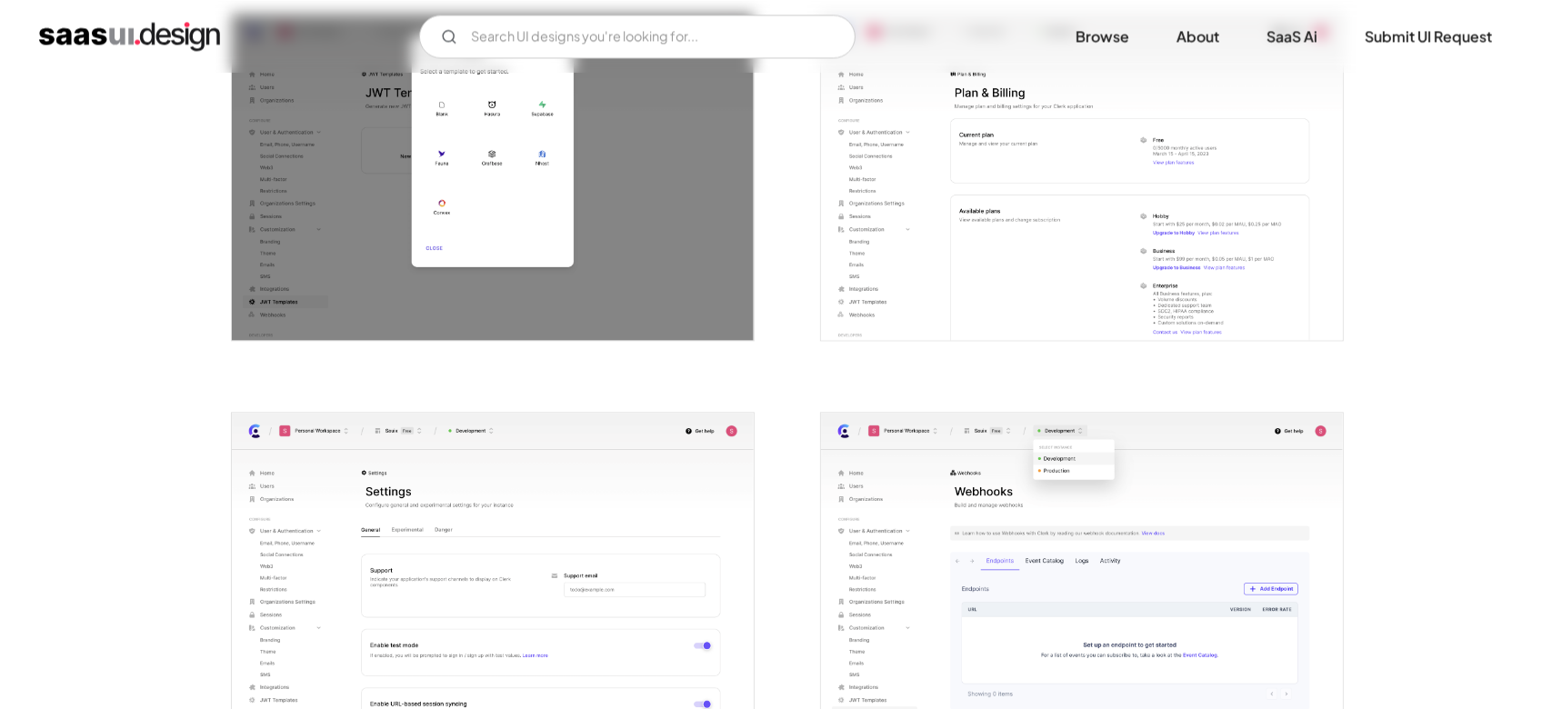
scroll to position [4122, 0]
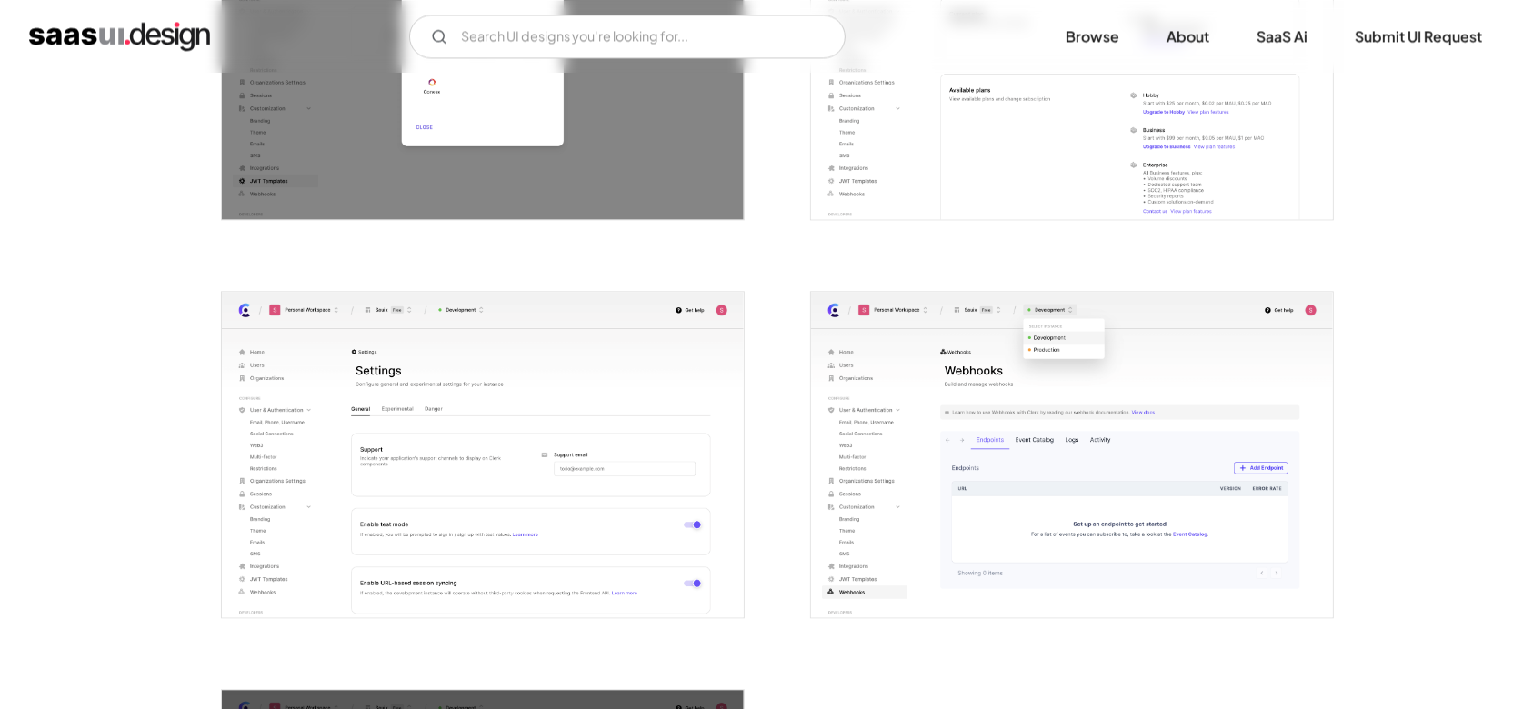
click at [521, 476] on img "open lightbox" at bounding box center [483, 455] width 522 height 326
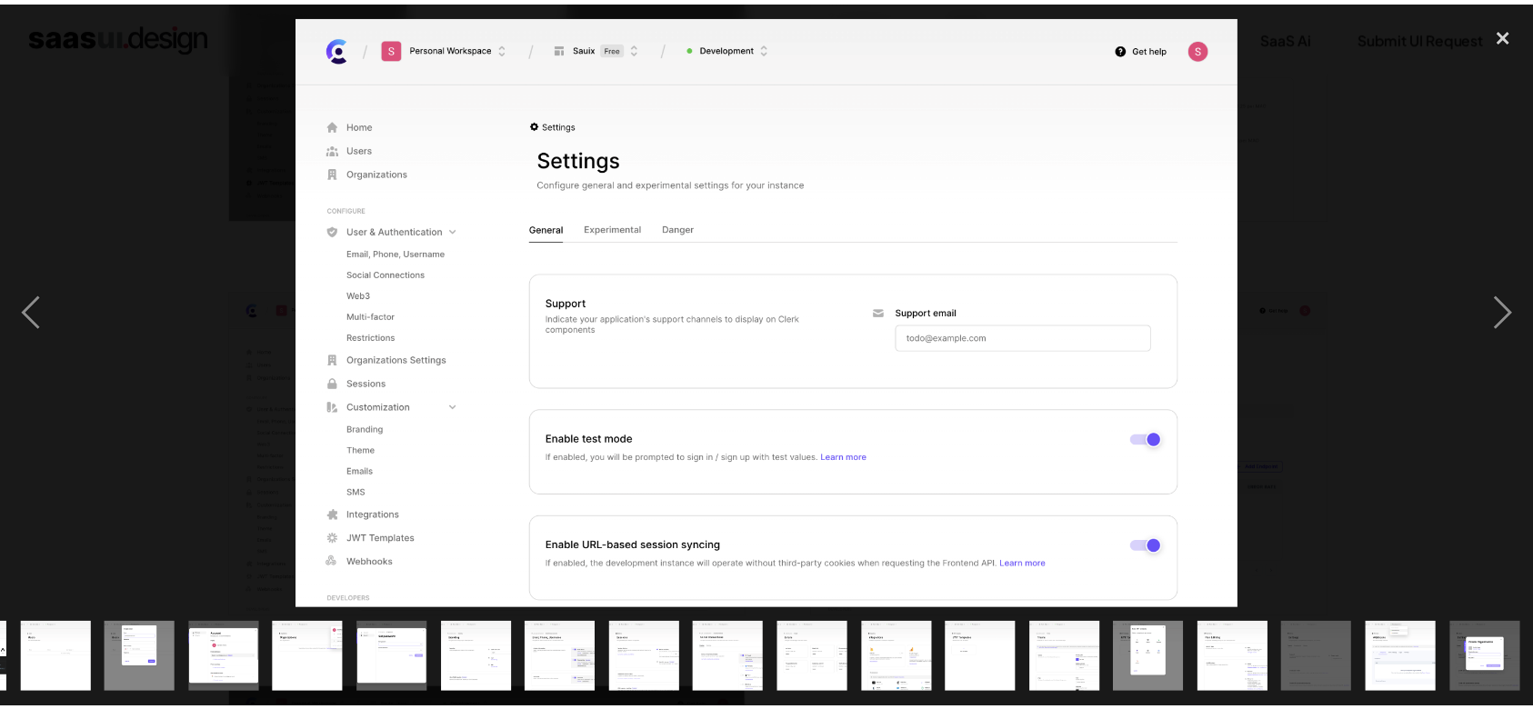
scroll to position [0, 420]
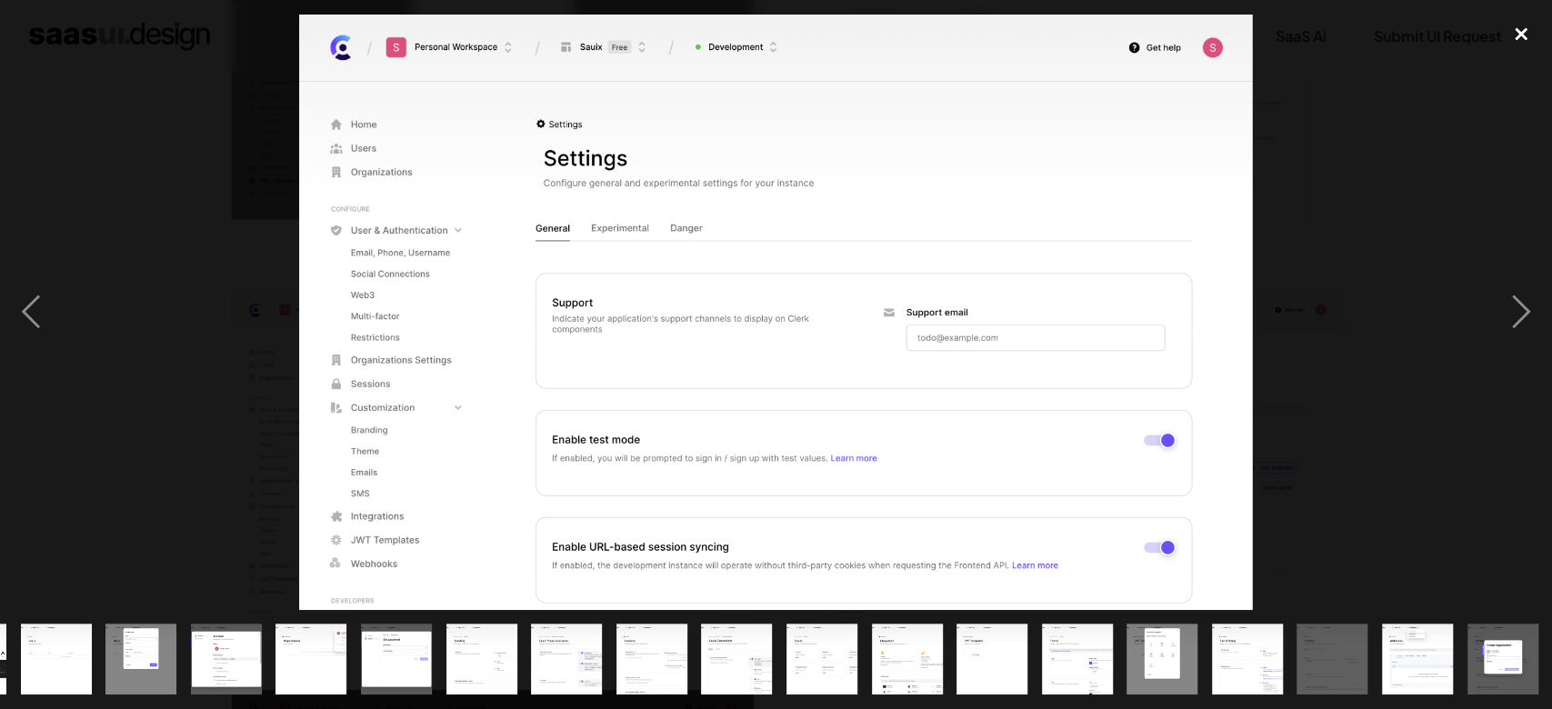
click at [1523, 19] on div "close lightbox" at bounding box center [1521, 35] width 62 height 40
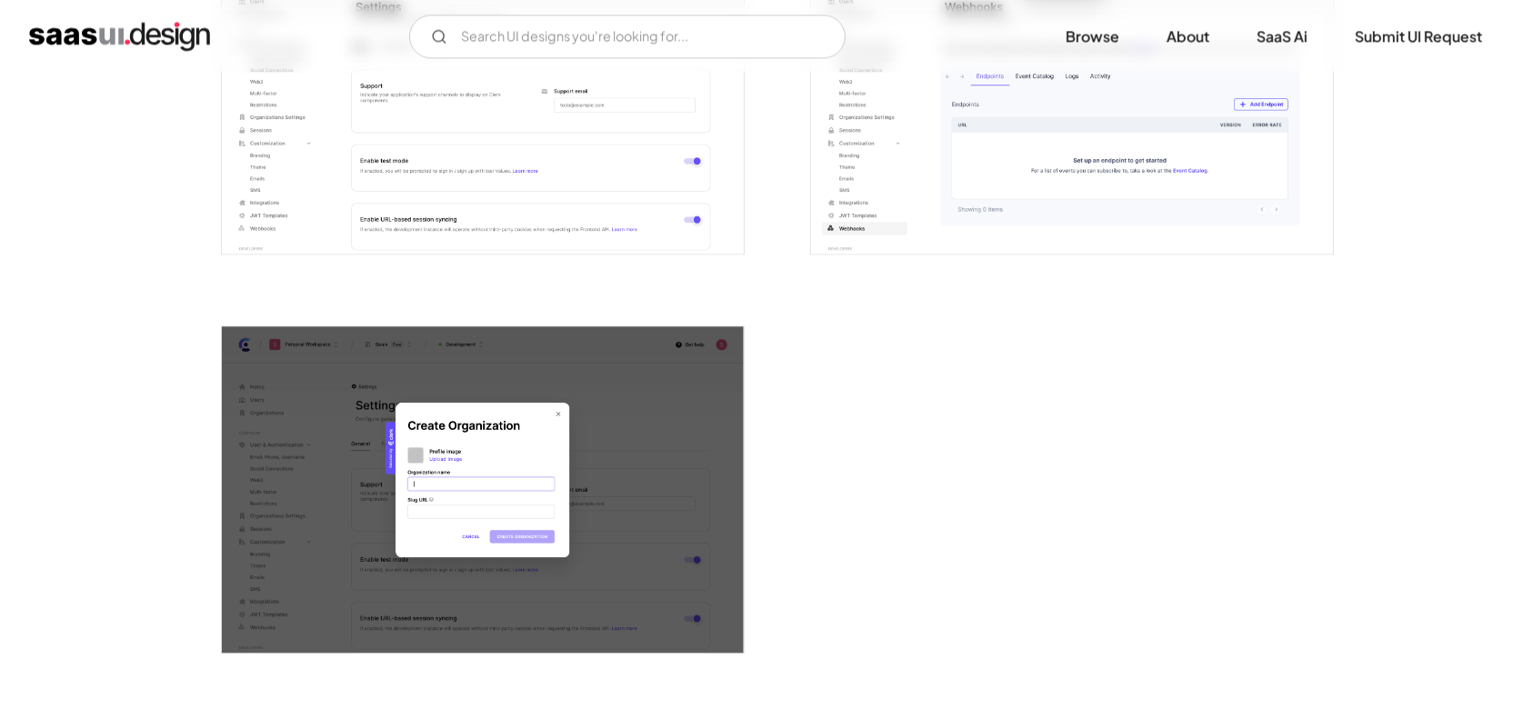
scroll to position [4607, 0]
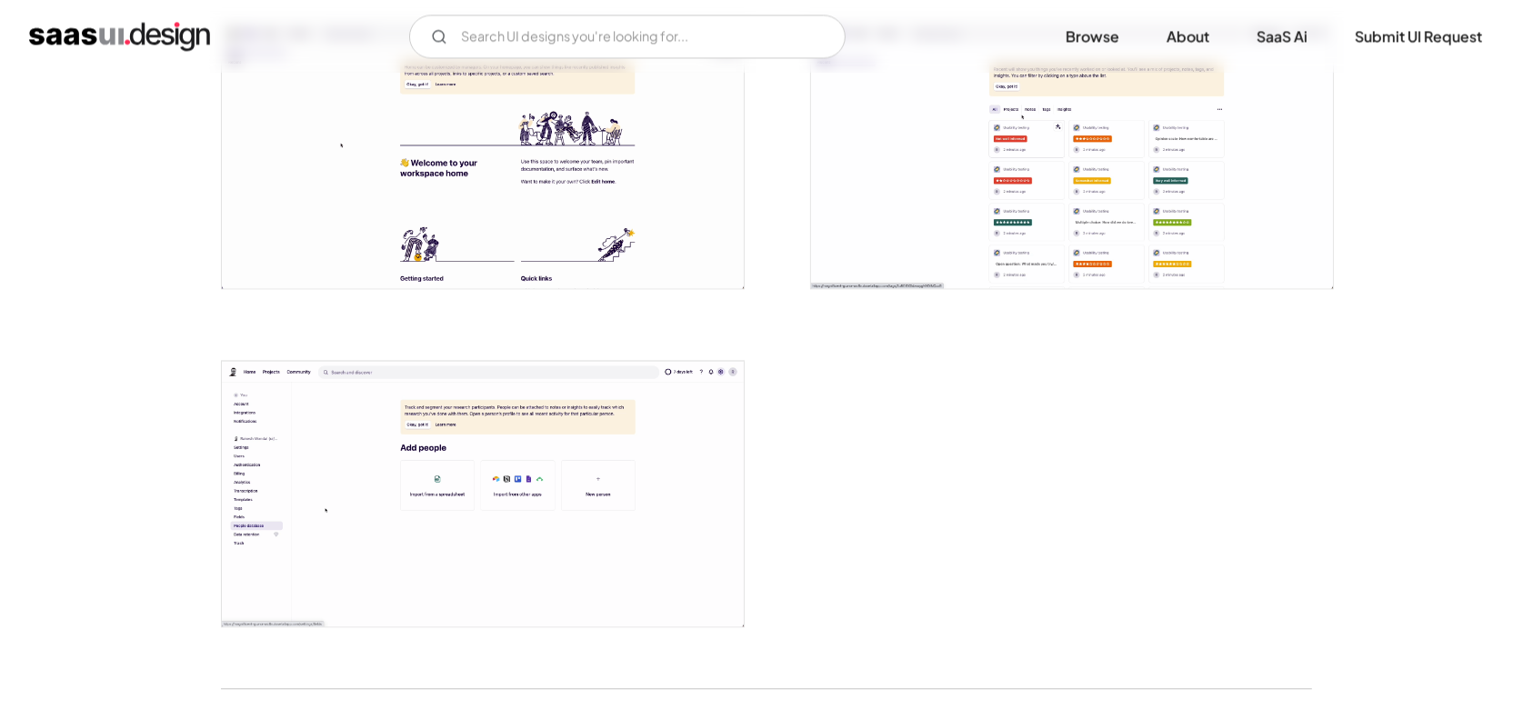
scroll to position [4243, 0]
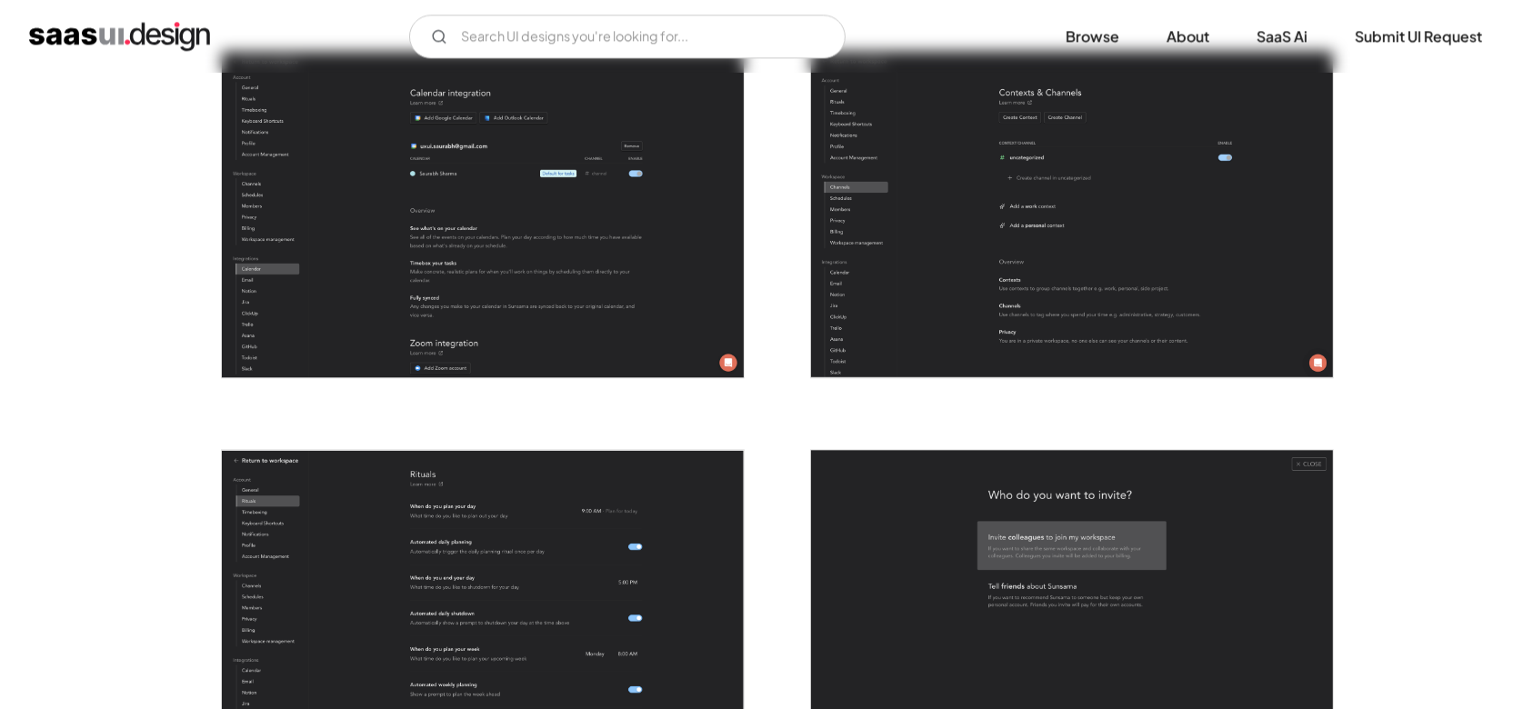
scroll to position [4850, 0]
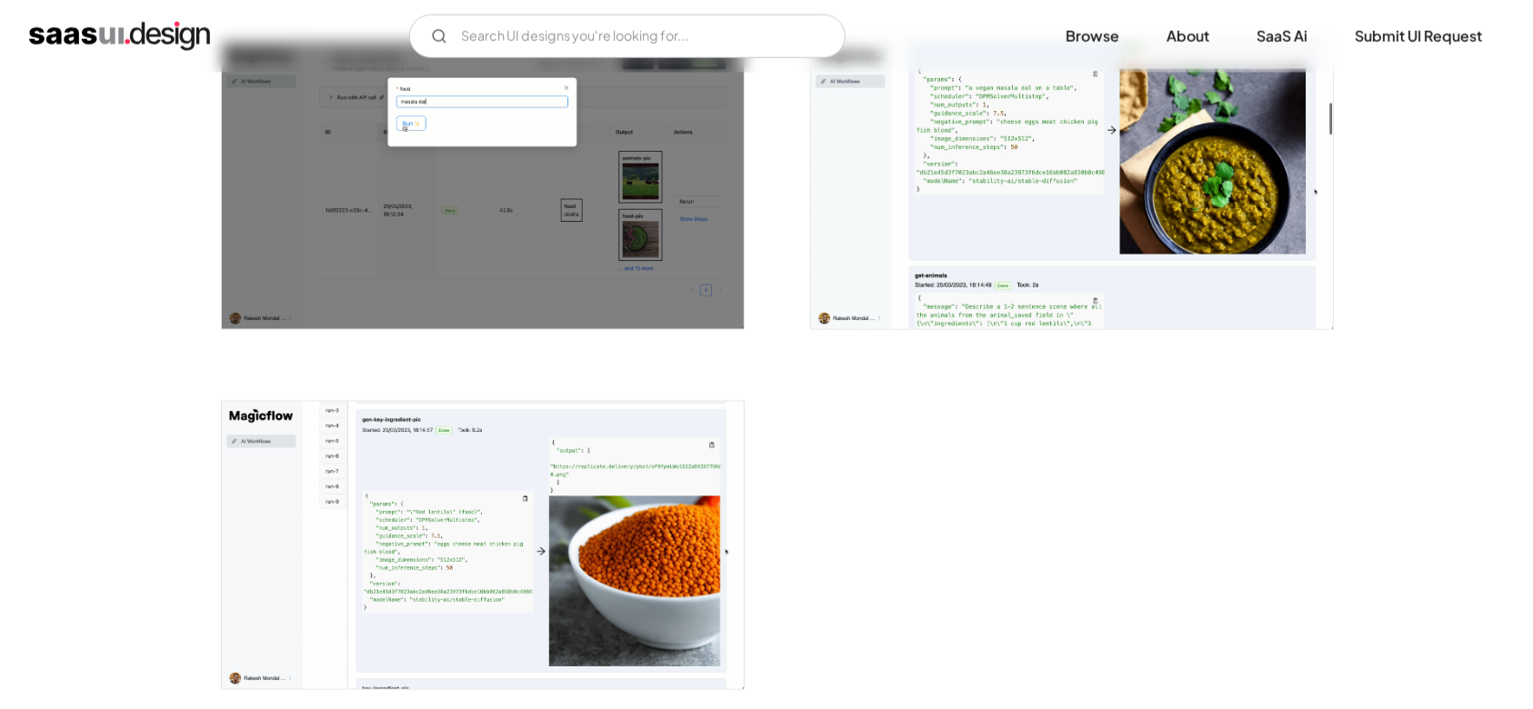
scroll to position [2910, 0]
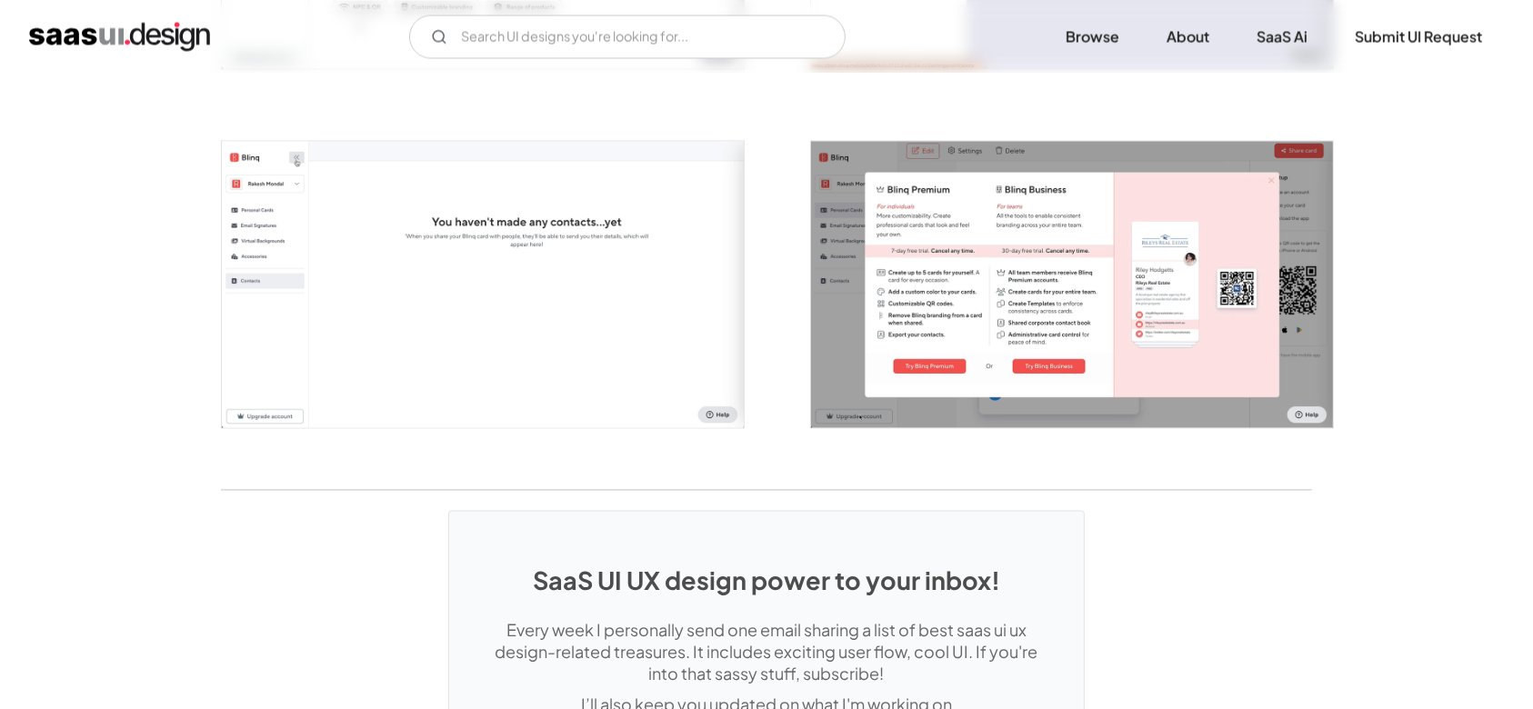
scroll to position [3879, 0]
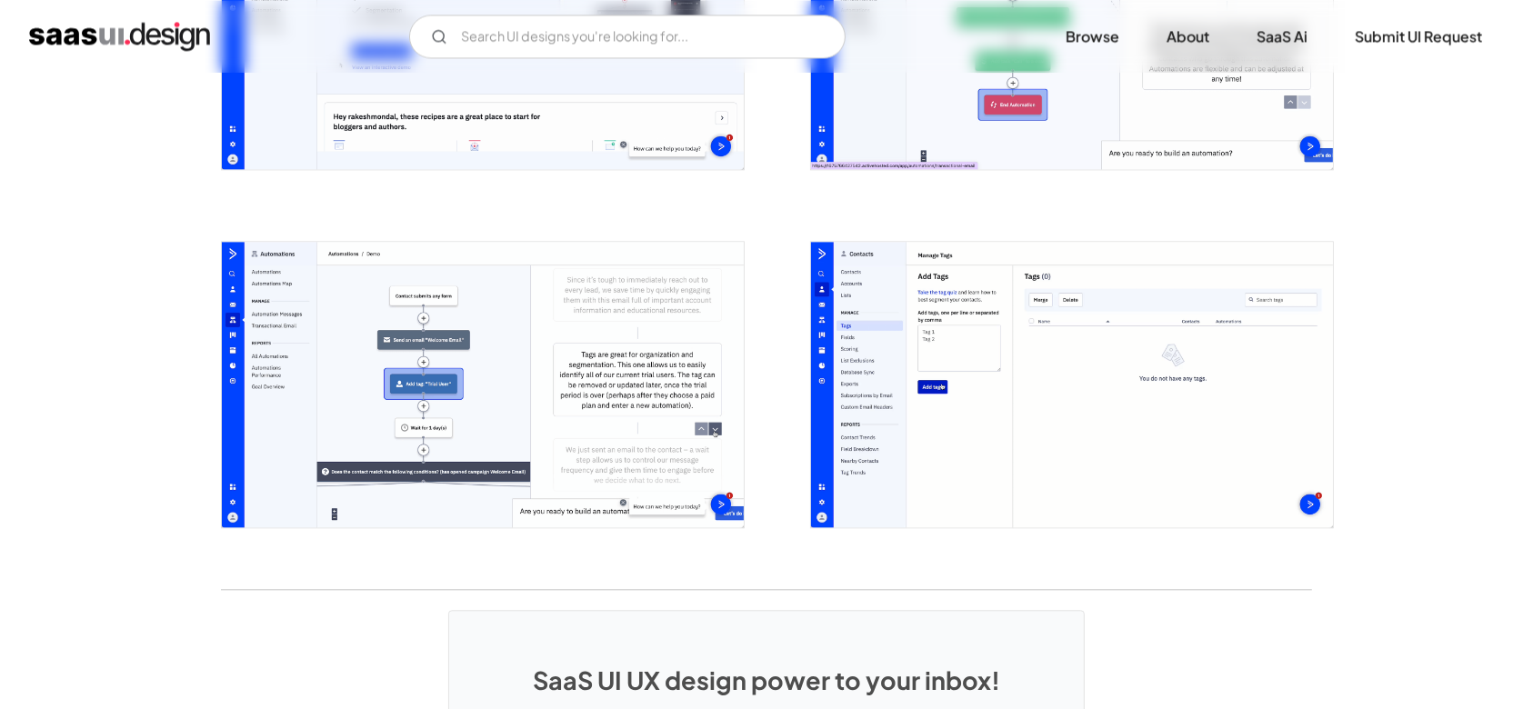
scroll to position [4486, 0]
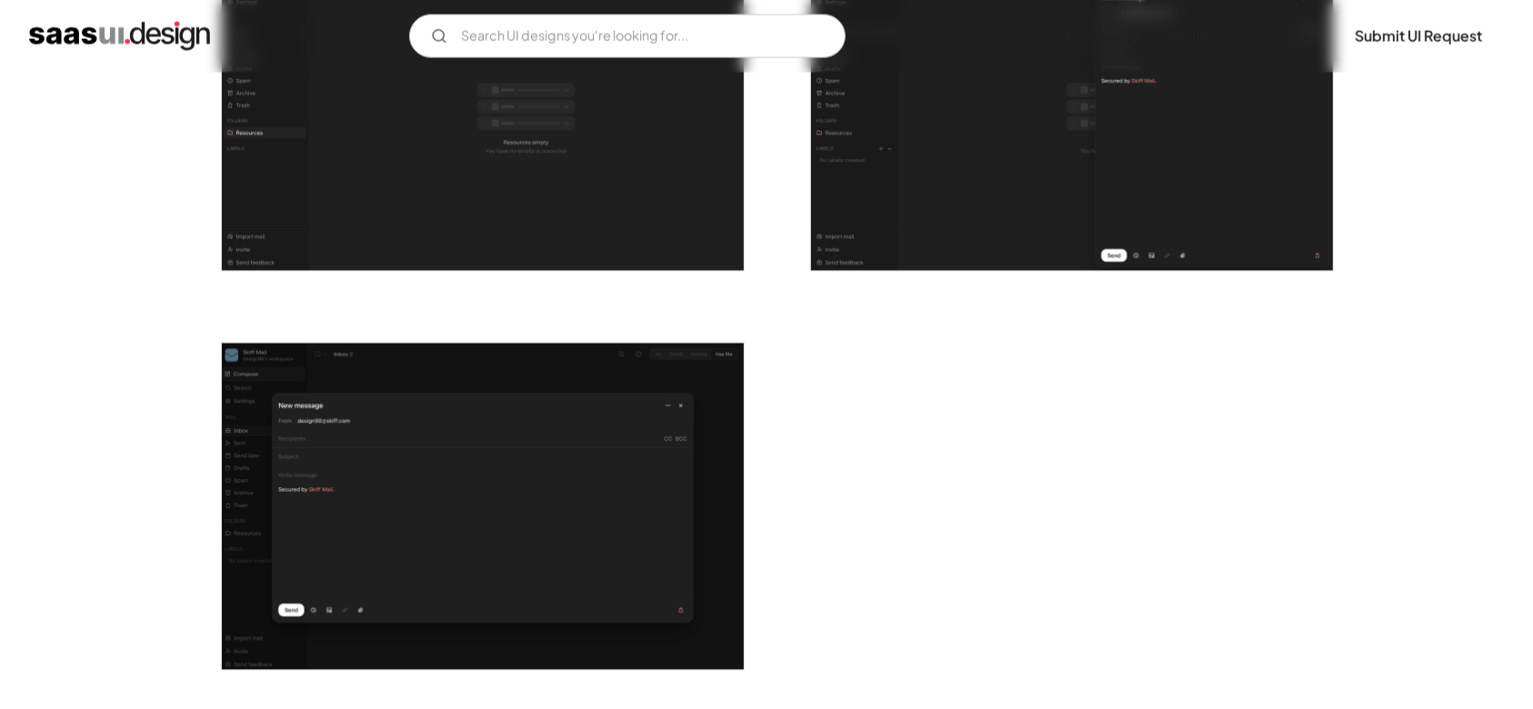
scroll to position [3395, 0]
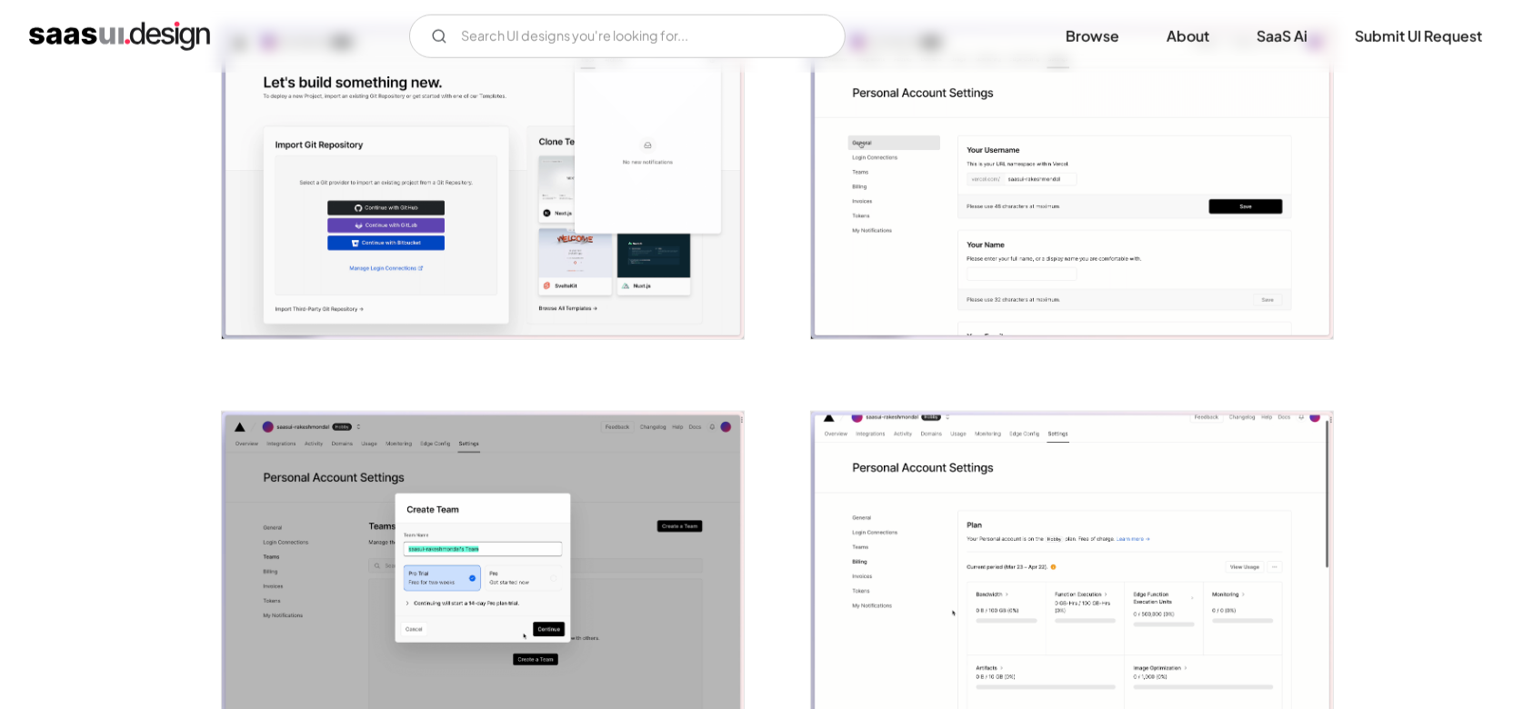
scroll to position [2061, 0]
